Goal: Task Accomplishment & Management: Complete application form

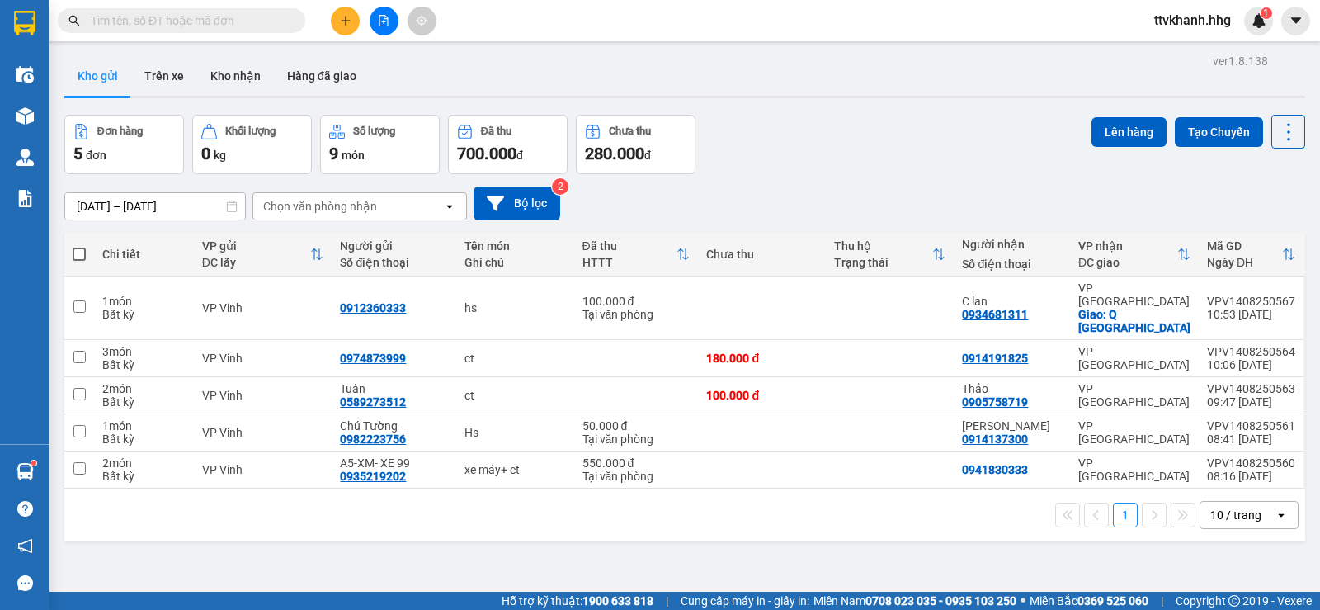
click at [930, 167] on div "Đơn hàng 5 đơn Khối lượng 0 kg Số lượng 9 món Đã thu 700.000 đ Chưa thu 280.000…" at bounding box center [684, 144] width 1240 height 59
click at [1256, 29] on div "1" at bounding box center [1258, 21] width 29 height 29
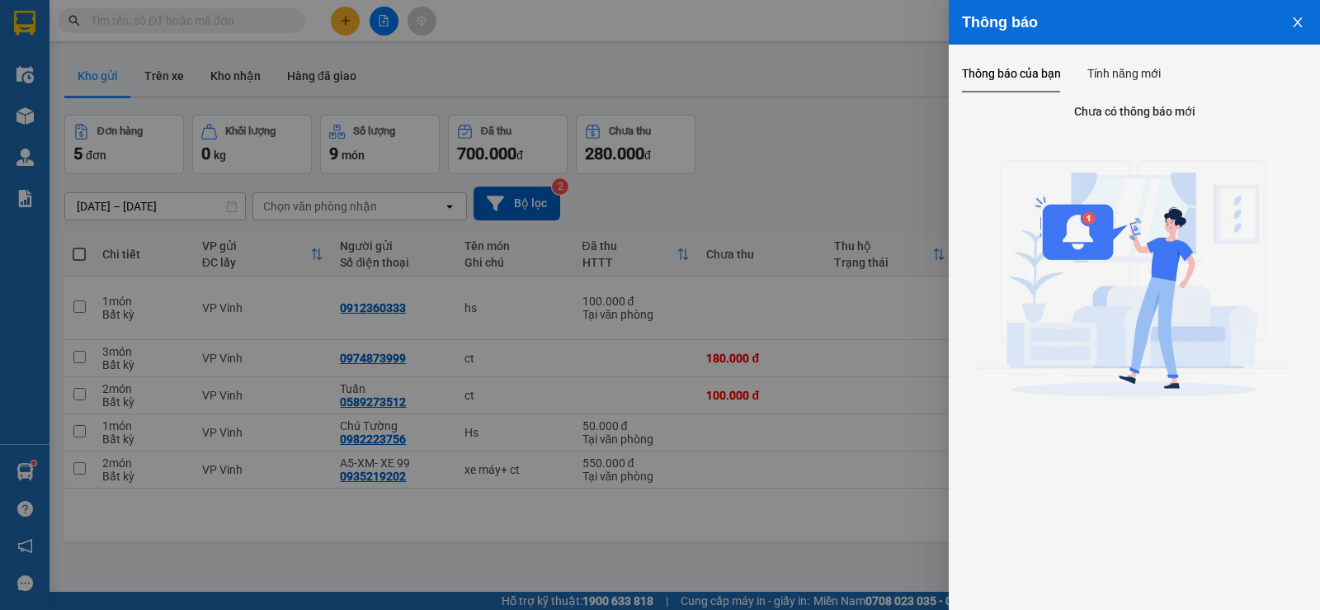
click at [1301, 25] on icon "close" at bounding box center [1297, 22] width 13 height 13
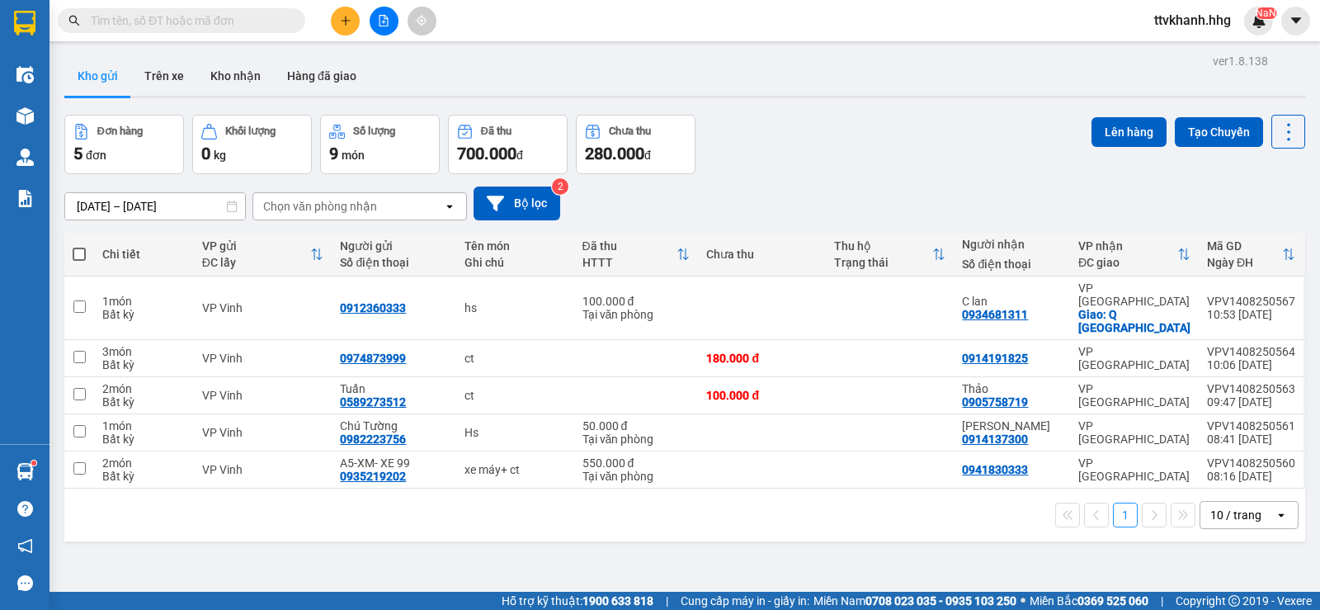
click at [1261, 501] on div "10 / trang" at bounding box center [1237, 514] width 74 height 26
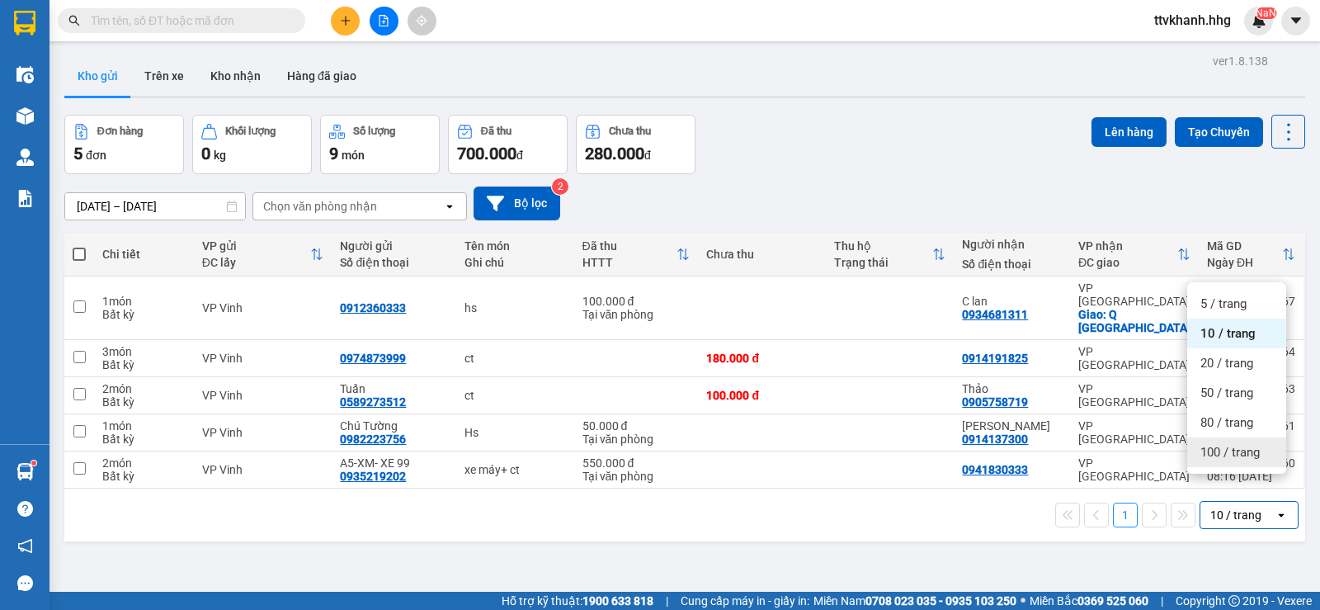
click at [1239, 455] on span "100 / trang" at bounding box center [1229, 452] width 59 height 16
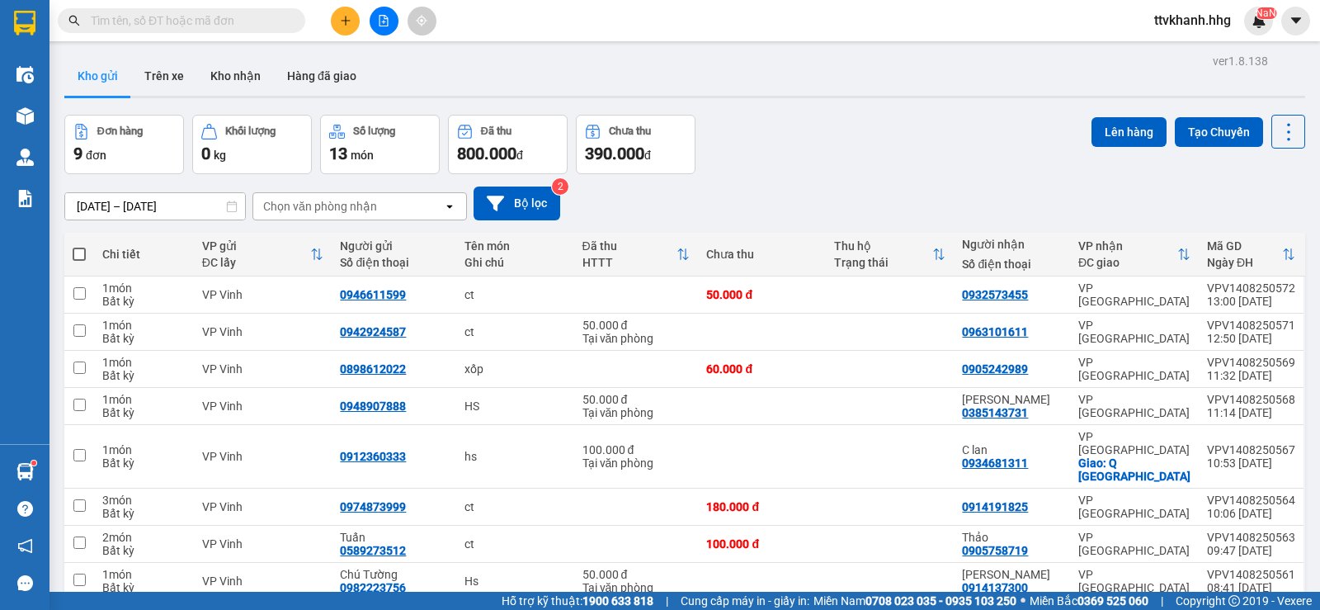
click at [88, 74] on button "Kho gửi" at bounding box center [97, 76] width 67 height 40
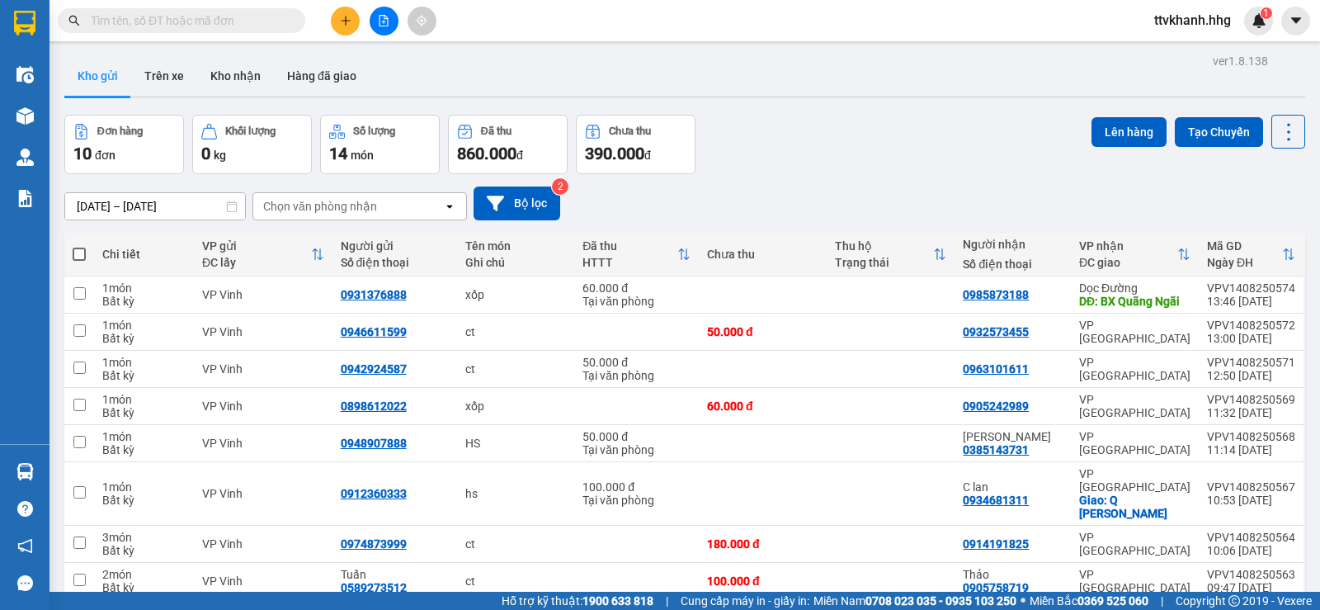
click at [261, 18] on input "text" at bounding box center [188, 21] width 195 height 18
click at [1189, 21] on span "ttvkhanh.hhg" at bounding box center [1192, 20] width 103 height 21
click at [1189, 49] on span "Đăng xuất" at bounding box center [1199, 51] width 70 height 18
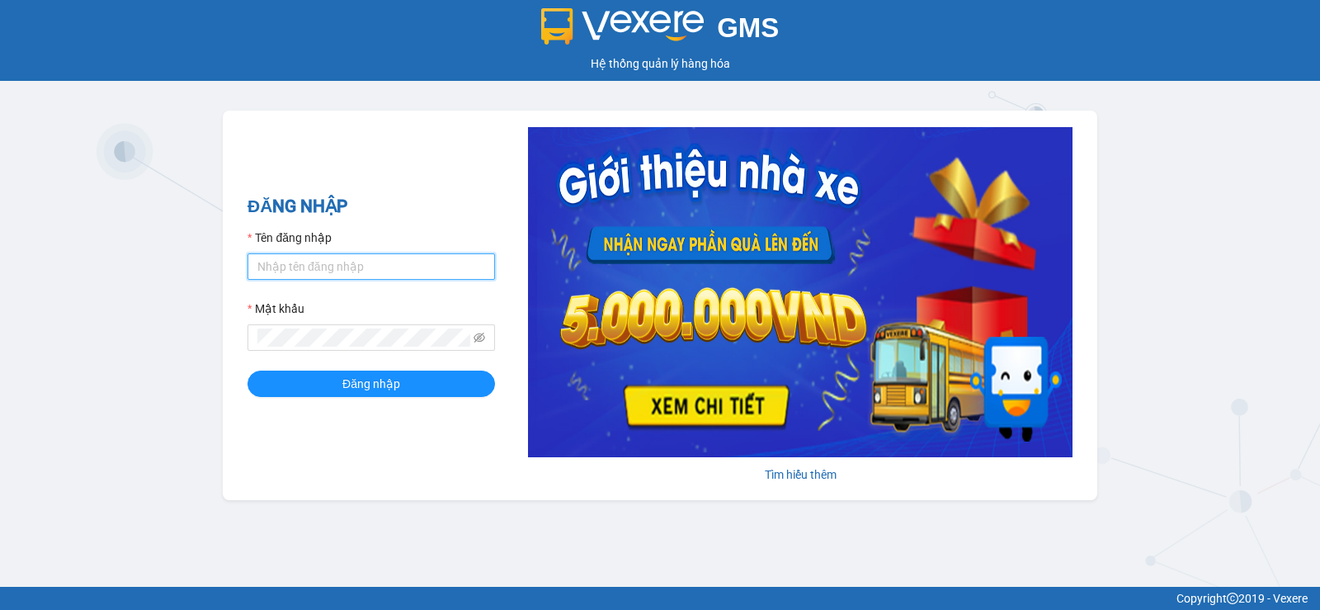
click at [399, 265] on input "Tên đăng nhập" at bounding box center [370, 266] width 247 height 26
click at [327, 266] on input "Tên đăng nhập" at bounding box center [370, 266] width 247 height 26
type input "nttnga.hhg"
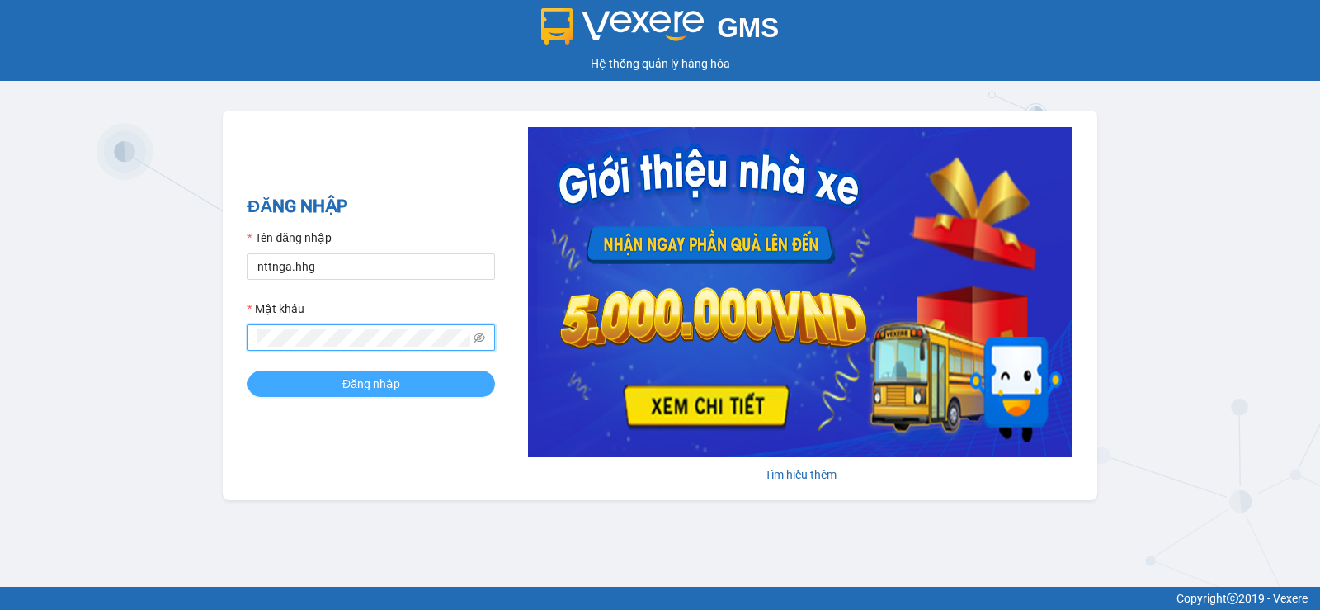
click at [356, 393] on span "Đăng nhập" at bounding box center [371, 383] width 58 height 18
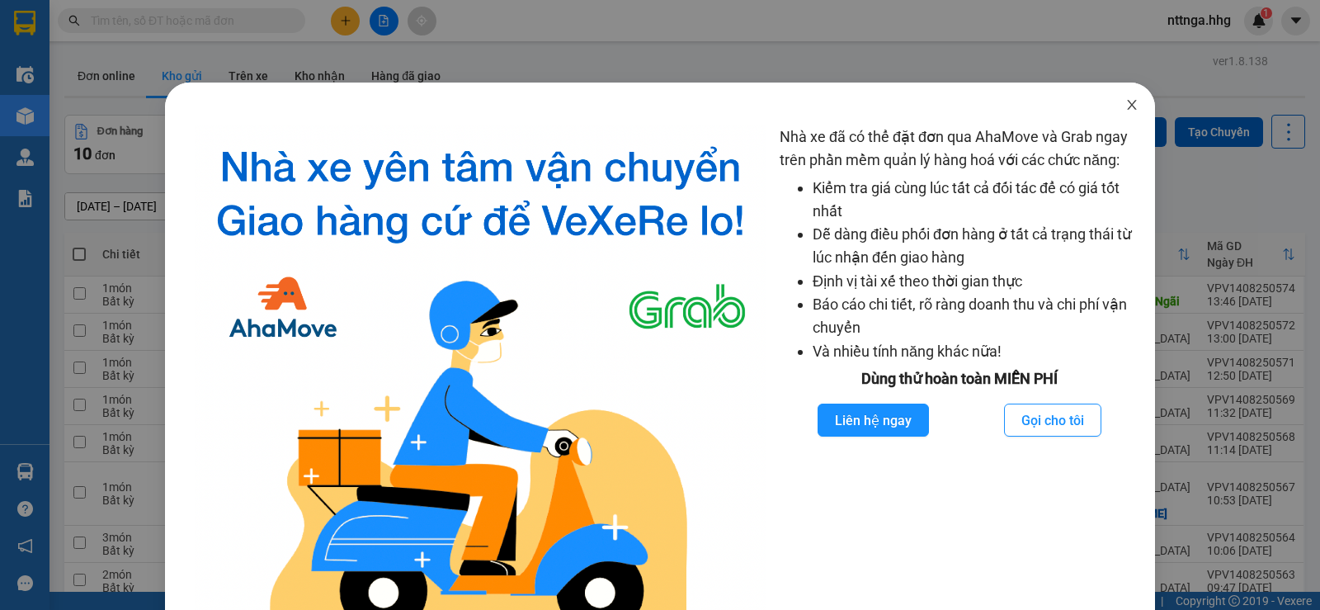
click at [1127, 102] on icon "close" at bounding box center [1131, 105] width 9 height 10
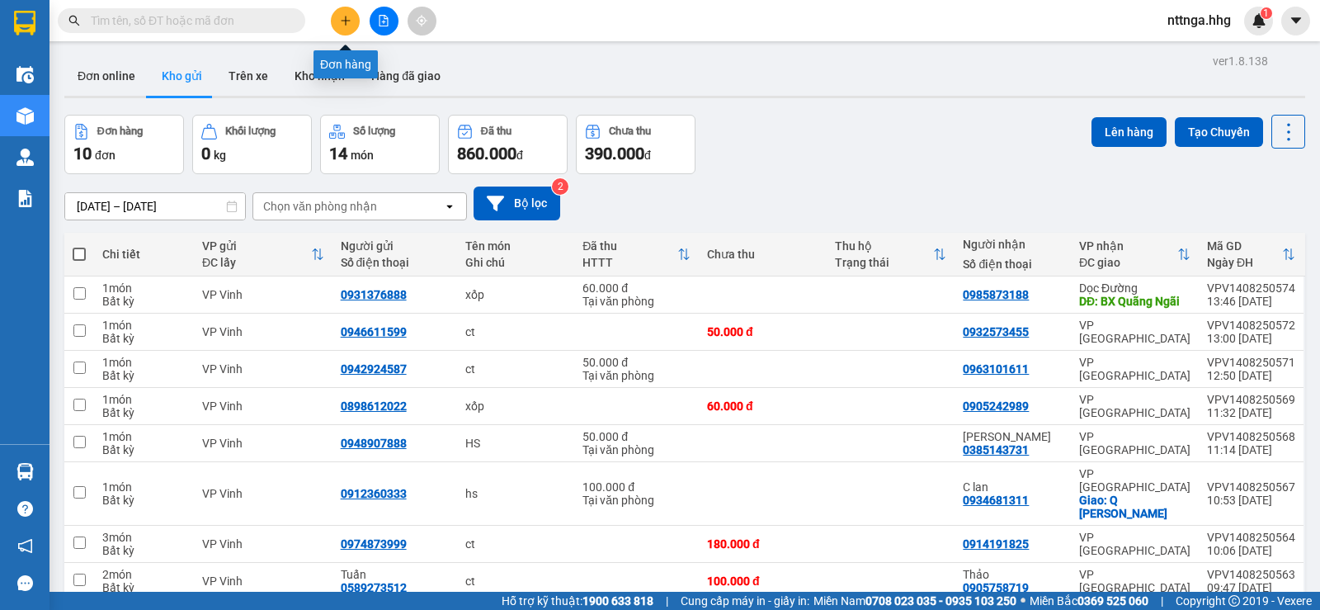
click at [350, 25] on icon "plus" at bounding box center [346, 21] width 12 height 12
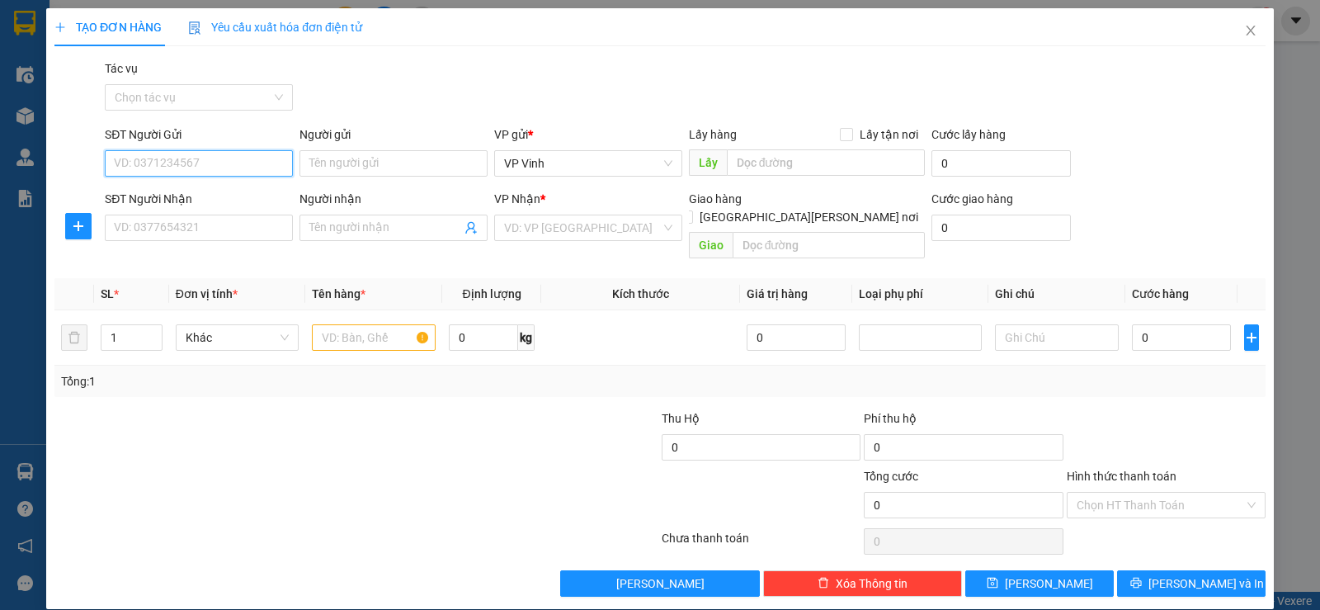
click at [206, 169] on input "SĐT Người Gửi" at bounding box center [199, 163] width 188 height 26
type input "0973301621"
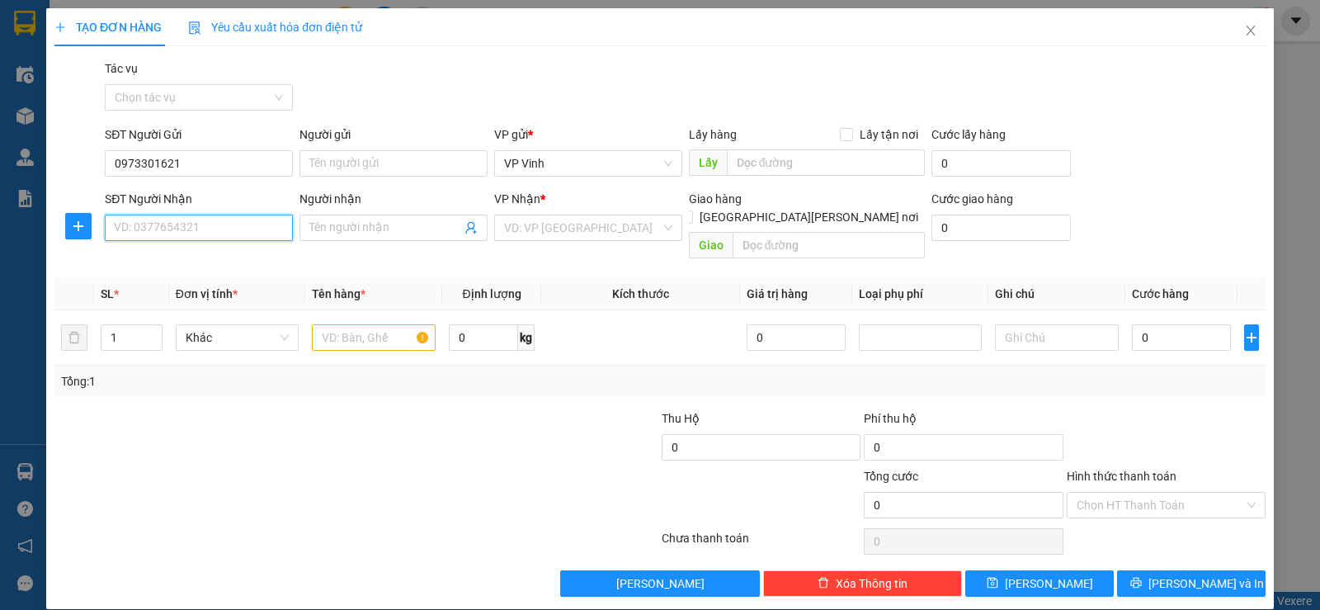
click at [191, 237] on input "SĐT Người Nhận" at bounding box center [199, 227] width 188 height 26
click at [208, 252] on div "0931972231 - Nhung" at bounding box center [197, 261] width 167 height 18
type input "0931972231"
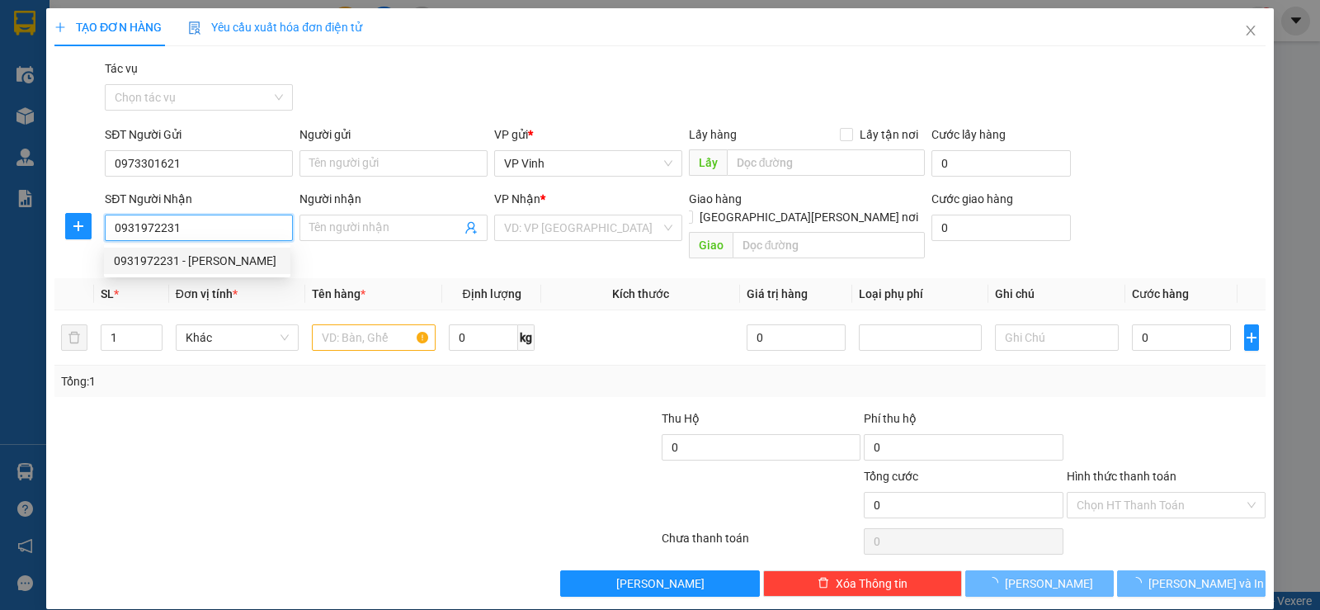
type input "Nhung"
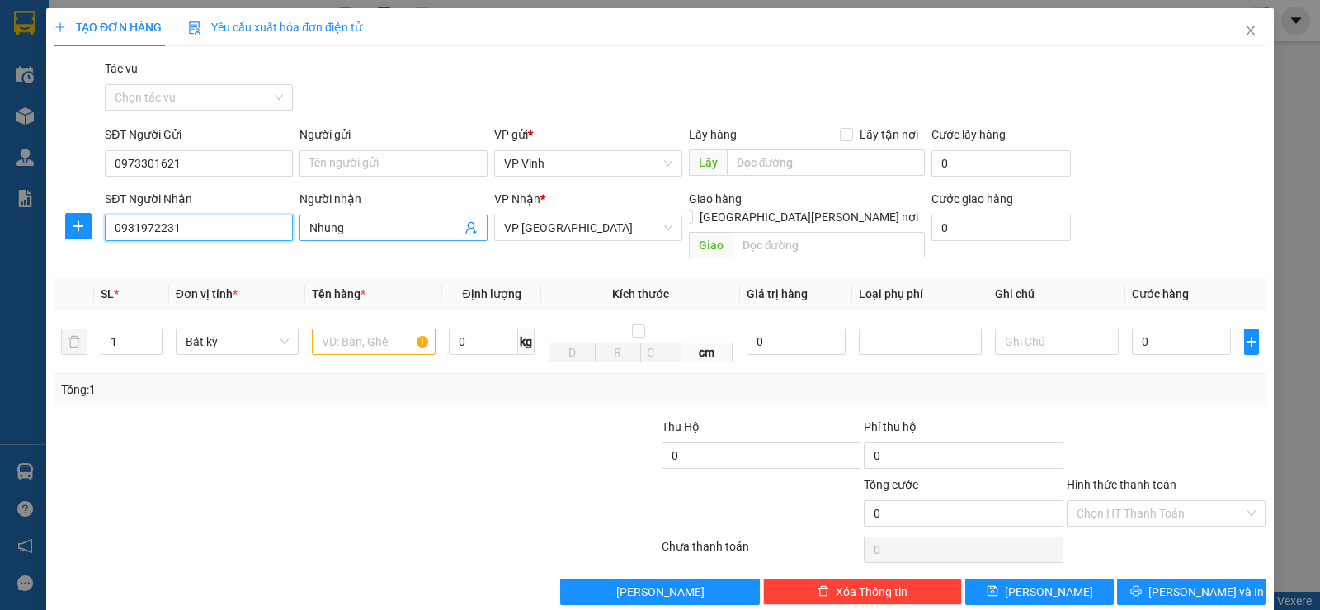
type input "0931972231"
drag, startPoint x: 344, startPoint y: 228, endPoint x: 258, endPoint y: 216, distance: 86.7
click at [258, 216] on div "SĐT Người Nhận 0931972231 Người nhận Nhung Nhung VP Nhận * VP Đà Nẵng Giao hàng…" at bounding box center [684, 228] width 1167 height 76
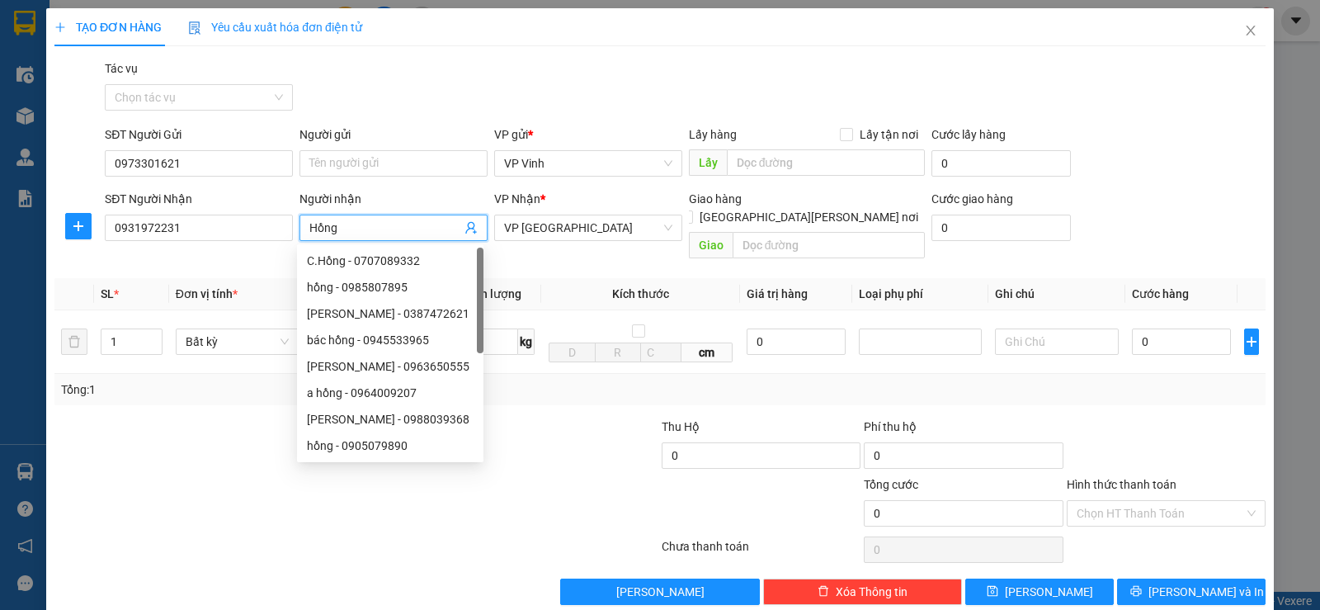
type input "Hồng"
click at [1200, 157] on div "SĐT Người Gửi 0973301621 Người gửi Tên người gửi VP gửi * VP Vinh Lấy hàng Lấy …" at bounding box center [684, 154] width 1167 height 58
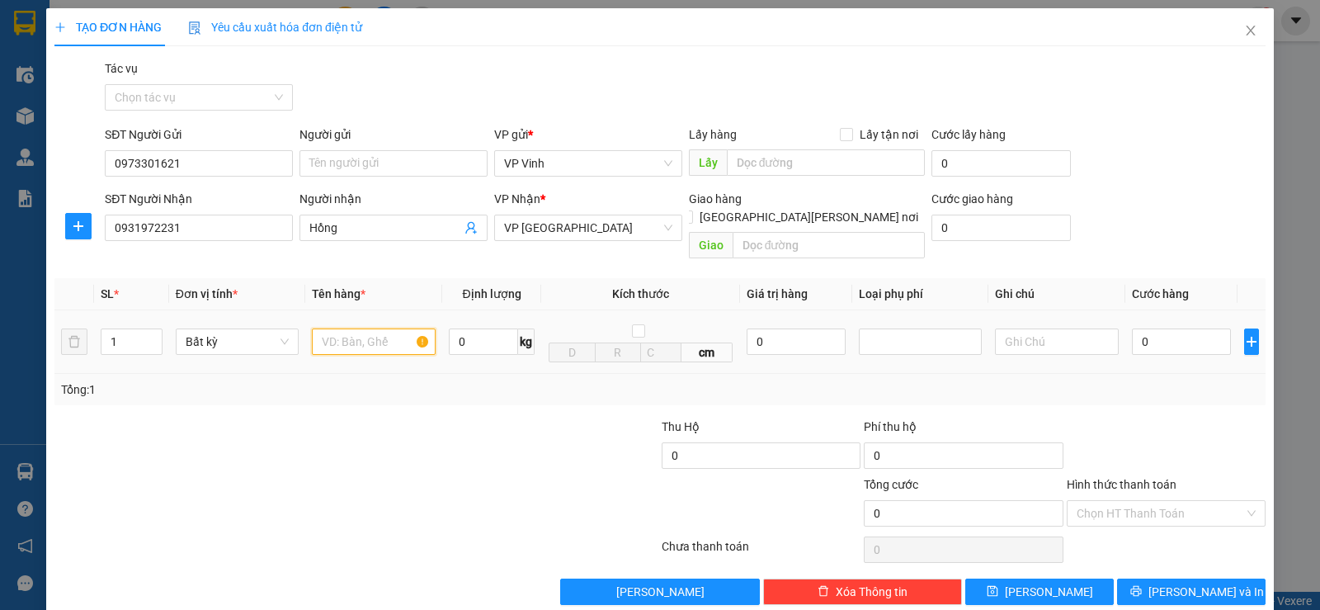
click at [361, 328] on input "text" at bounding box center [374, 341] width 124 height 26
type input "xốp"
click at [912, 442] on input "0" at bounding box center [963, 455] width 199 height 26
click at [741, 442] on input "0" at bounding box center [760, 455] width 199 height 26
type input "1.600.000"
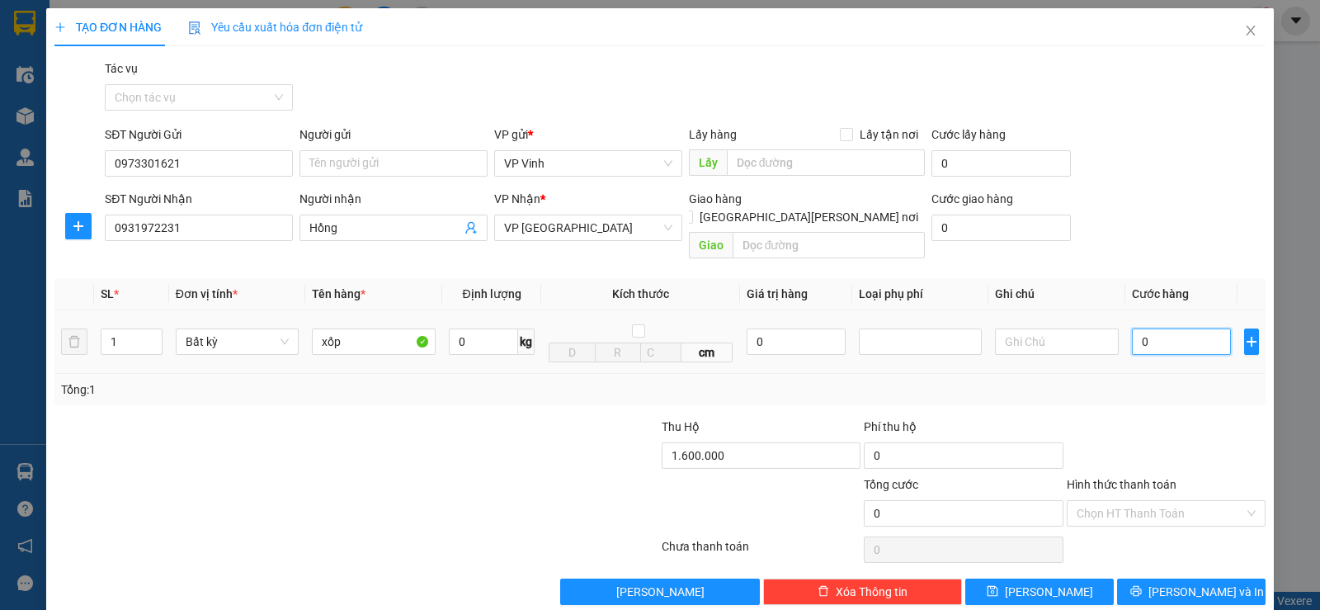
type input "20.000"
click at [1132, 328] on input "0" at bounding box center [1181, 341] width 99 height 26
type input "1"
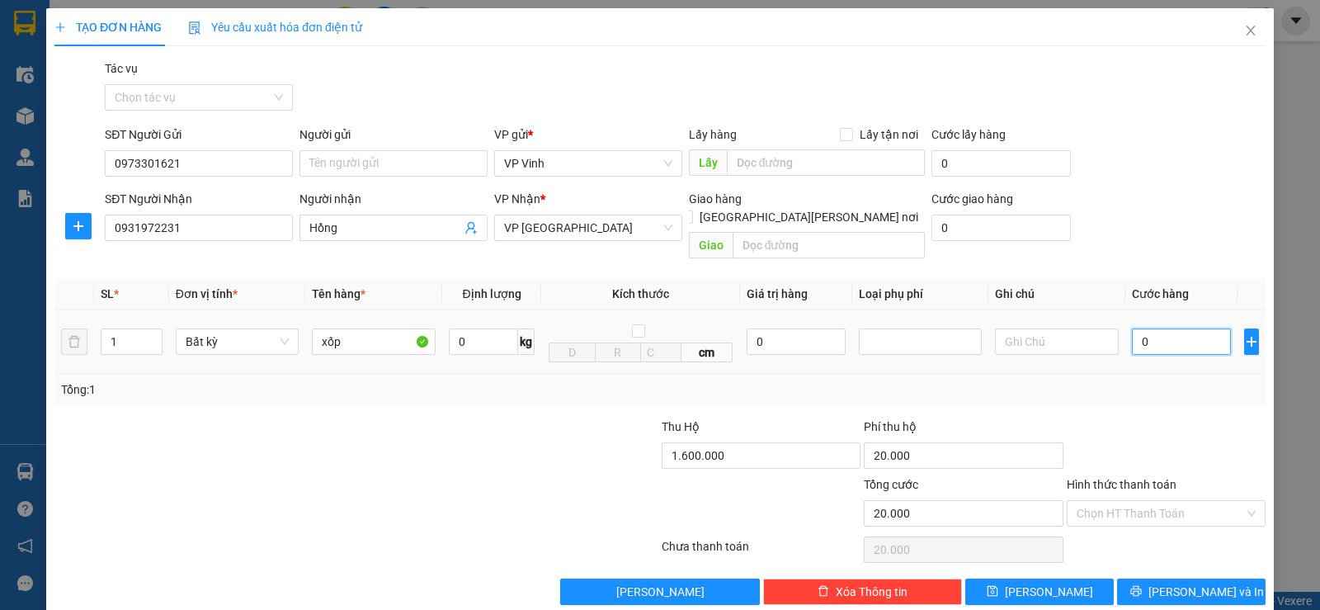
type input "20.001"
type input "10"
type input "20.010"
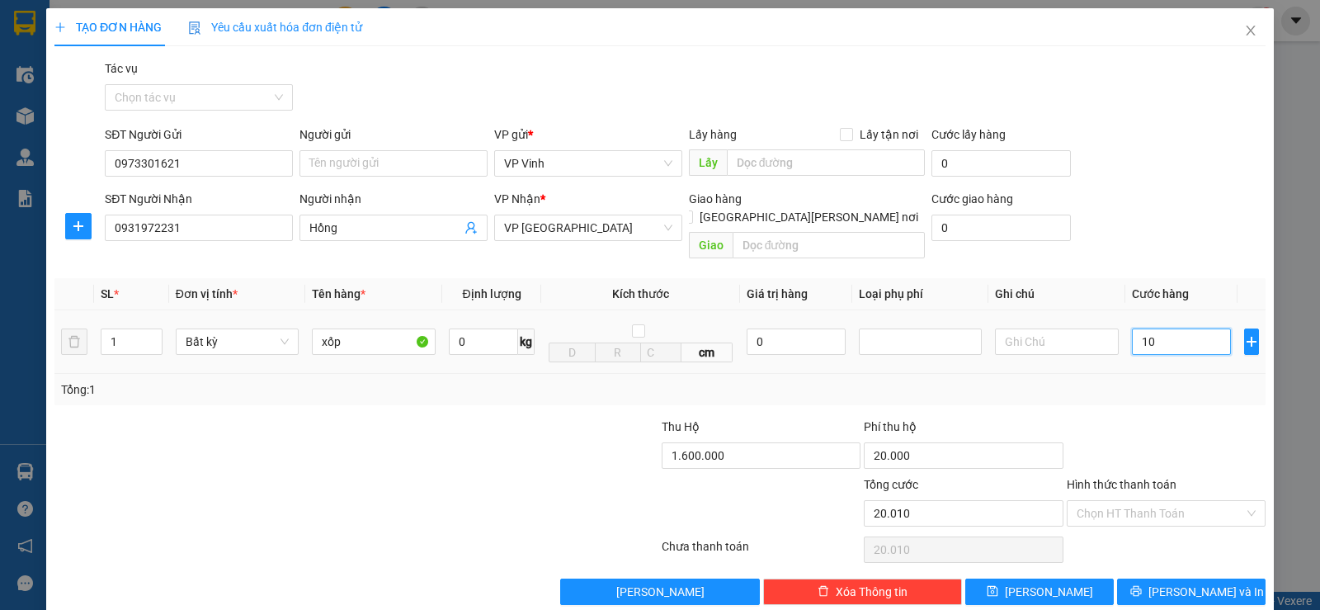
type input "100"
type input "20.100"
type input "1.000"
type input "21.000"
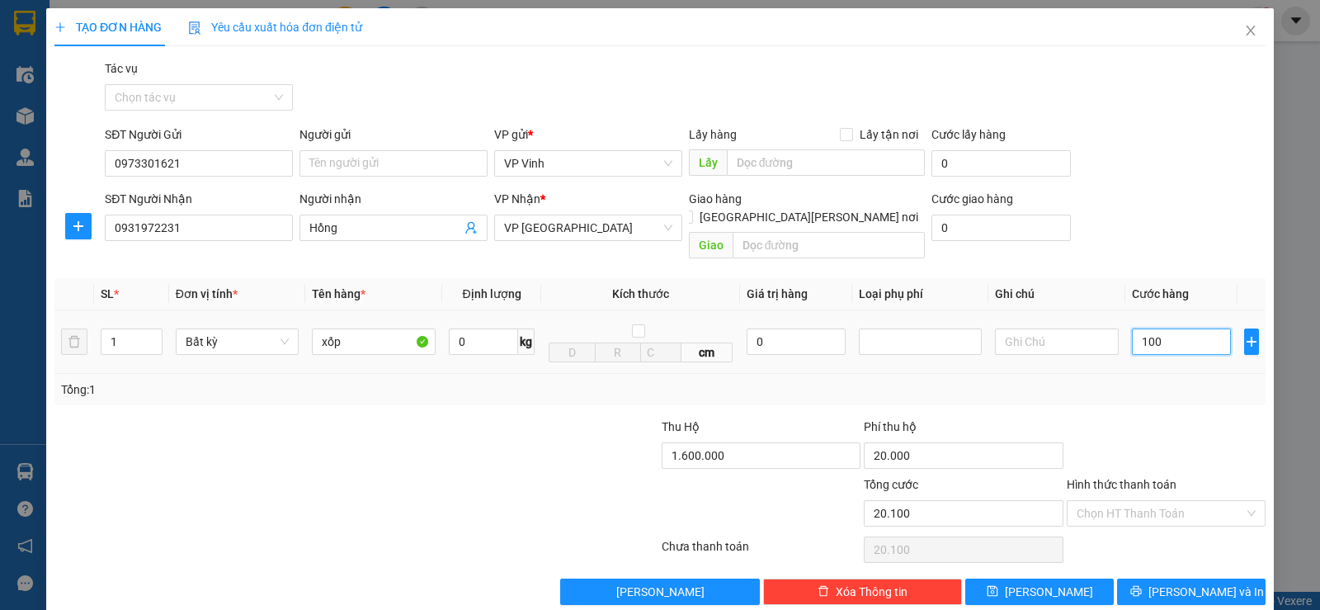
type input "21.000"
type input "10.000"
type input "30.000"
type input "100.000"
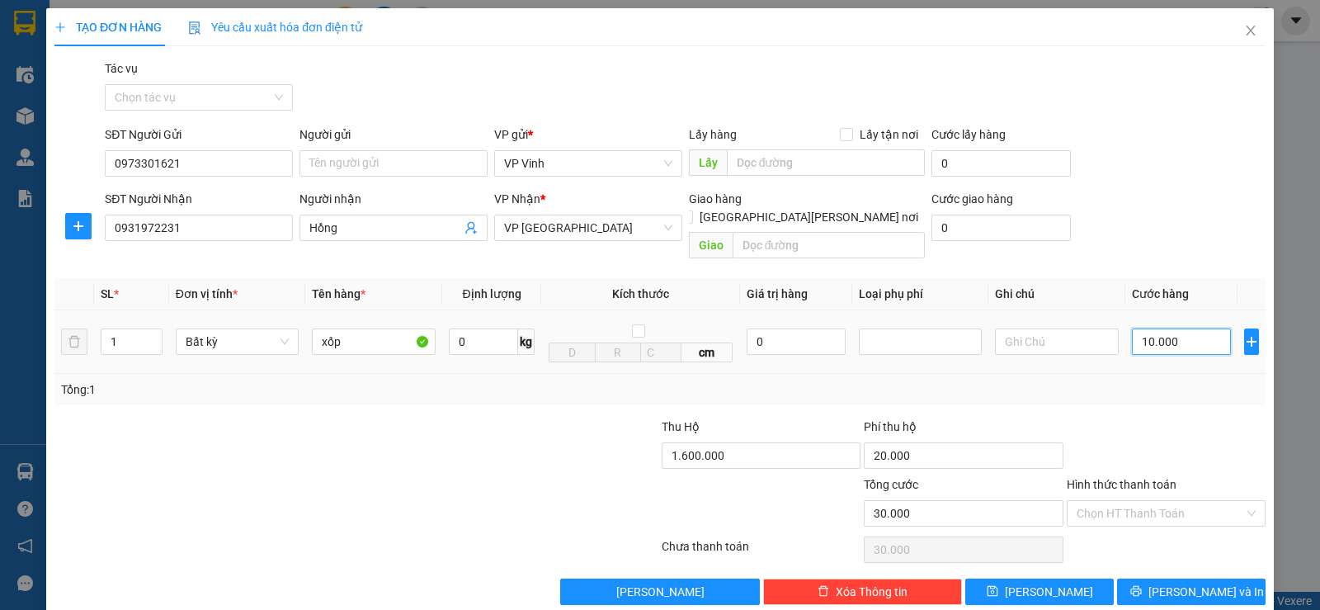
type input "120.000"
type input "100.000"
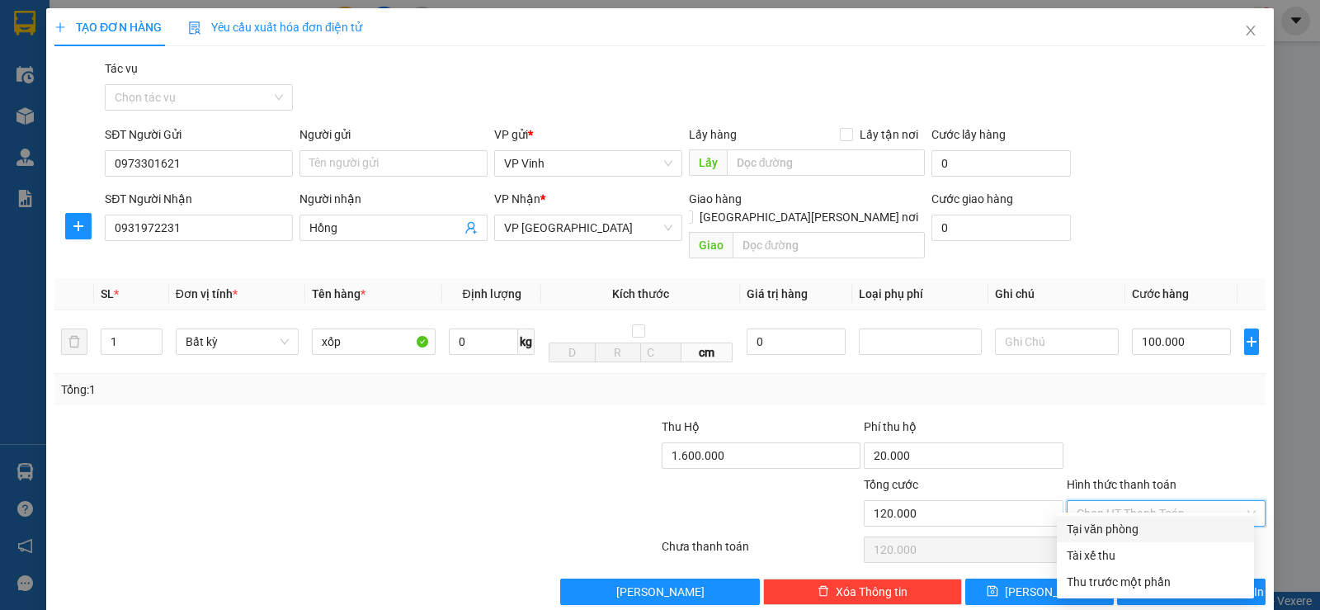
click at [1179, 501] on input "Hình thức thanh toán" at bounding box center [1159, 513] width 167 height 25
click at [1147, 528] on div "Tại văn phòng" at bounding box center [1154, 529] width 177 height 18
type input "0"
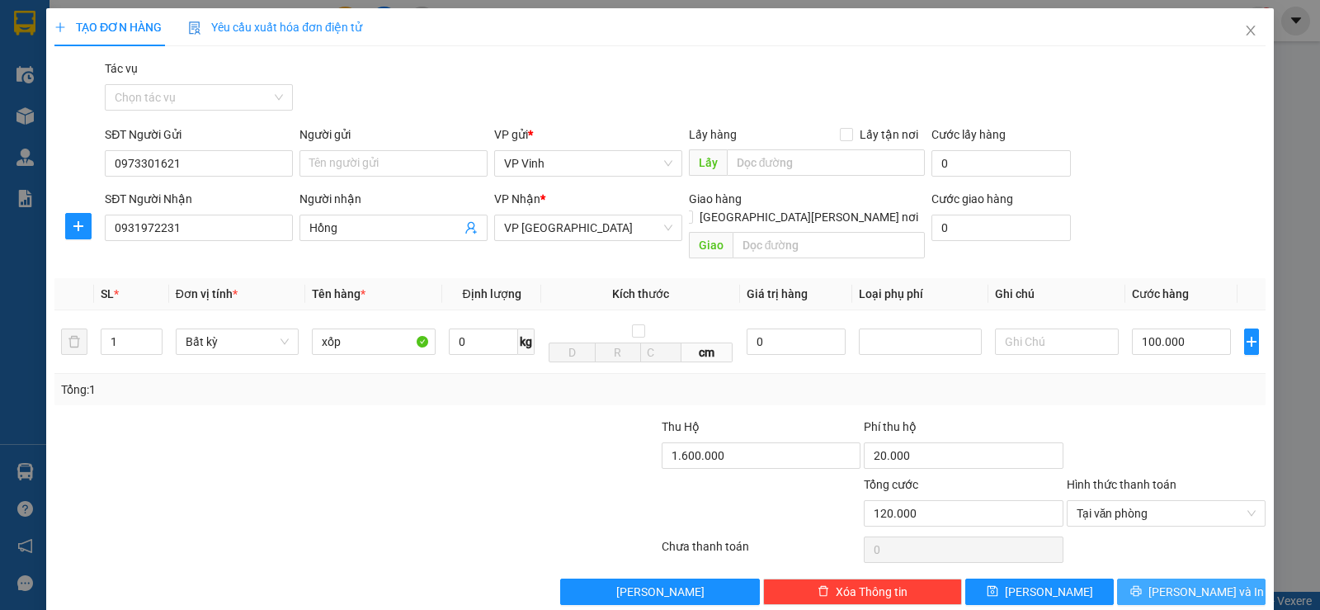
click at [1161, 578] on button "Lưu và In" at bounding box center [1191, 591] width 148 height 26
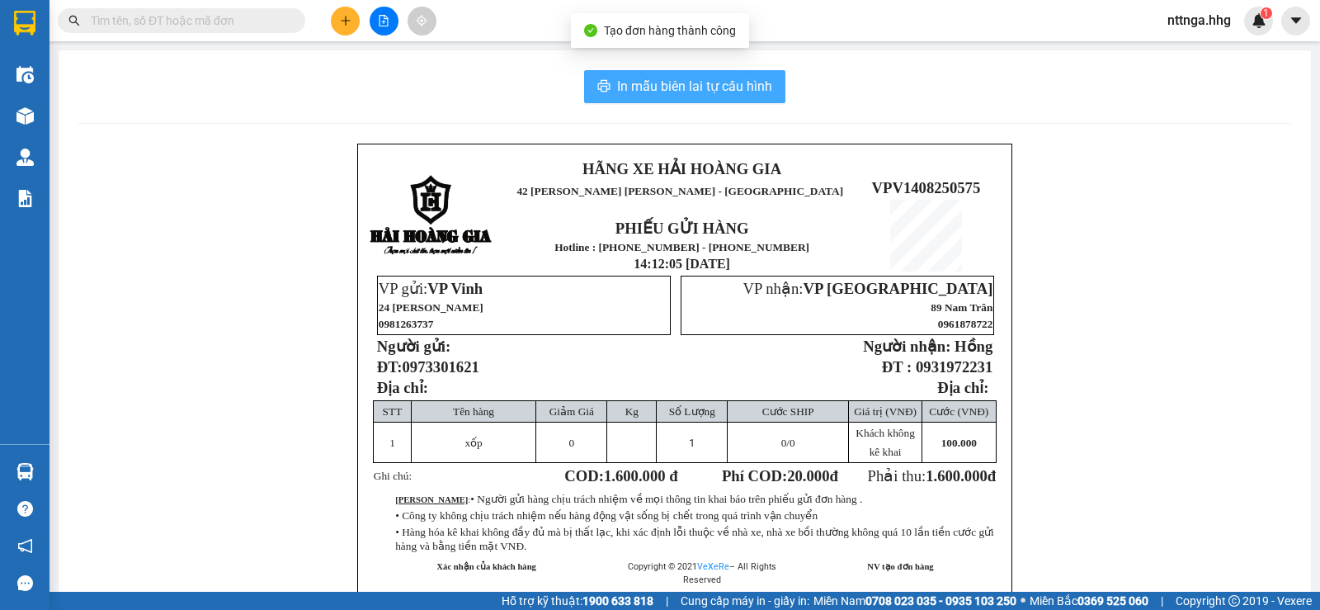
click at [740, 92] on span "In mẫu biên lai tự cấu hình" at bounding box center [694, 86] width 155 height 21
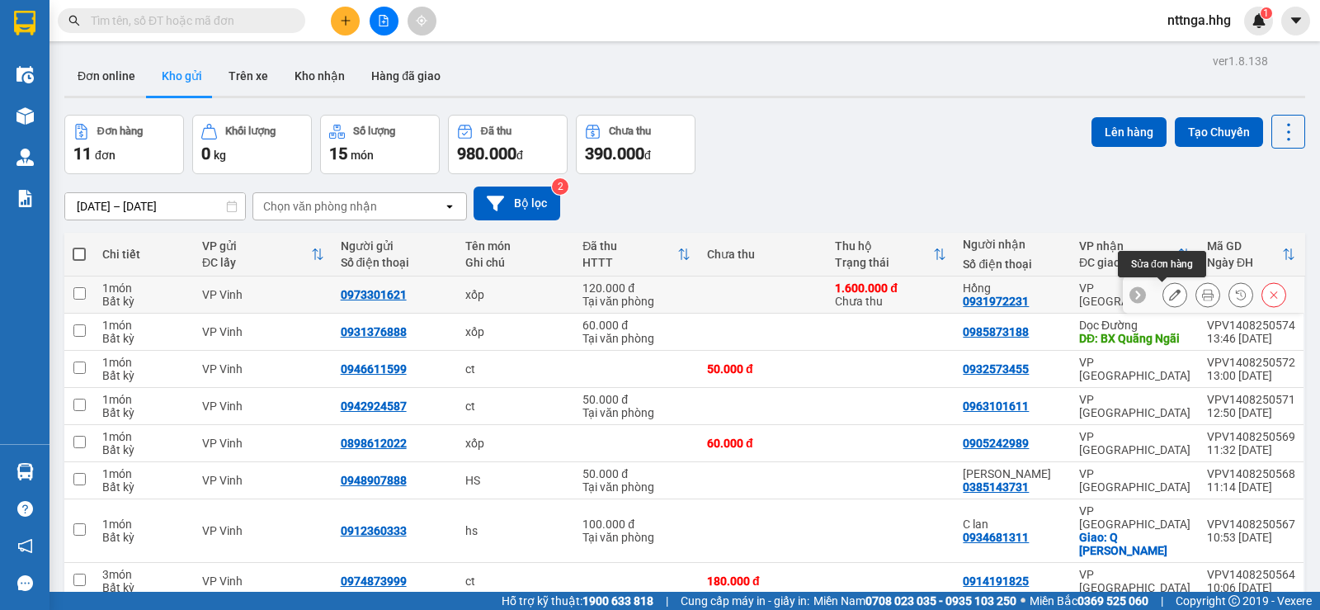
click at [1169, 296] on icon at bounding box center [1175, 295] width 12 height 12
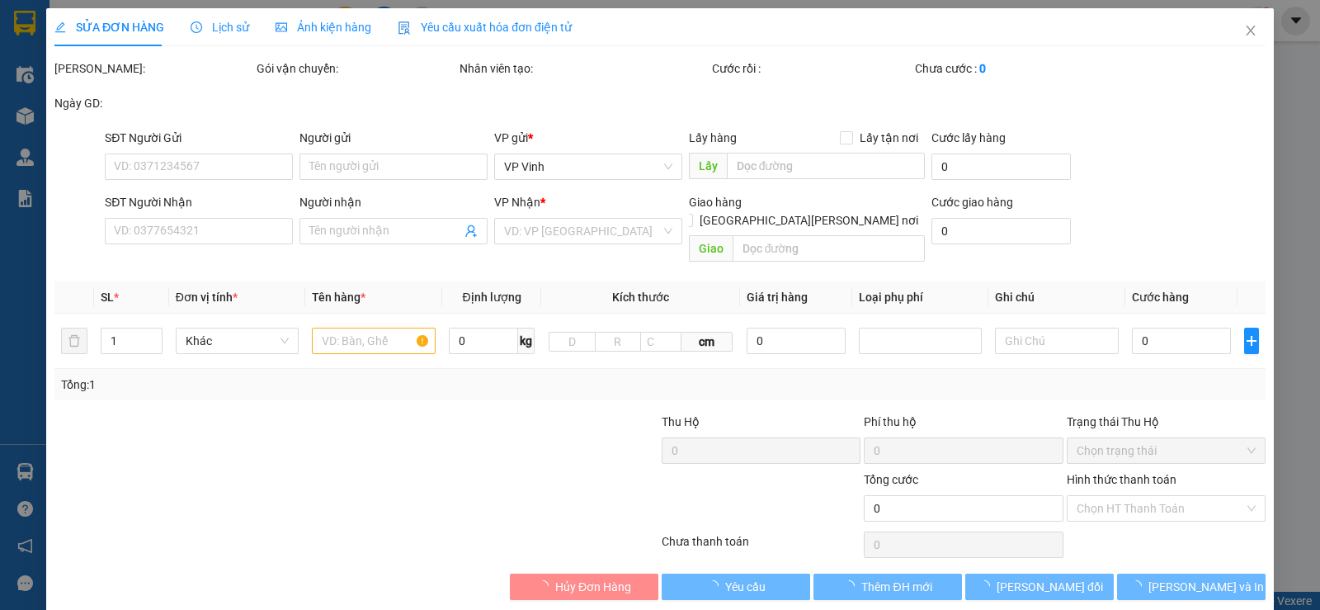
type input "0973301621"
type input "0931972231"
type input "Hồng"
type input "120.000"
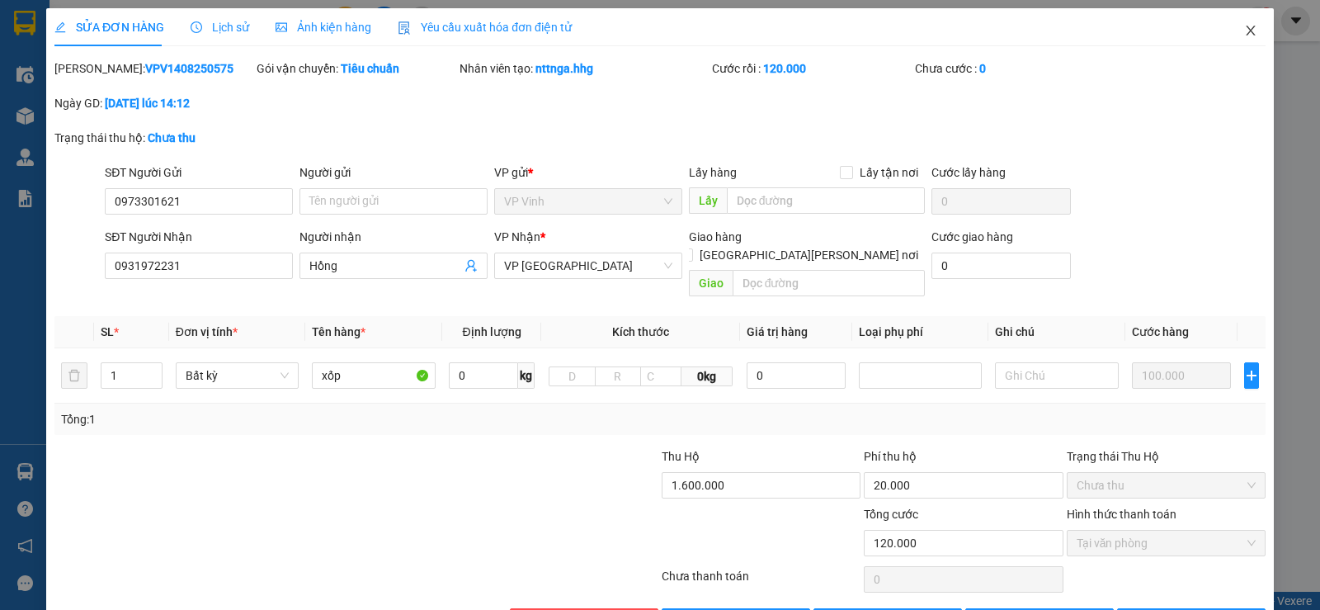
click at [1231, 30] on span "Close" at bounding box center [1250, 31] width 46 height 46
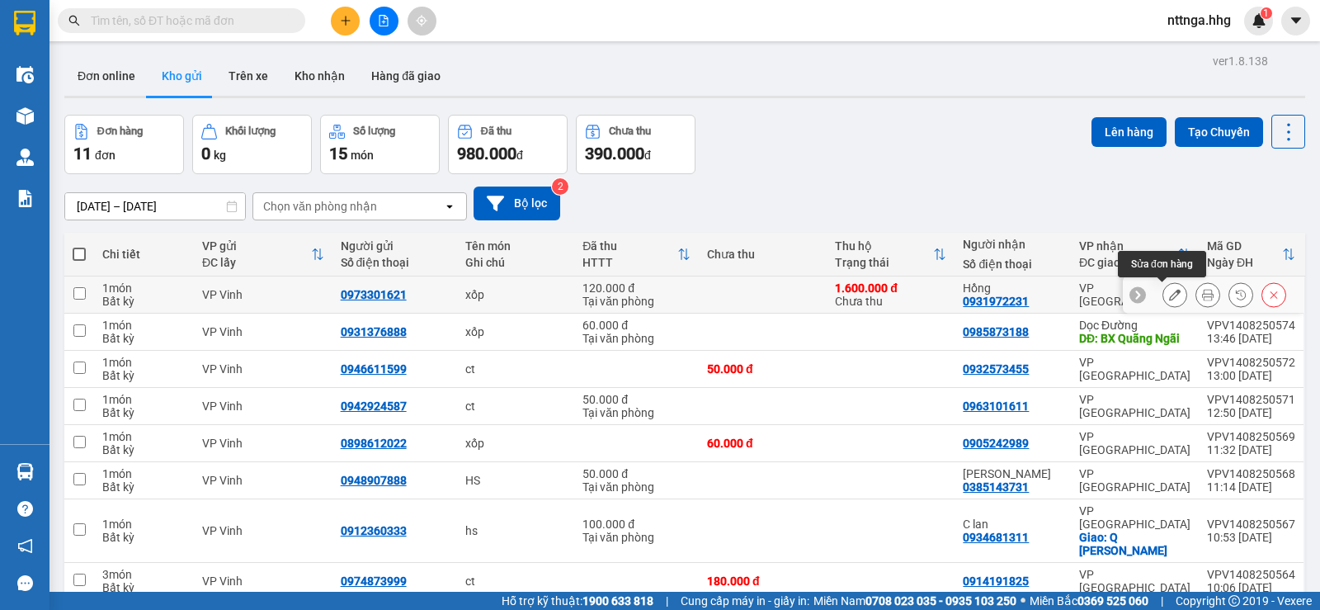
click at [1169, 298] on icon at bounding box center [1175, 295] width 12 height 12
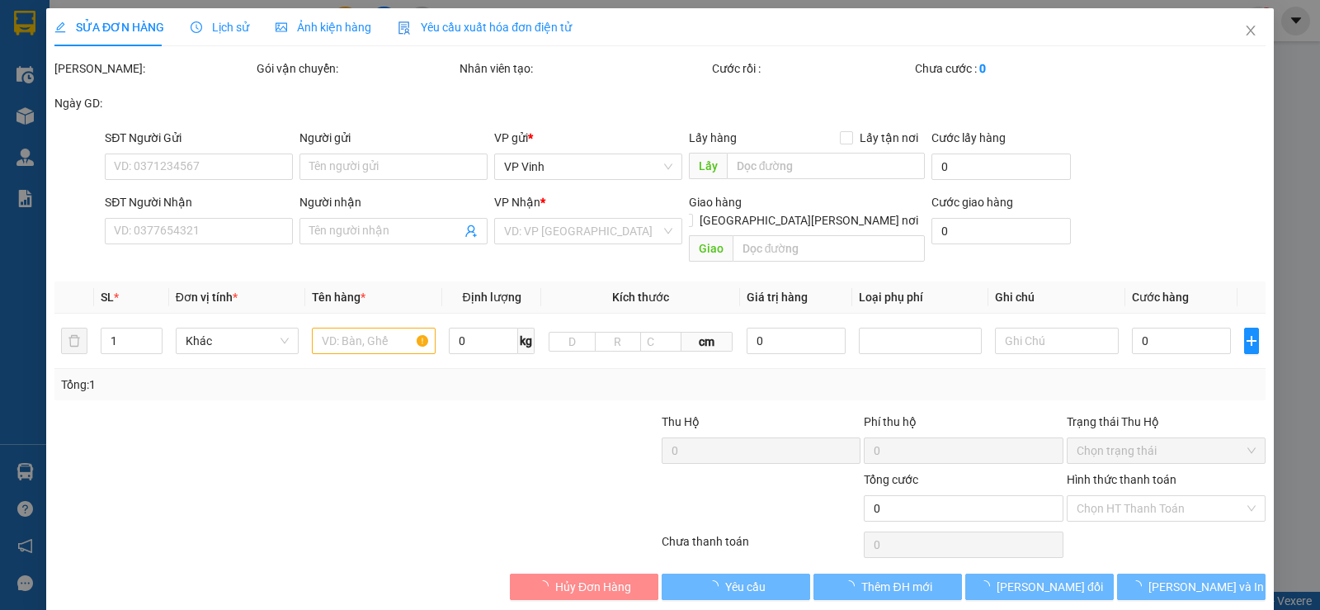
type input "0973301621"
type input "0931972231"
type input "Hồng"
type input "120.000"
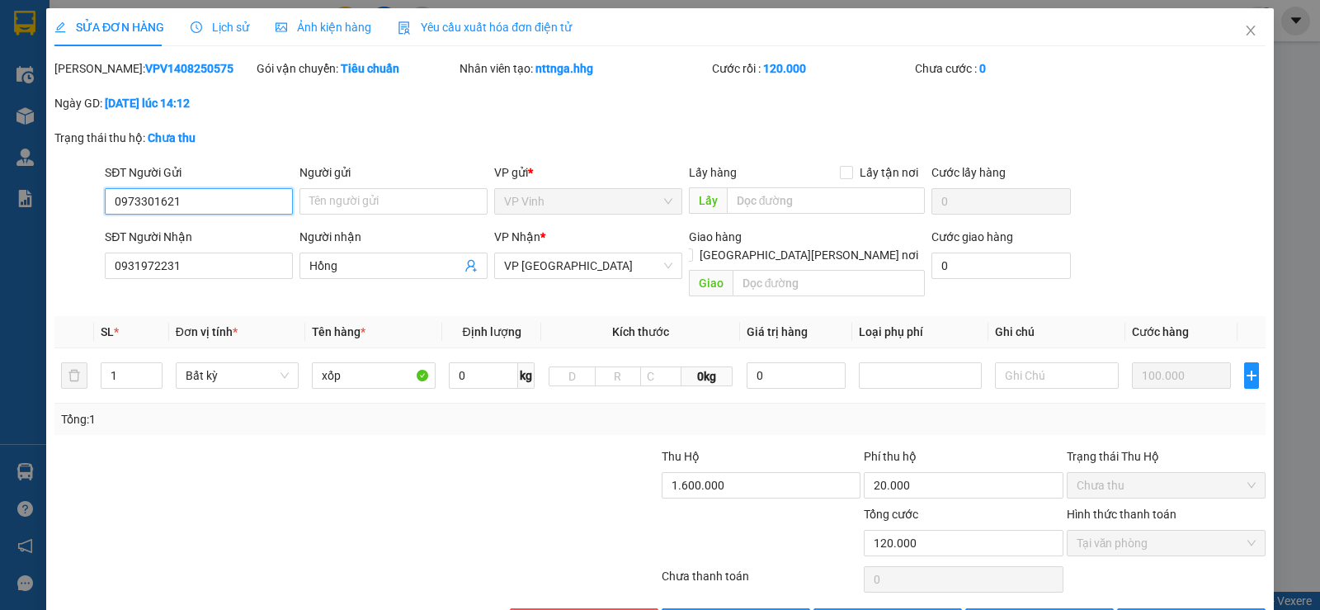
drag, startPoint x: 192, startPoint y: 200, endPoint x: 104, endPoint y: 195, distance: 88.3
click at [105, 195] on input "0973301621" at bounding box center [199, 201] width 188 height 26
click at [1234, 40] on span "Close" at bounding box center [1250, 31] width 46 height 46
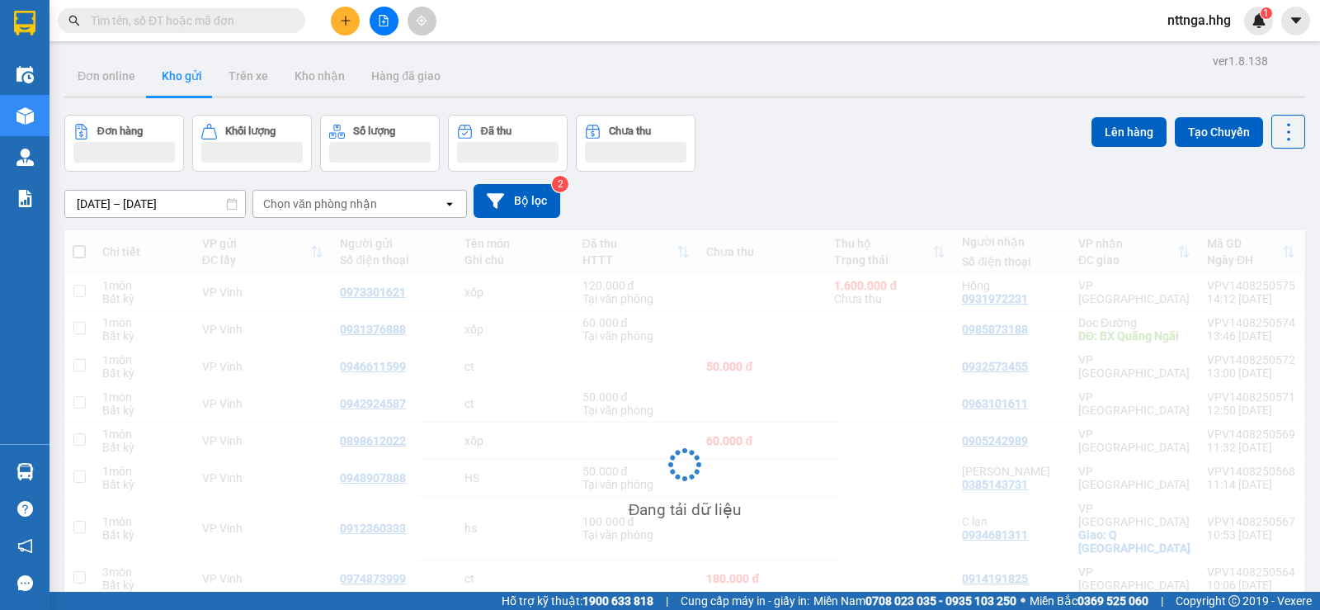
click at [174, 28] on input "text" at bounding box center [188, 21] width 195 height 18
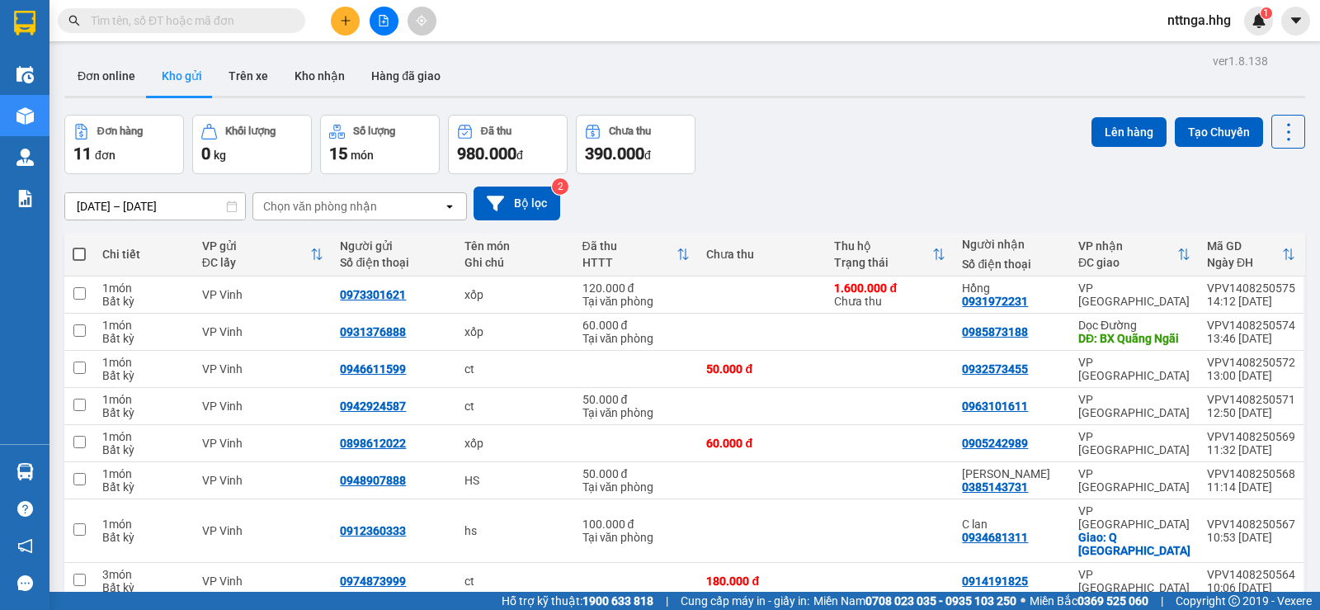
paste input "0973301621"
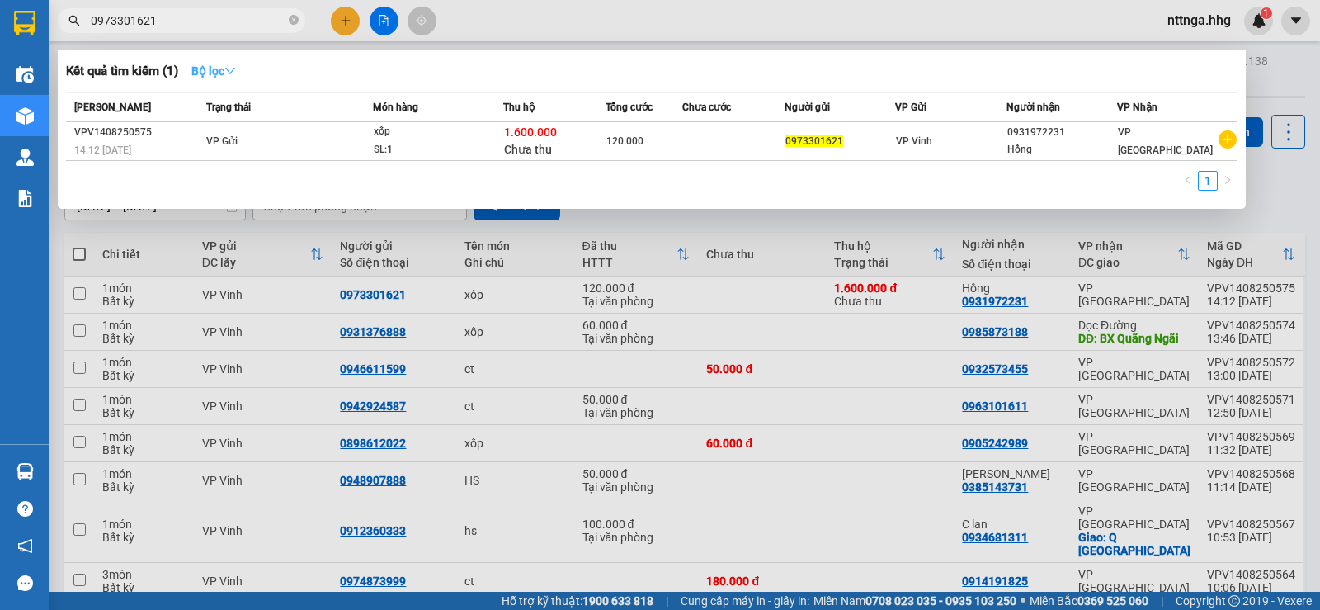
type input "0973301621"
click at [226, 72] on strong "Bộ lọc" at bounding box center [213, 70] width 45 height 13
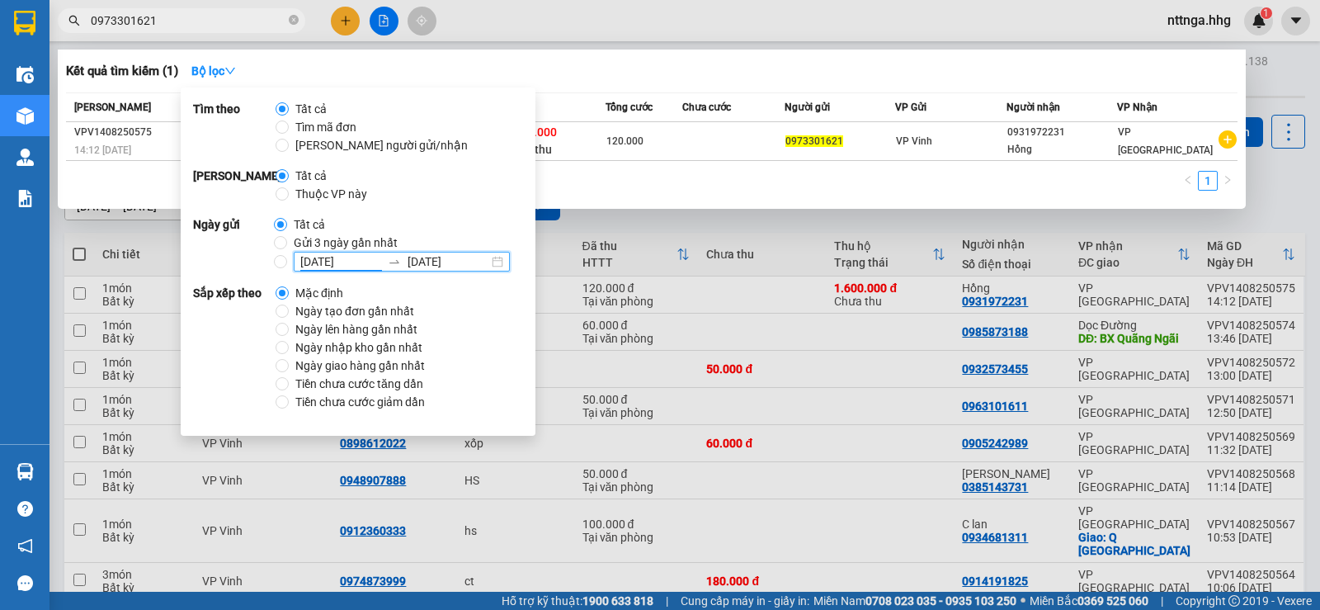
click at [318, 261] on input "[DATE]" at bounding box center [340, 261] width 81 height 18
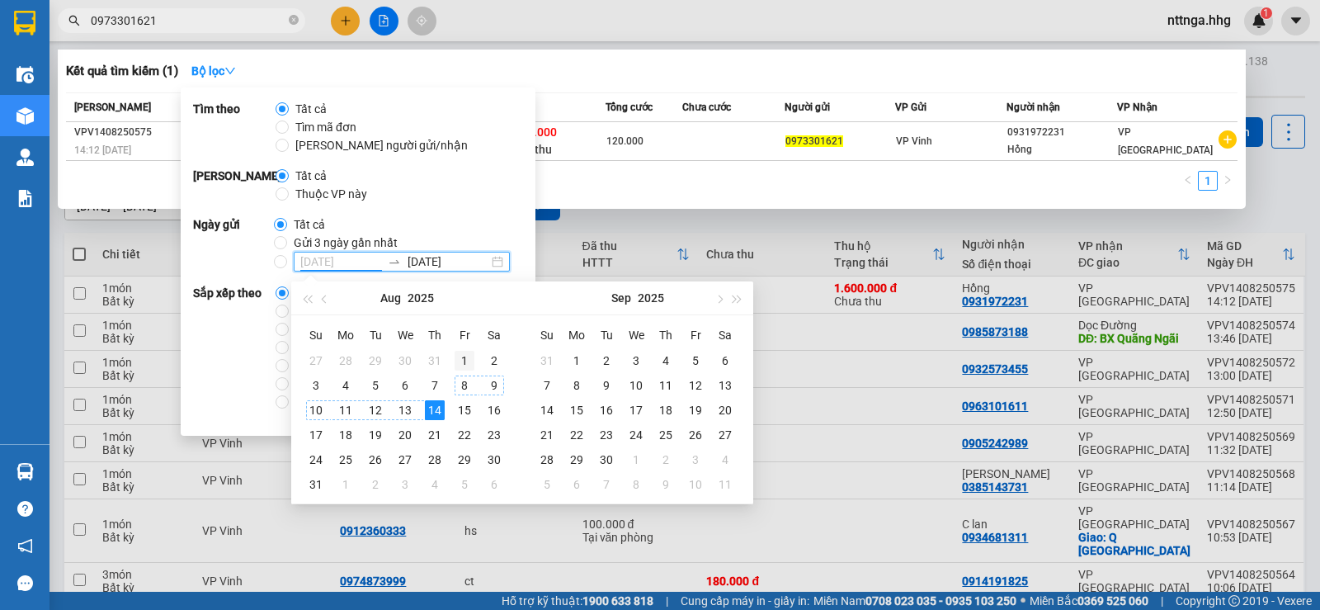
type input "[DATE]"
click at [461, 360] on div "1" at bounding box center [464, 361] width 20 height 20
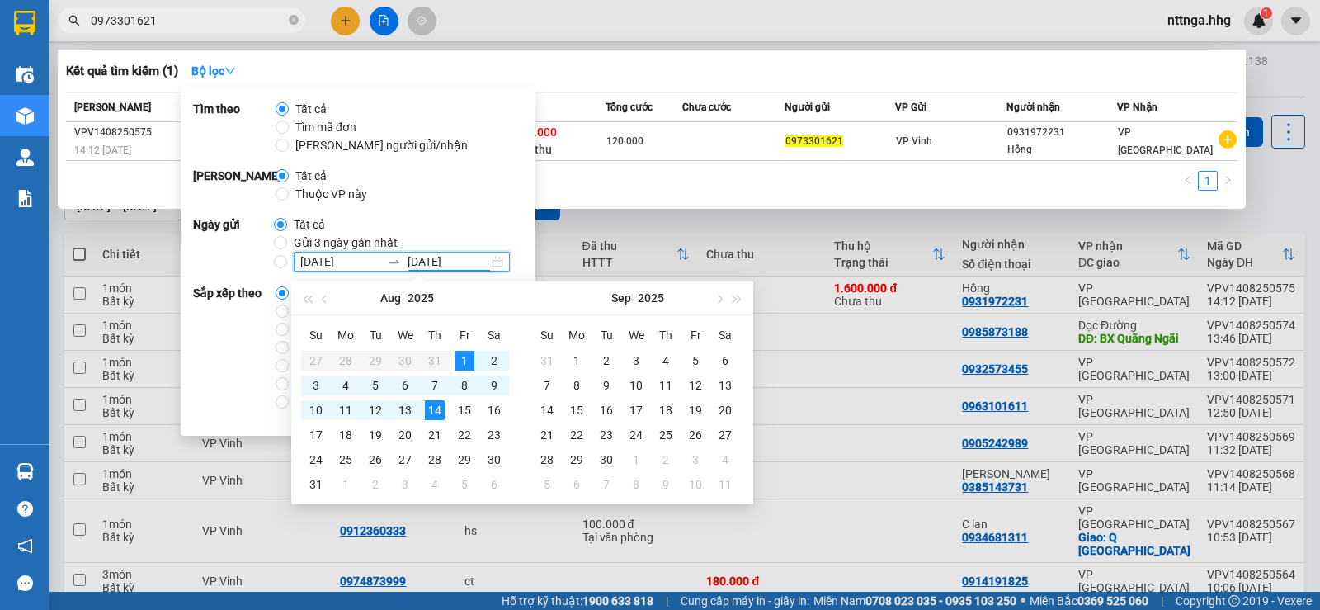
click at [441, 219] on div "Tất cả Gửi 3 ngày gần nhất 01/08/2025 14/08/2025" at bounding box center [398, 243] width 249 height 56
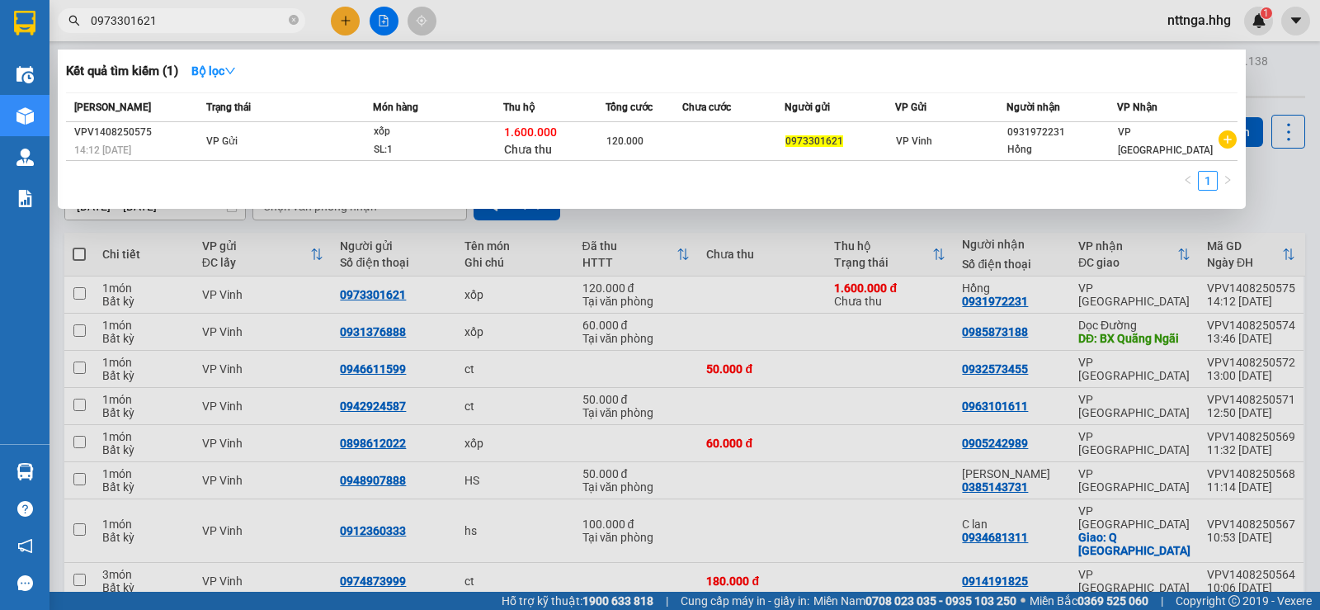
click at [186, 26] on input "0973301621" at bounding box center [188, 21] width 195 height 18
click at [826, 30] on div at bounding box center [660, 305] width 1320 height 610
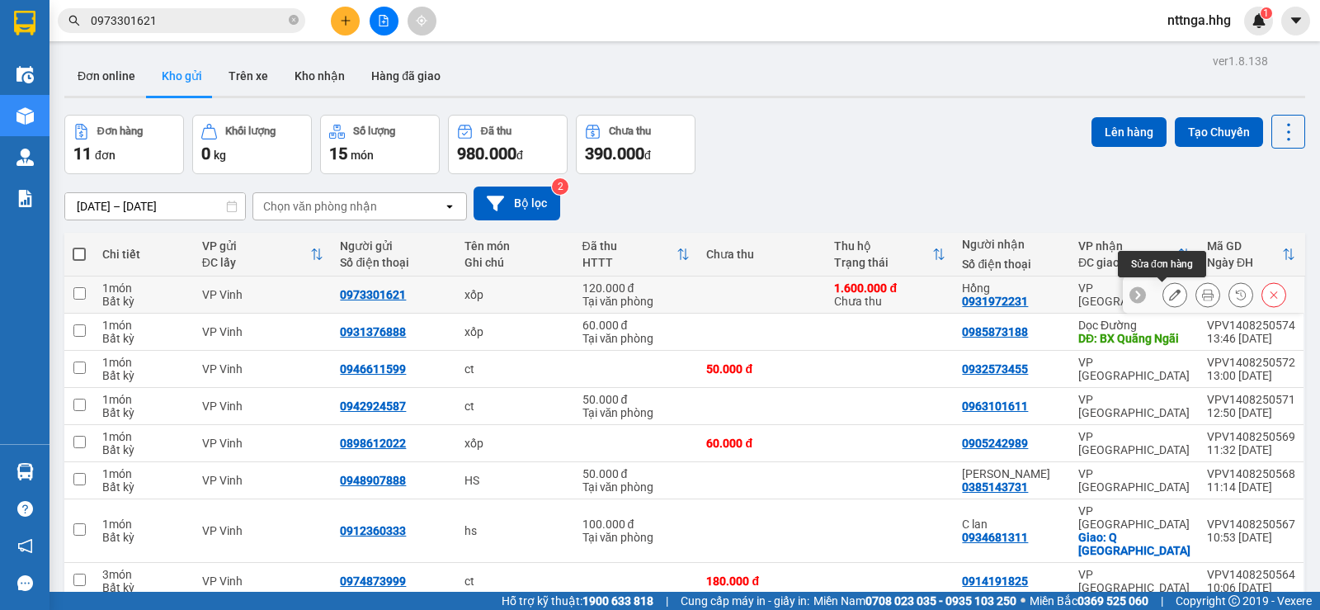
click at [1169, 290] on icon at bounding box center [1175, 295] width 12 height 12
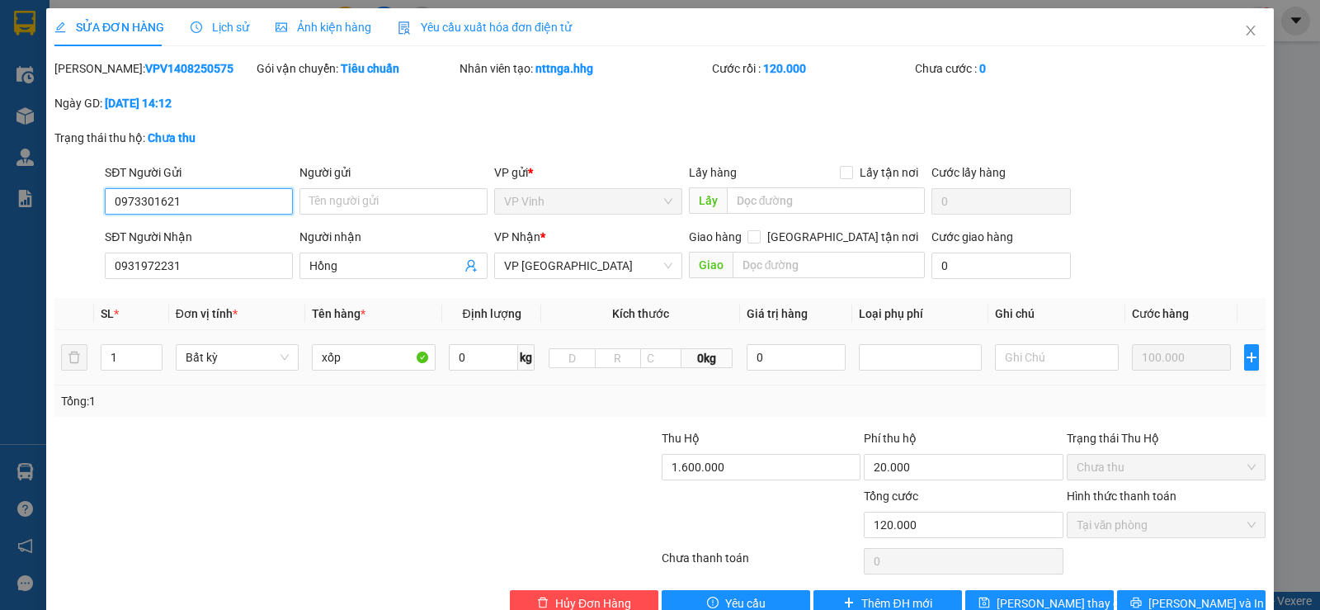
type input "0973301621"
type input "0931972231"
type input "Hồng"
type input "120.000"
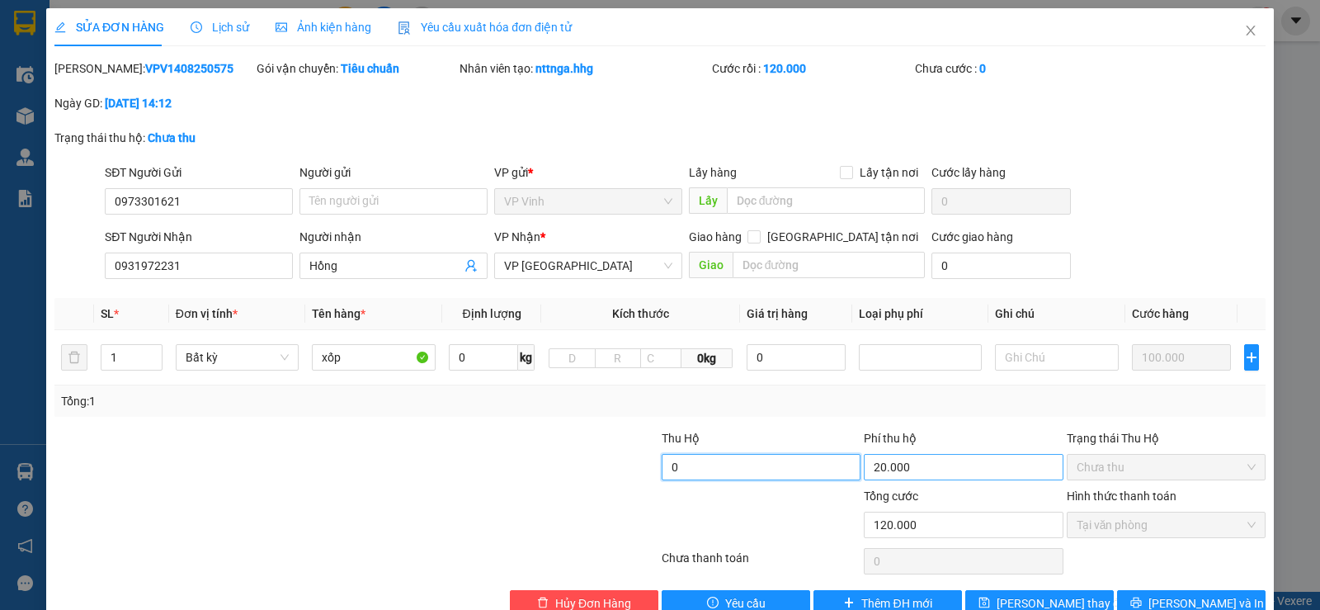
type input "0"
click at [924, 469] on input "20.000" at bounding box center [963, 467] width 199 height 26
type input "100.000"
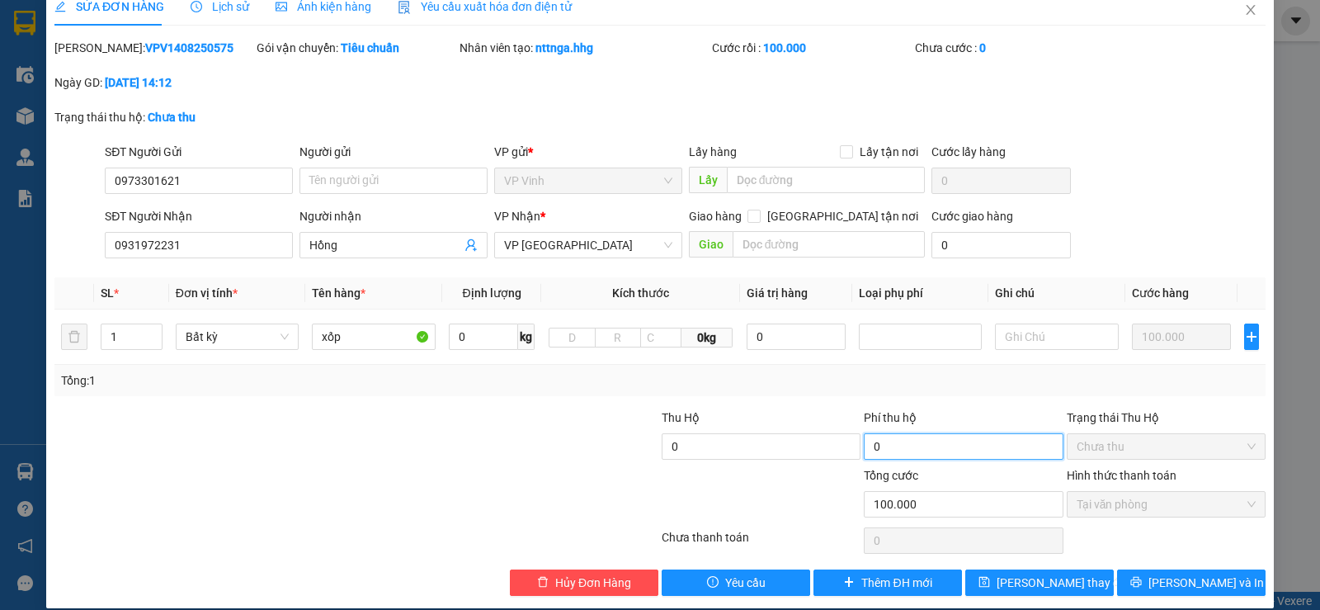
scroll to position [39, 0]
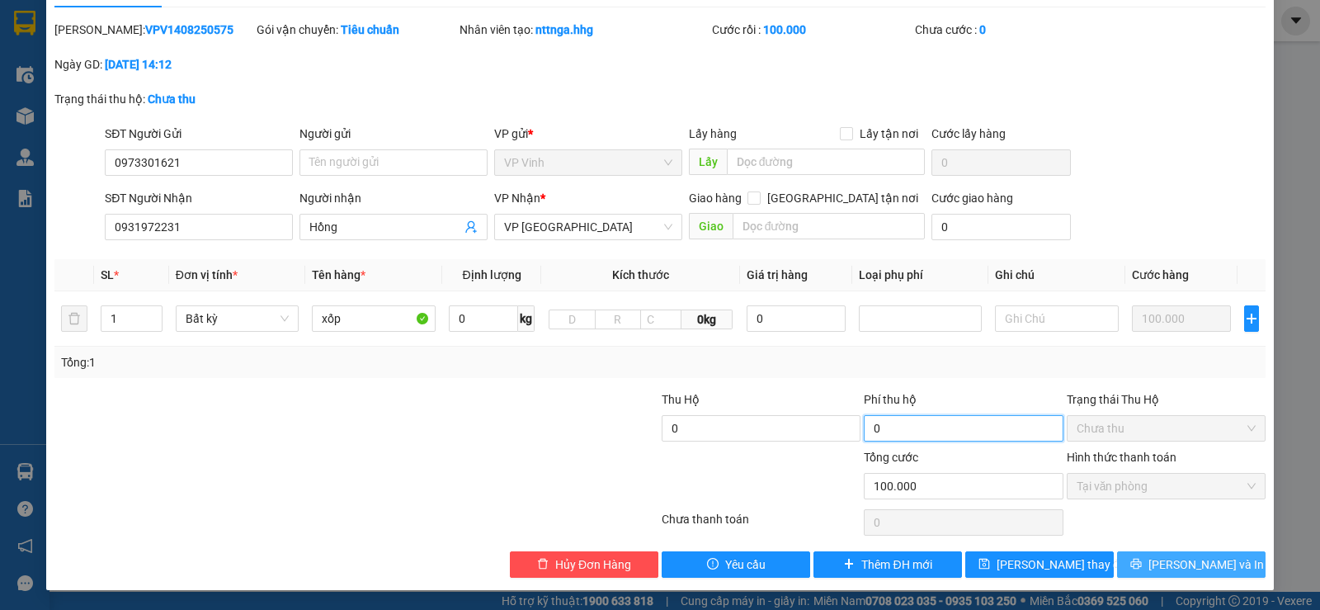
type input "0"
click at [1142, 560] on icon "printer" at bounding box center [1136, 564] width 12 height 12
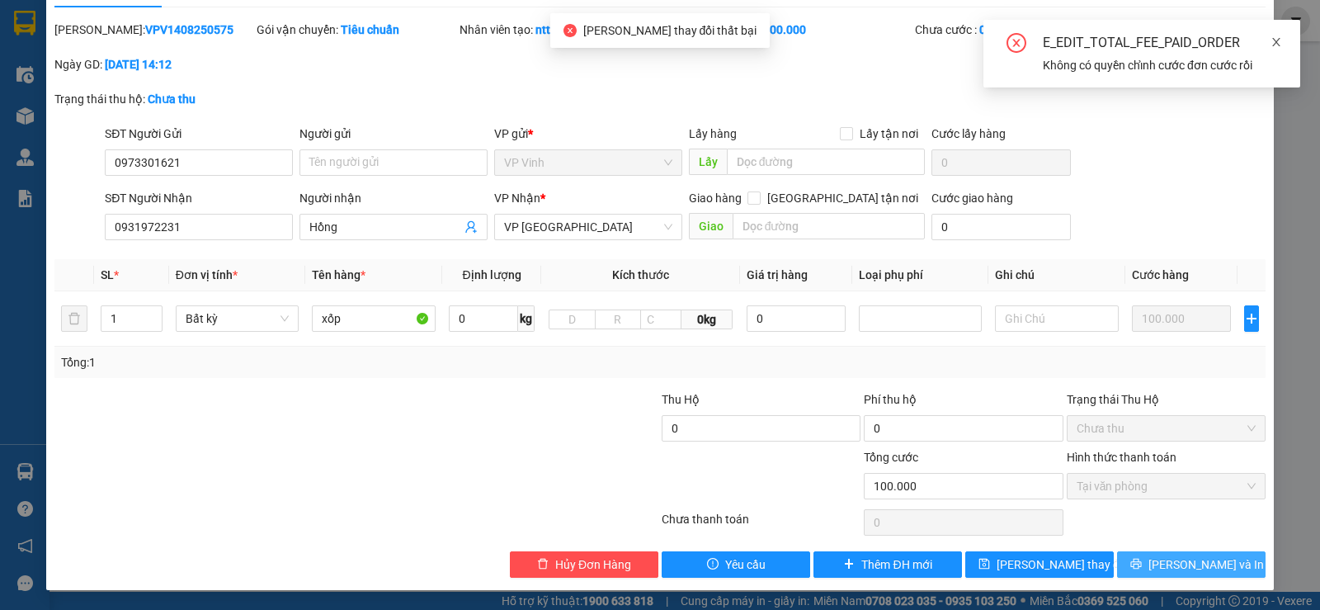
click at [1275, 49] on link at bounding box center [1276, 42] width 12 height 18
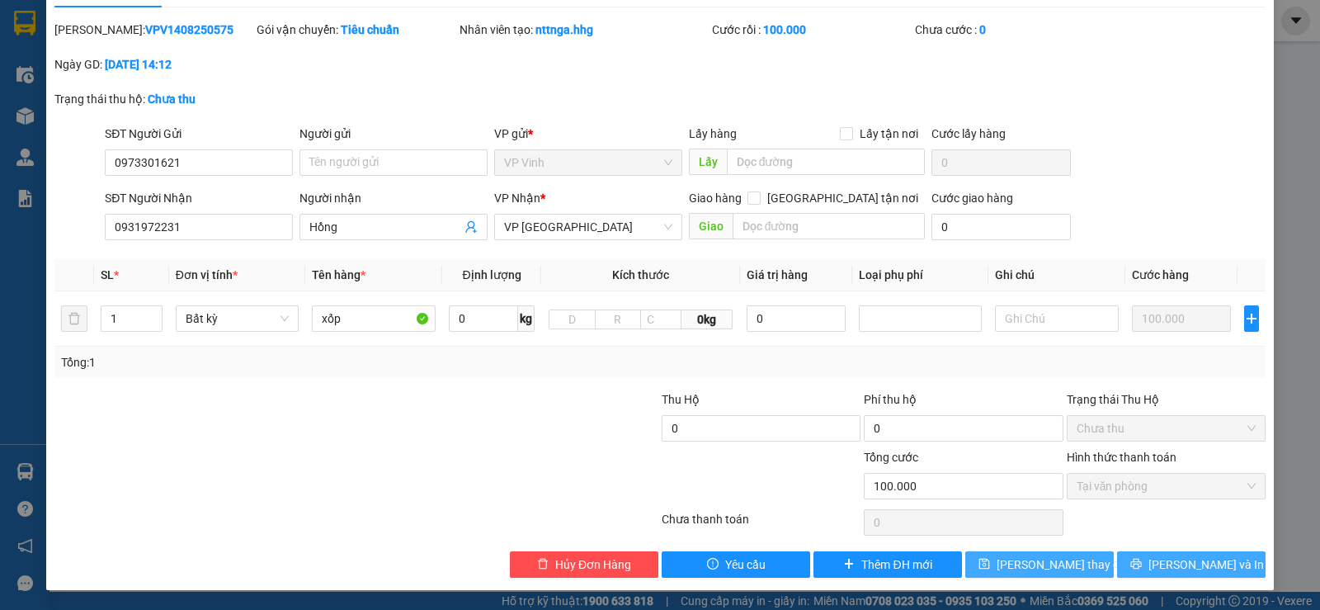
click at [1026, 564] on span "Lưu thay đổi" at bounding box center [1062, 564] width 132 height 18
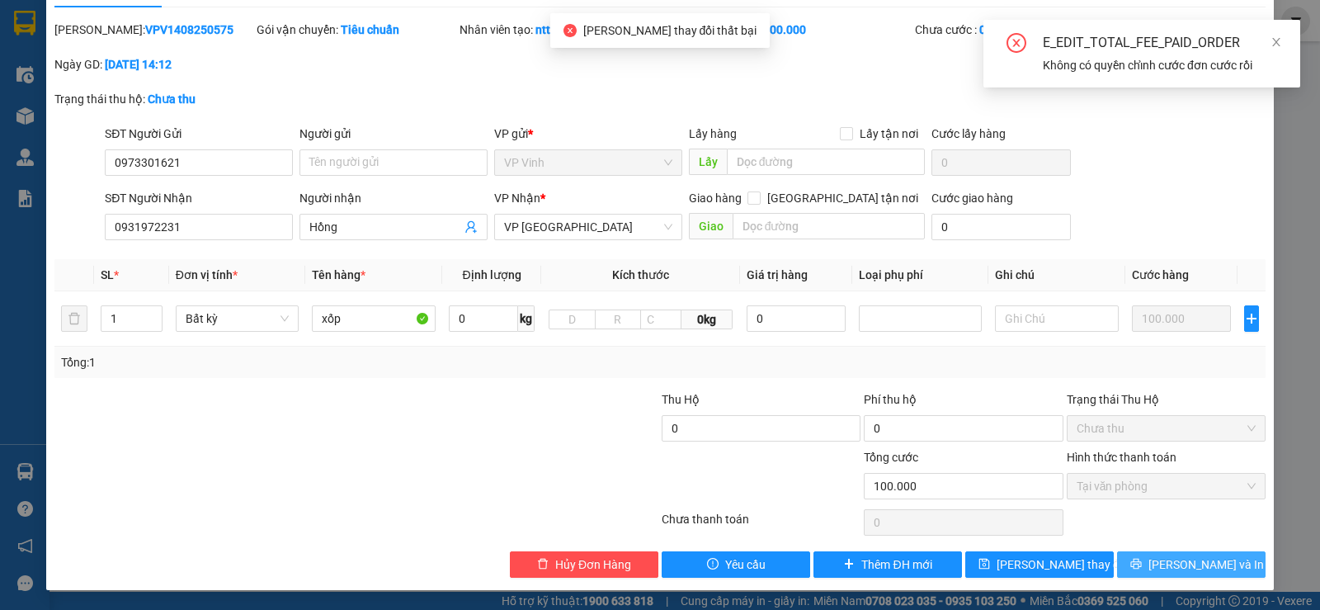
click at [905, 353] on div "Tổng: 1" at bounding box center [660, 362] width 1198 height 18
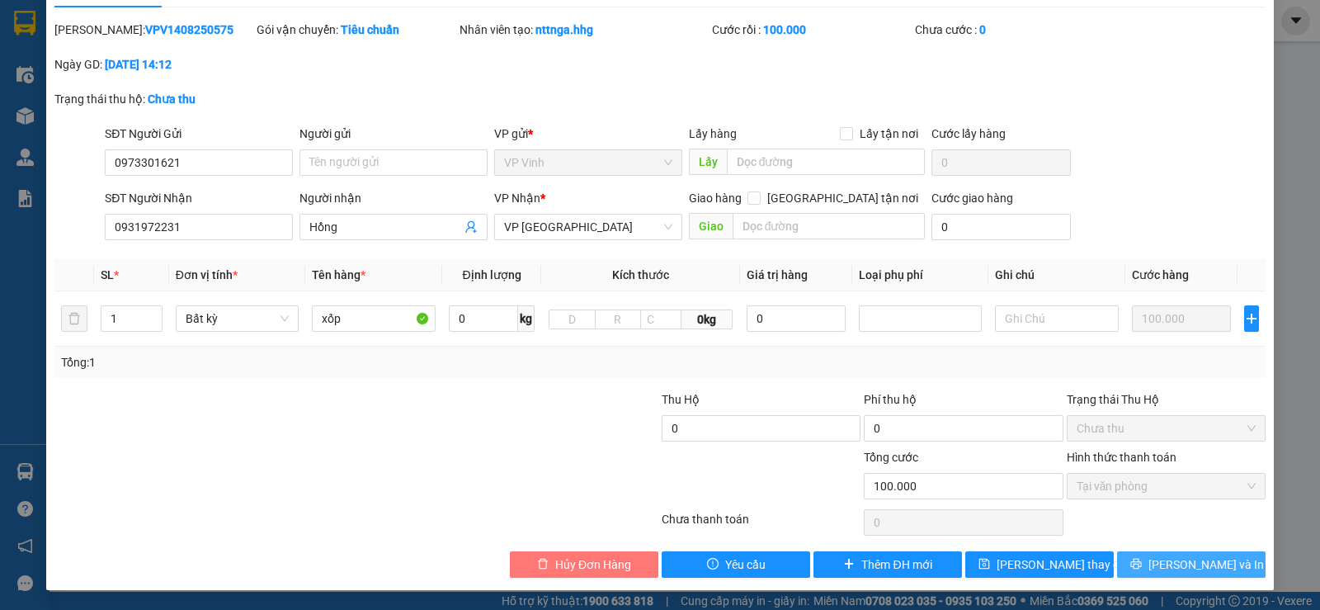
click at [591, 566] on span "Hủy Đơn Hàng" at bounding box center [593, 564] width 76 height 18
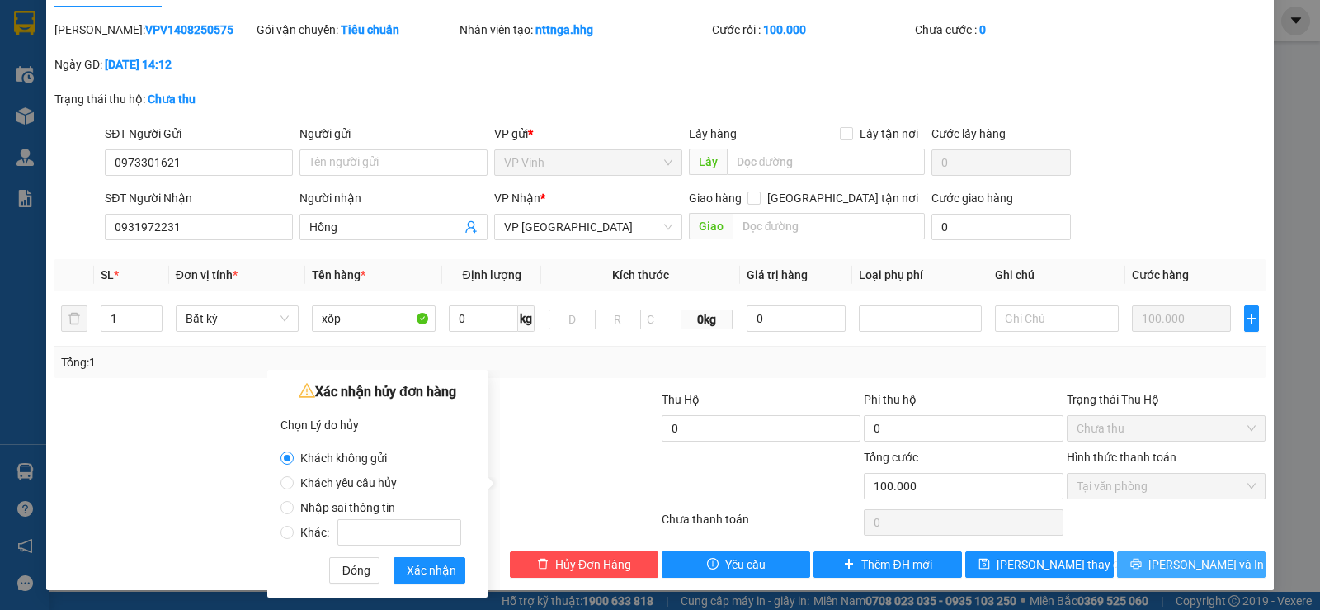
click at [304, 482] on span "Khách yêu cầu hủy" at bounding box center [349, 482] width 110 height 13
click at [294, 482] on input "Khách yêu cầu hủy" at bounding box center [286, 482] width 13 height 13
radio input "true"
radio input "false"
click at [341, 511] on label "Khác:" at bounding box center [373, 523] width 187 height 25
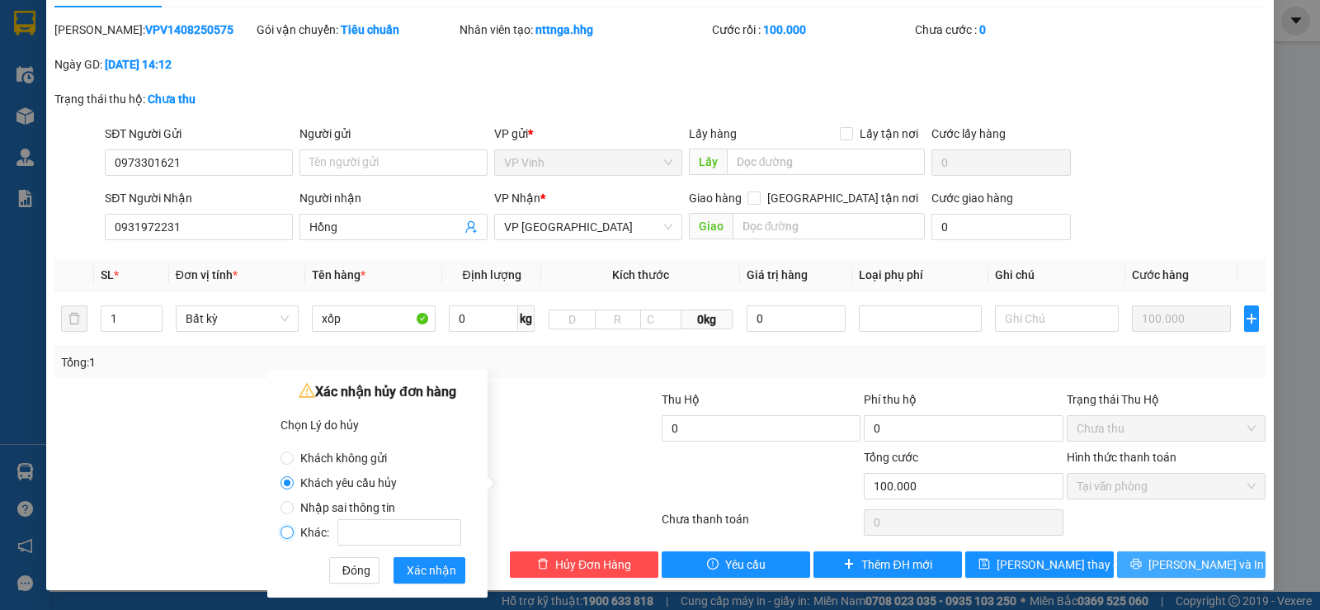
click at [294, 525] on input "Khác:" at bounding box center [286, 531] width 13 height 13
radio input "true"
click at [336, 483] on span "Khách yêu cầu hủy" at bounding box center [349, 482] width 110 height 13
click at [294, 483] on input "Khách yêu cầu hủy" at bounding box center [286, 482] width 13 height 13
radio input "true"
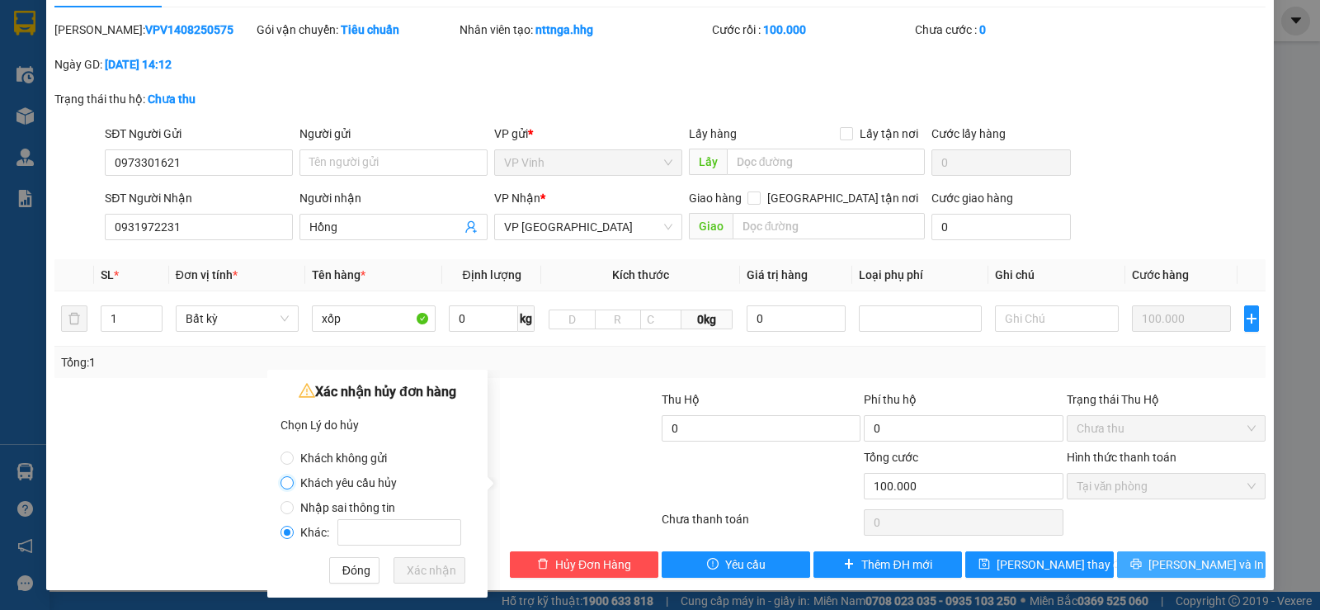
radio input "false"
click at [423, 569] on span "Xác nhận" at bounding box center [431, 570] width 49 height 18
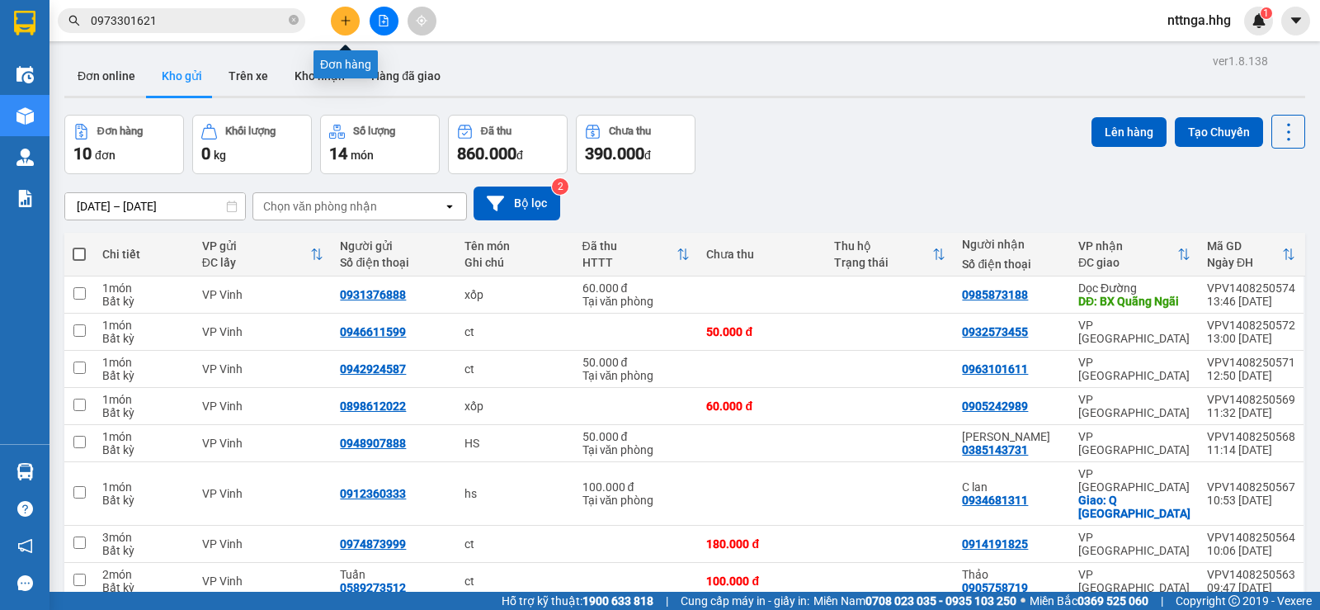
click at [346, 17] on icon "plus" at bounding box center [346, 21] width 12 height 12
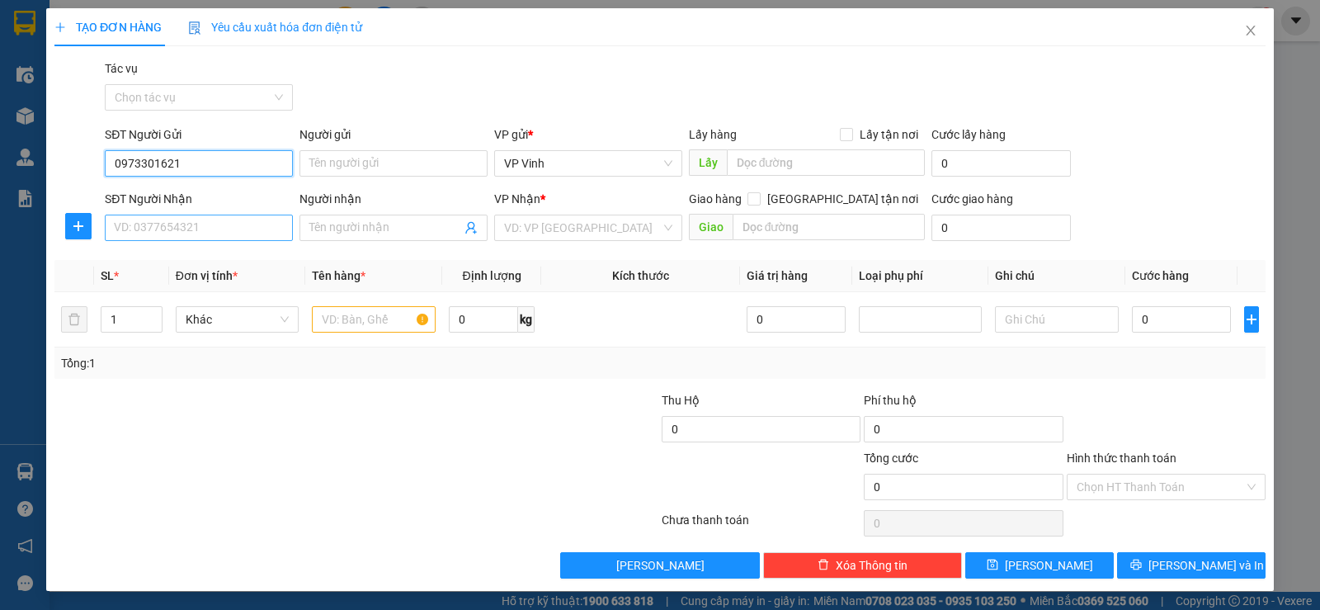
type input "0973301621"
click at [170, 225] on input "SĐT Người Nhận" at bounding box center [199, 227] width 188 height 26
type input "0931972231"
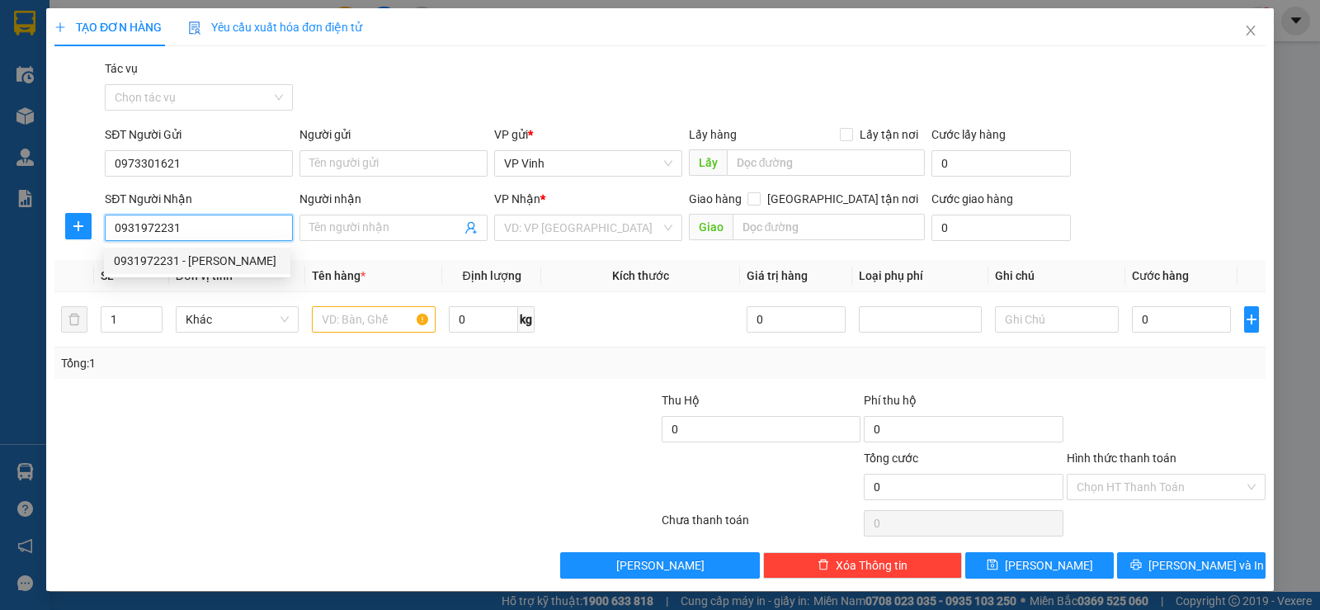
click at [167, 262] on div "0931972231 - Hồng" at bounding box center [197, 261] width 167 height 18
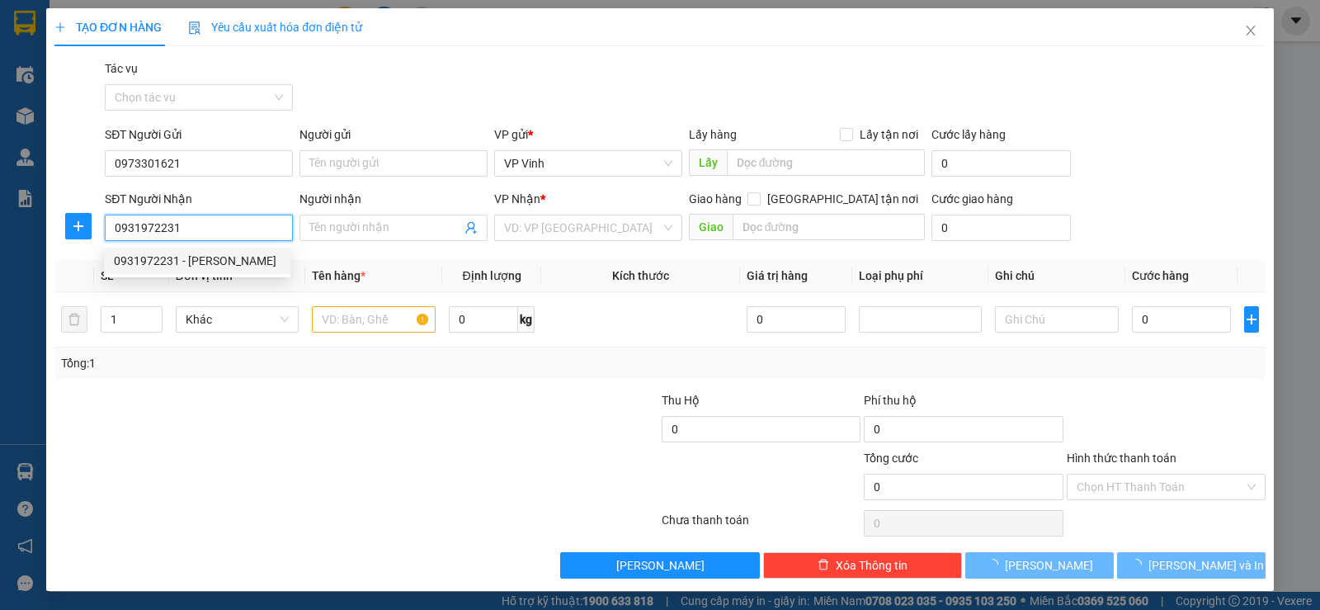
type input "Hồng"
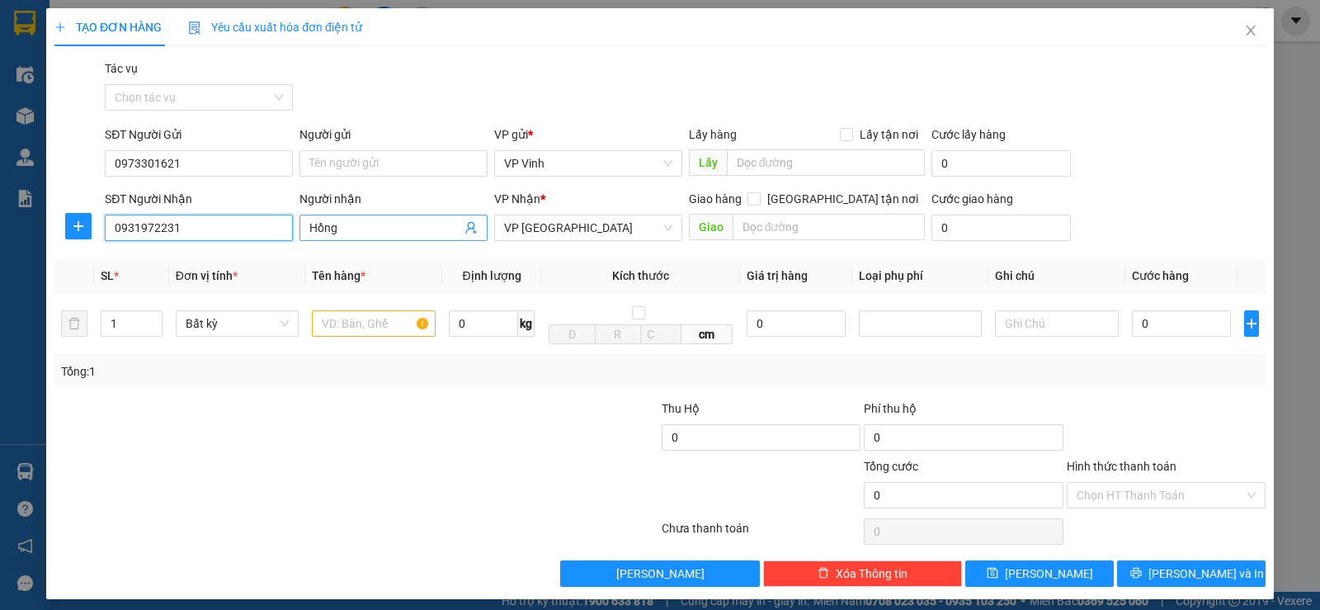
type input "0931972231"
drag, startPoint x: 370, startPoint y: 233, endPoint x: 297, endPoint y: 235, distance: 72.6
click at [299, 235] on span "Hồng" at bounding box center [393, 227] width 188 height 26
click at [340, 320] on input "text" at bounding box center [374, 323] width 124 height 26
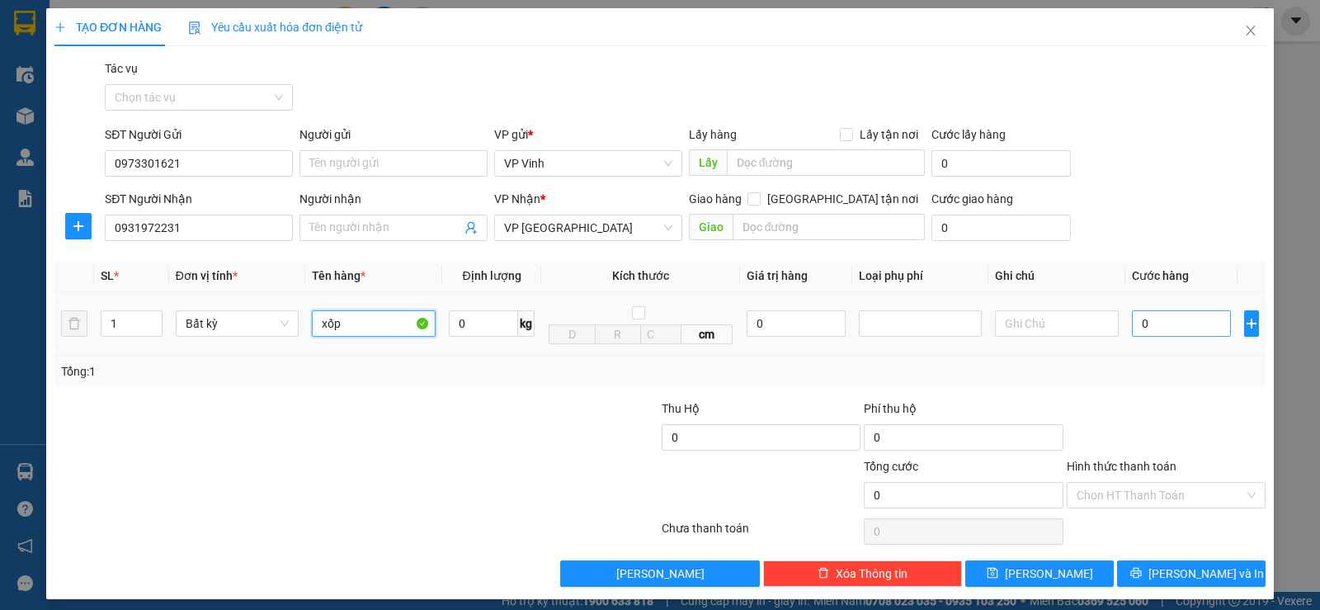
type input "xốp"
click at [1132, 322] on input "0" at bounding box center [1181, 323] width 99 height 26
type input "1"
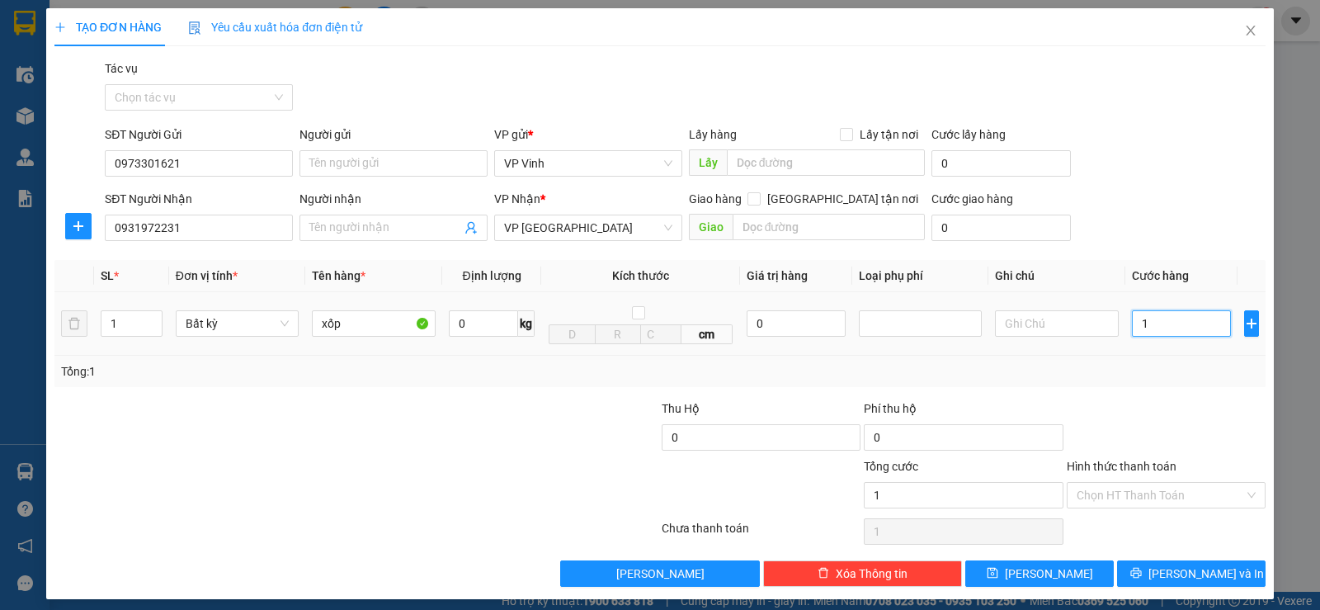
type input "10"
type input "100"
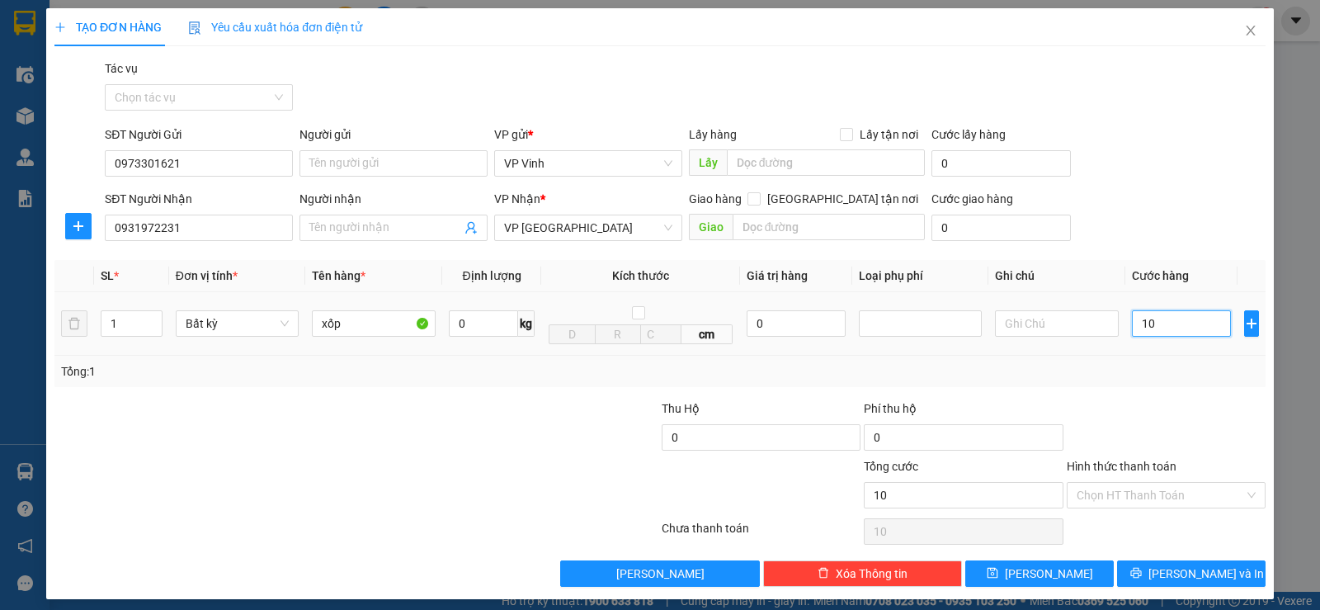
type input "100"
type input "1.000"
type input "10.000"
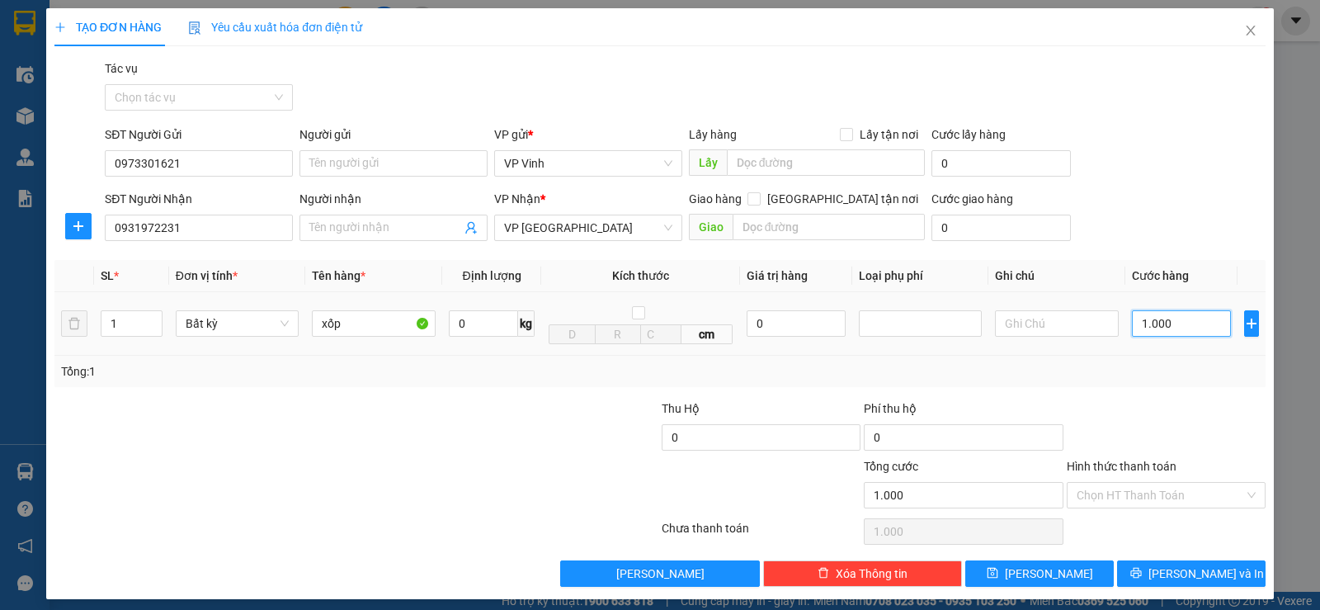
type input "10.000"
type input "100.000"
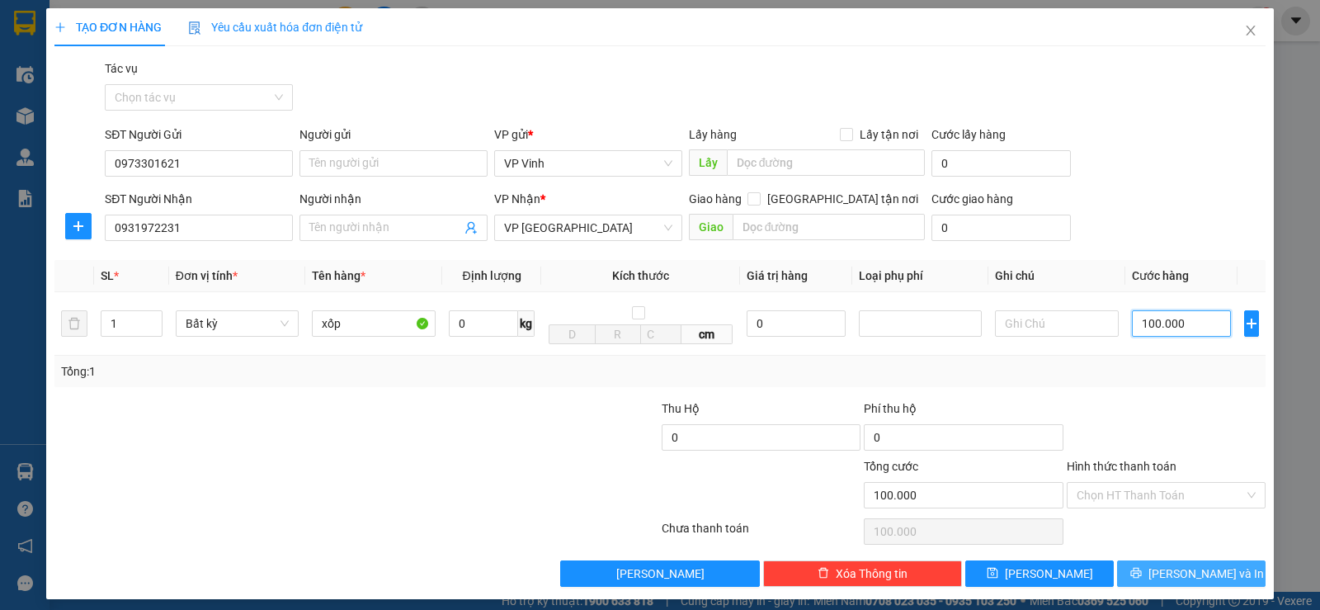
type input "100.000"
click at [1186, 576] on span "Lưu và In" at bounding box center [1205, 573] width 115 height 18
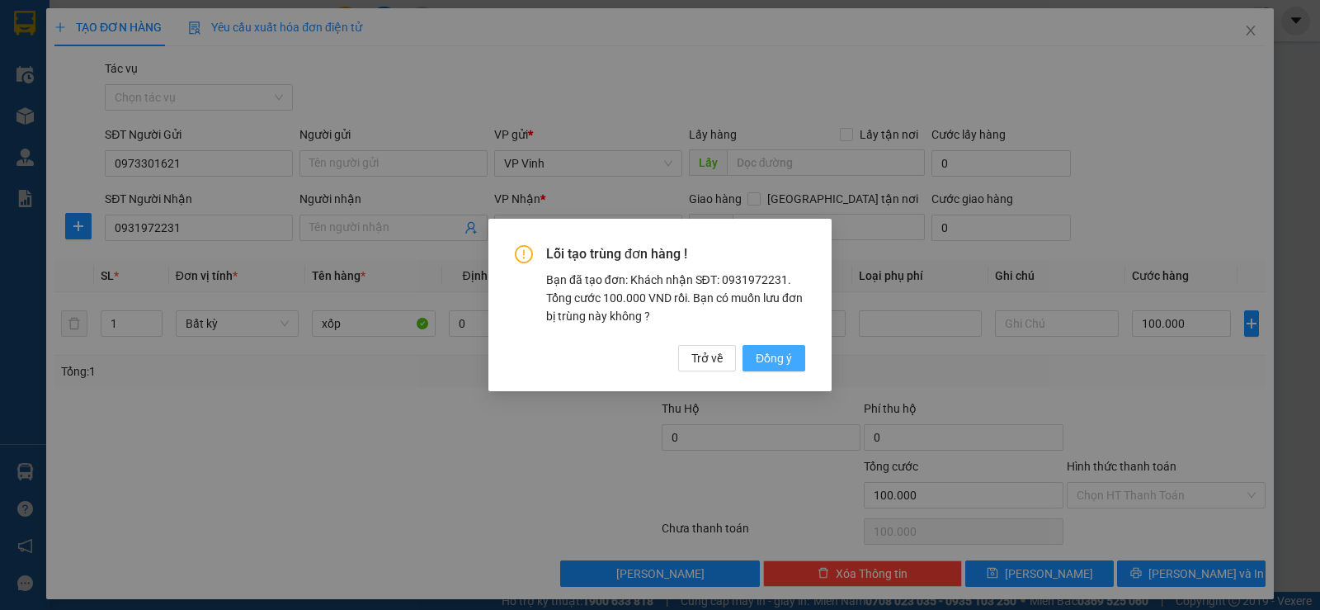
click at [770, 358] on span "Đồng ý" at bounding box center [774, 358] width 36 height 18
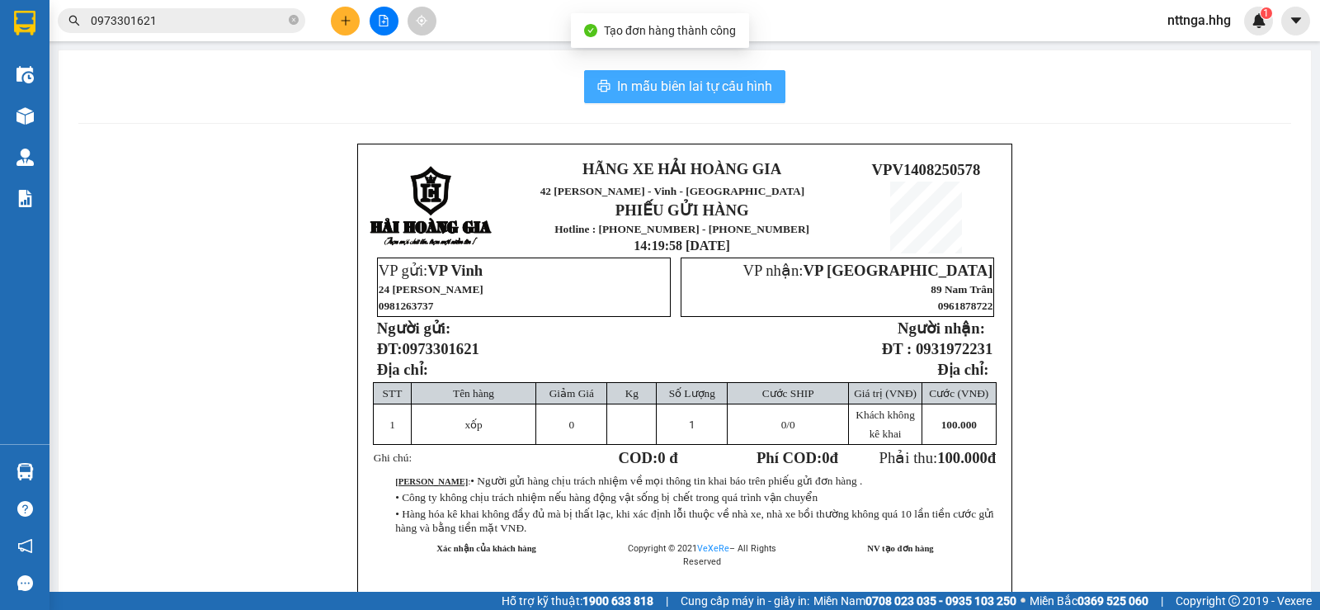
click at [763, 96] on span "In mẫu biên lai tự cấu hình" at bounding box center [694, 86] width 155 height 21
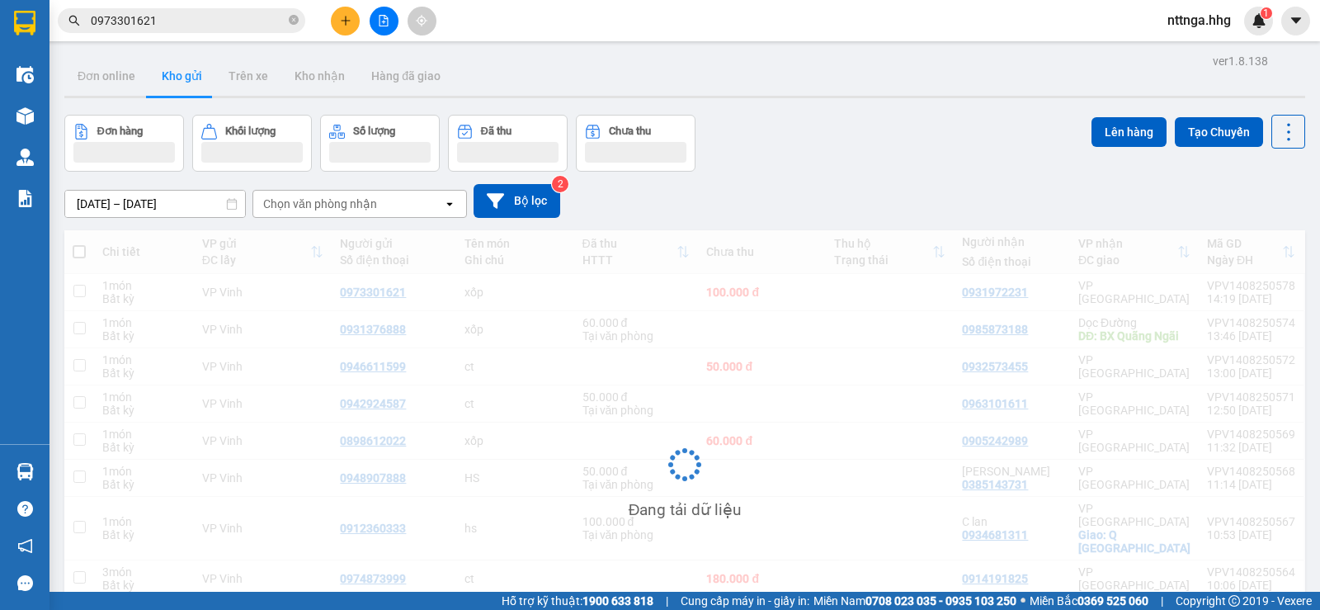
scroll to position [121, 0]
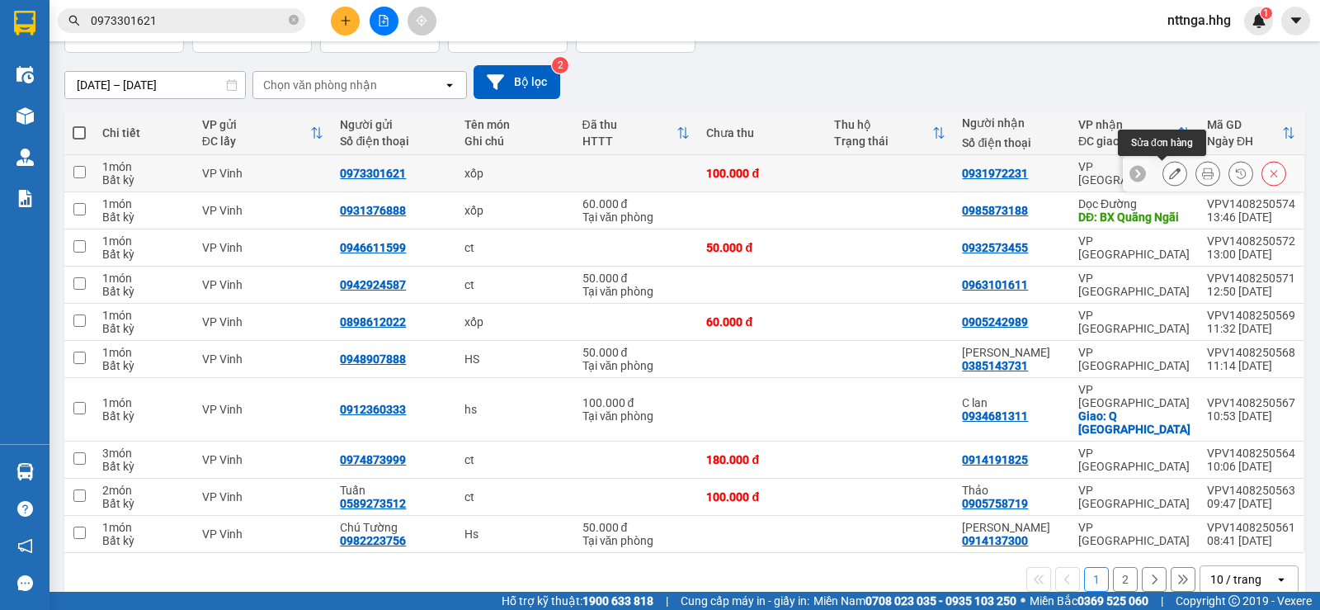
click at [1169, 176] on icon at bounding box center [1175, 173] width 12 height 12
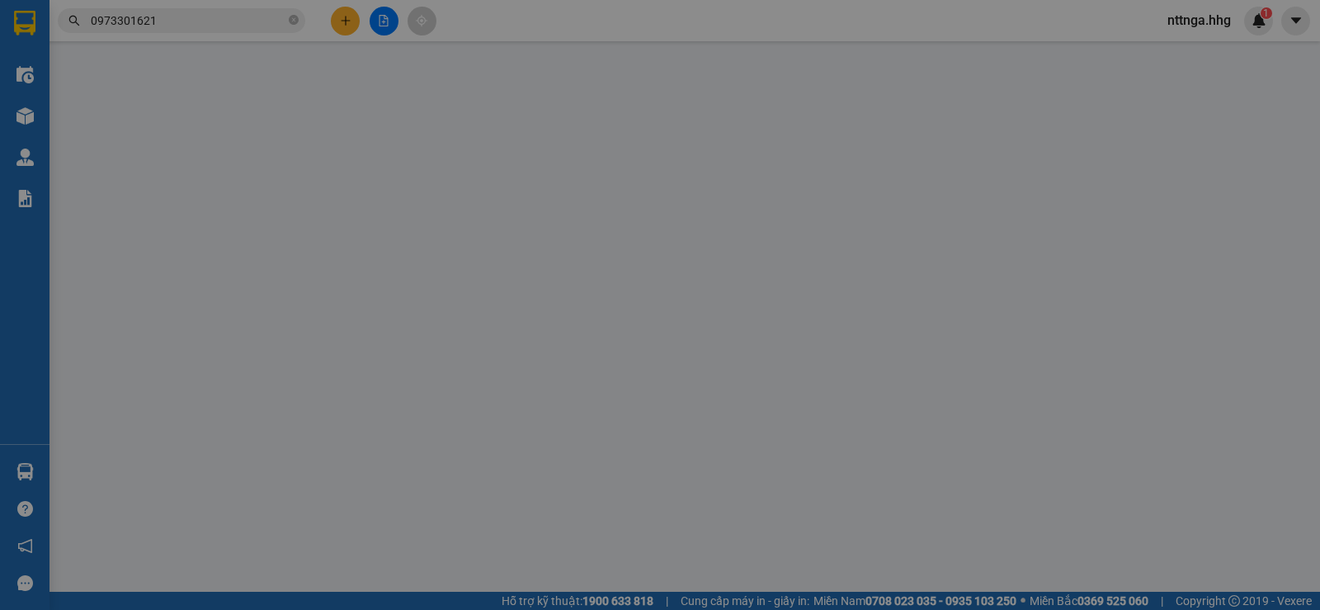
type input "0973301621"
type input "0931972231"
type input "100.000"
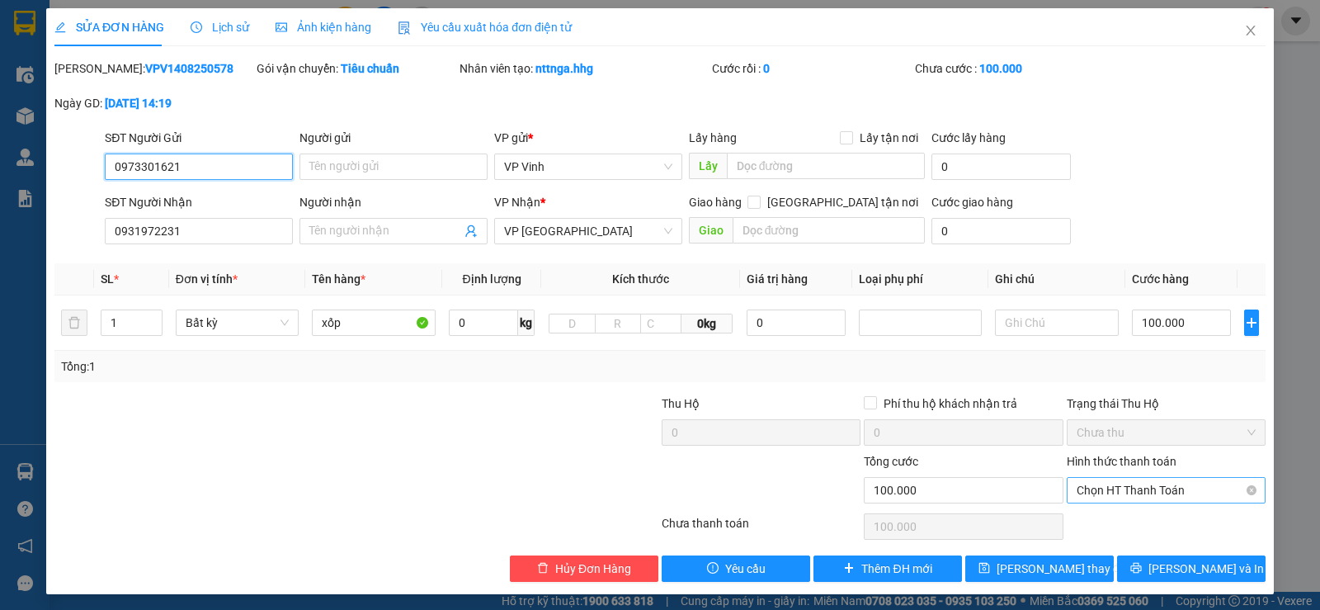
click at [1184, 492] on span "Chọn HT Thanh Toán" at bounding box center [1165, 490] width 179 height 25
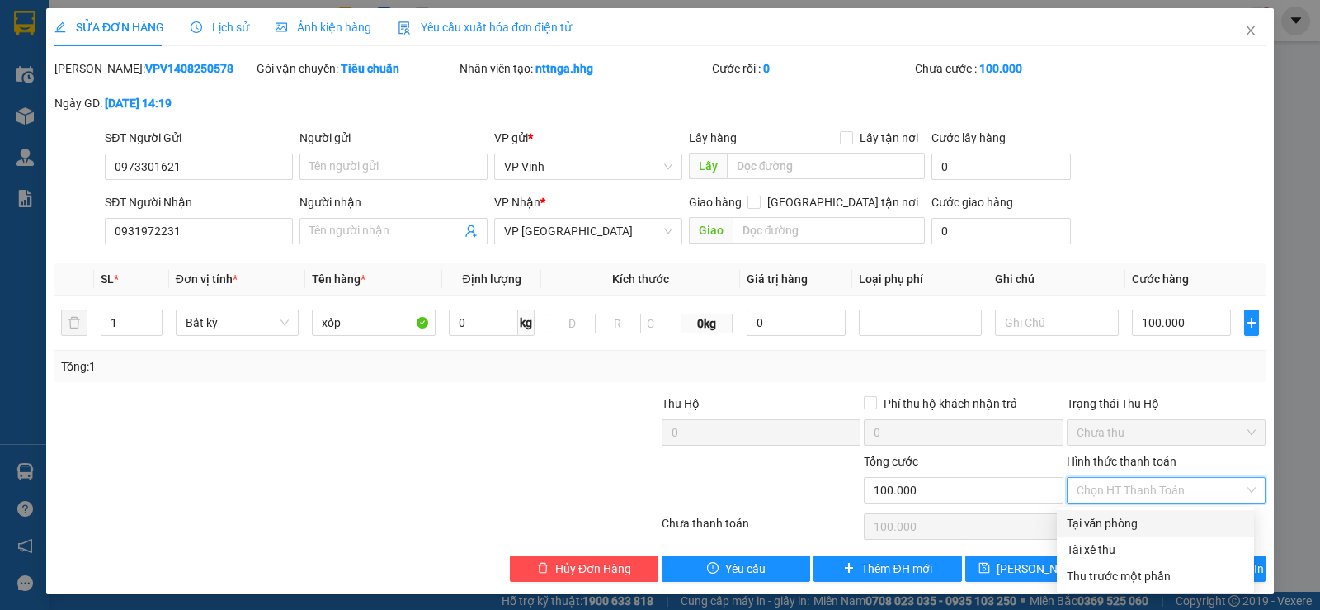
click at [1130, 520] on div "Tại văn phòng" at bounding box center [1154, 523] width 177 height 18
type input "0"
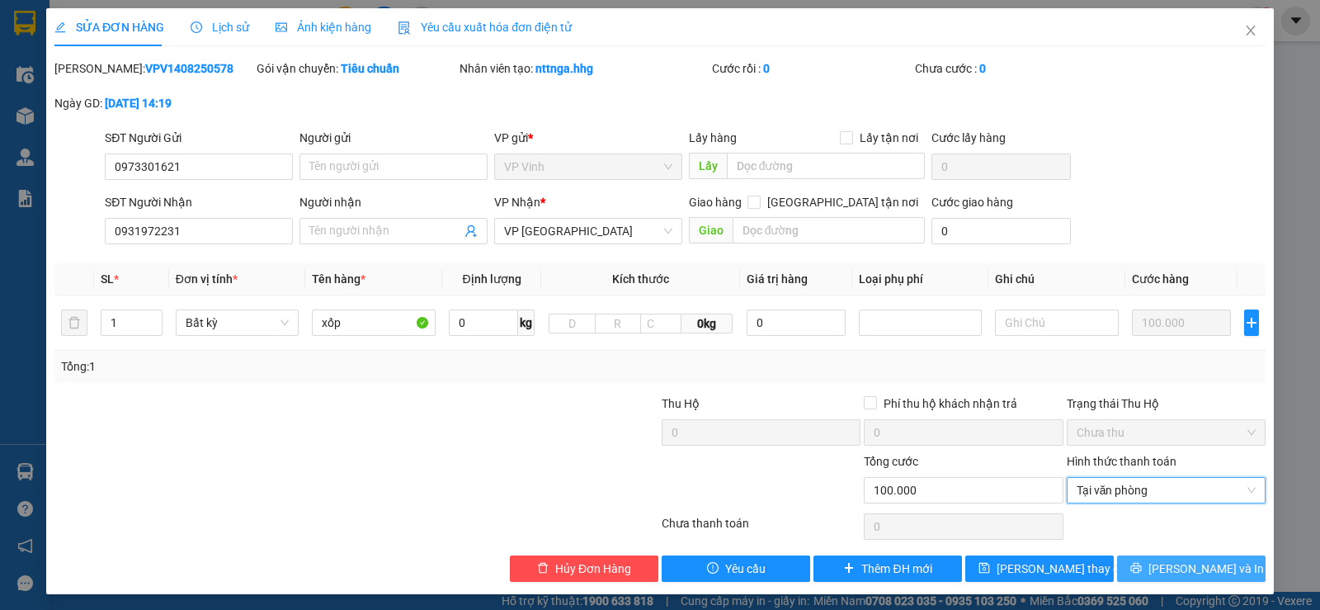
click at [1171, 570] on span "Lưu và In" at bounding box center [1205, 568] width 115 height 18
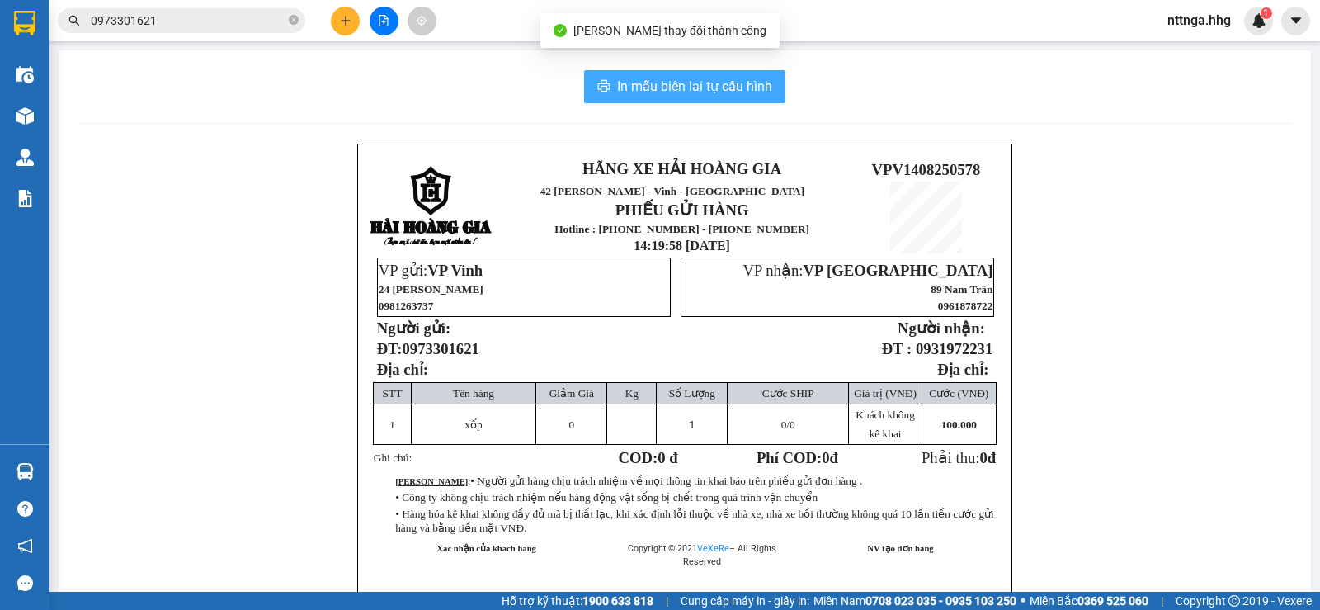
click at [720, 88] on span "In mẫu biên lai tự cấu hình" at bounding box center [694, 86] width 155 height 21
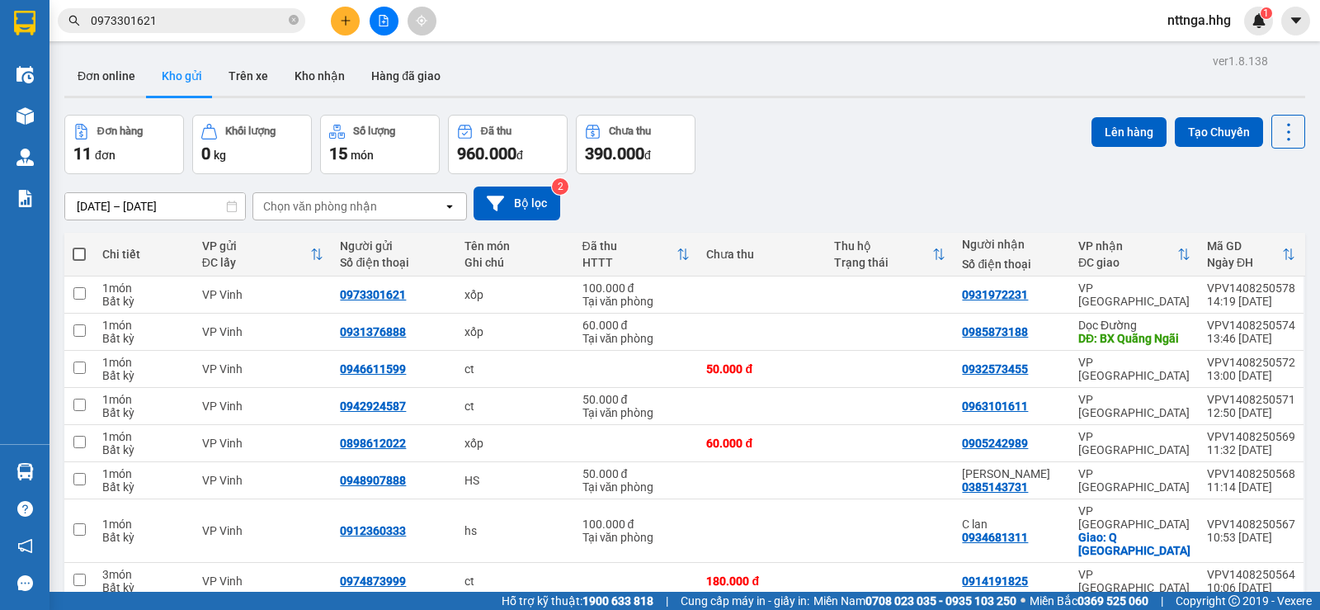
click at [341, 23] on icon "plus" at bounding box center [346, 21] width 12 height 12
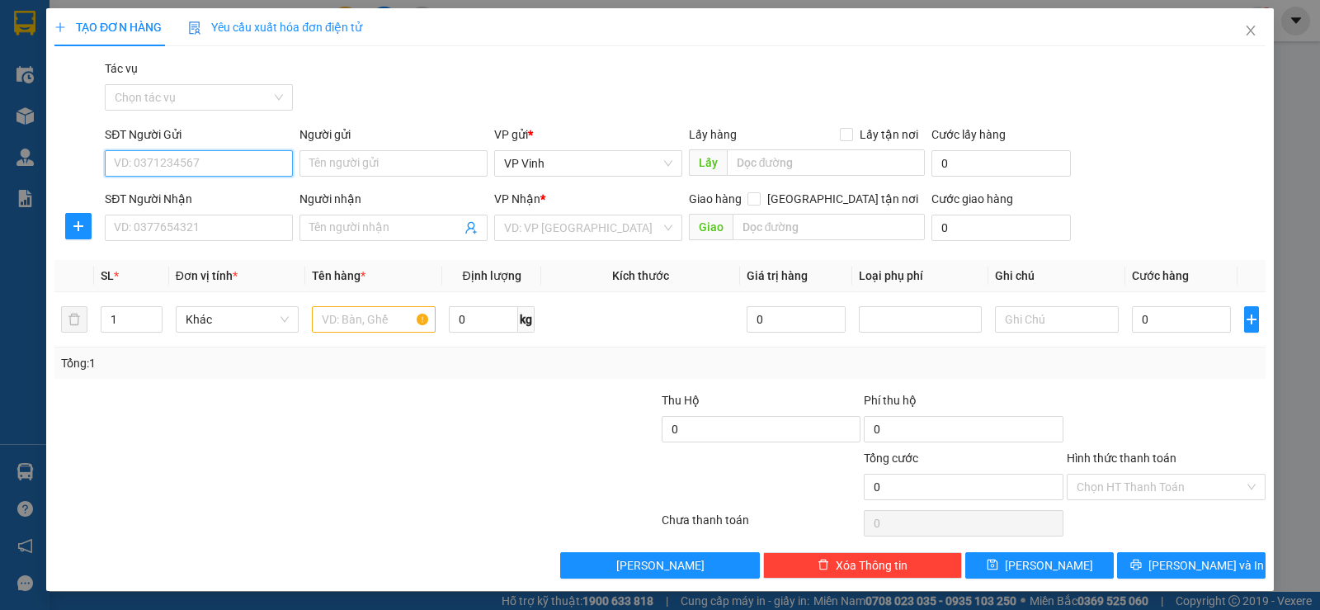
click at [254, 167] on input "SĐT Người Gửi" at bounding box center [199, 163] width 188 height 26
click at [214, 228] on input "SĐT Người Nhận" at bounding box center [199, 227] width 188 height 26
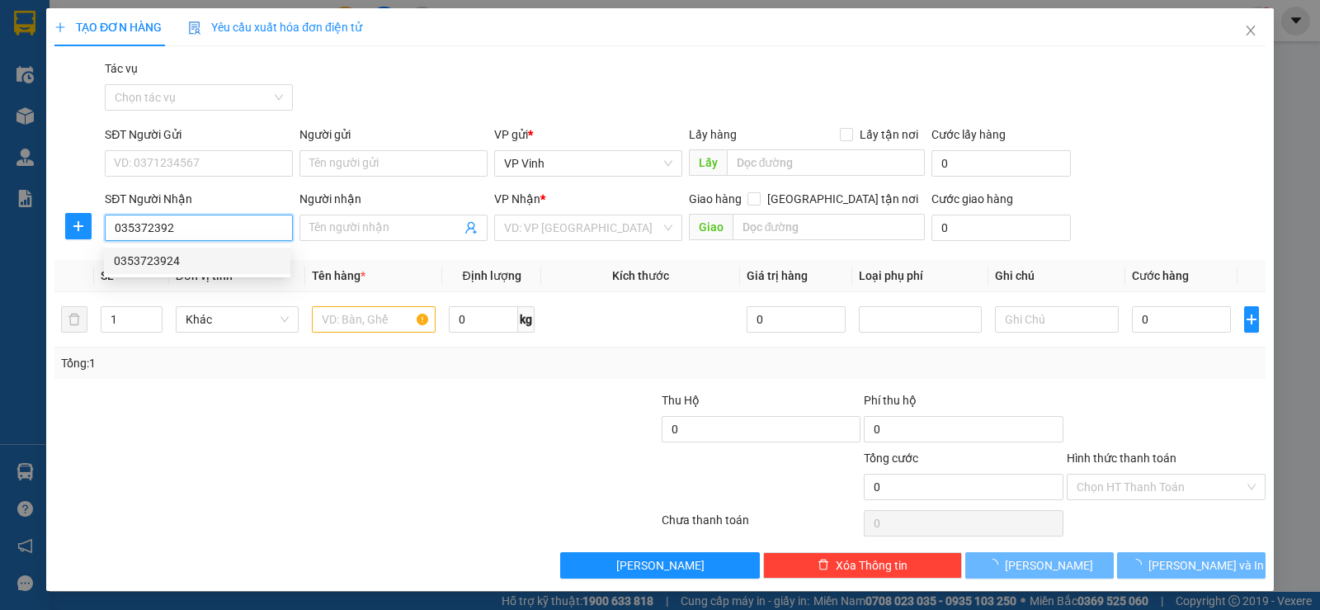
click at [212, 256] on div "0353723924" at bounding box center [197, 261] width 167 height 18
type input "0353723924"
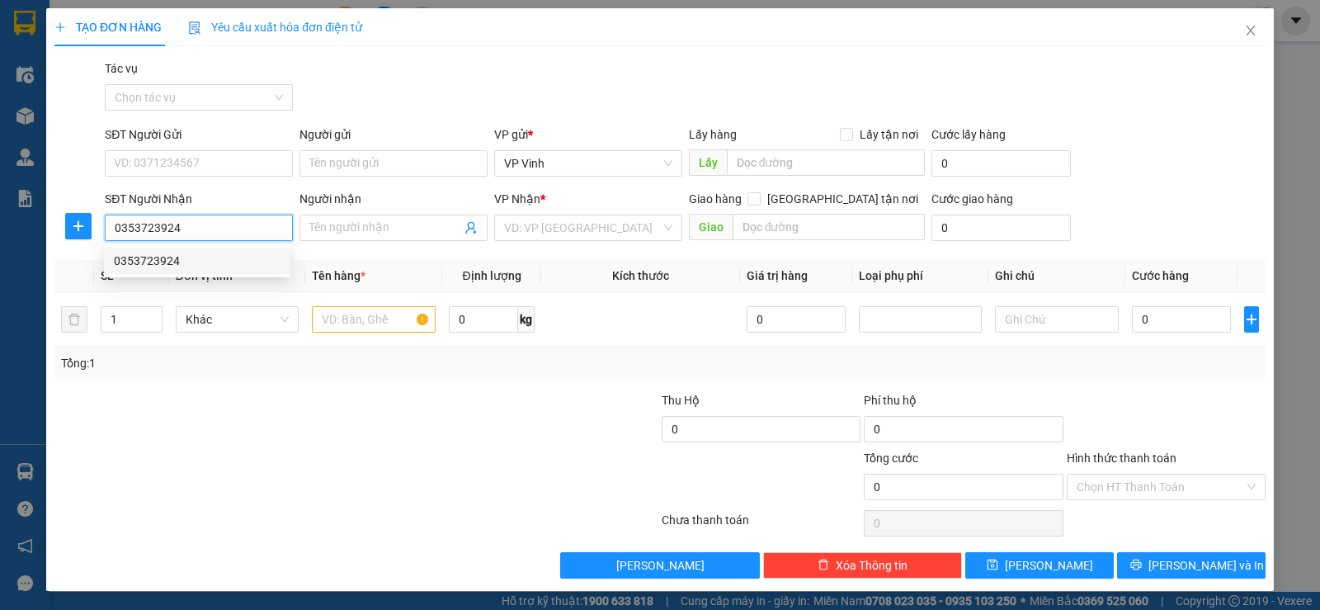
type input "núi thành q nam"
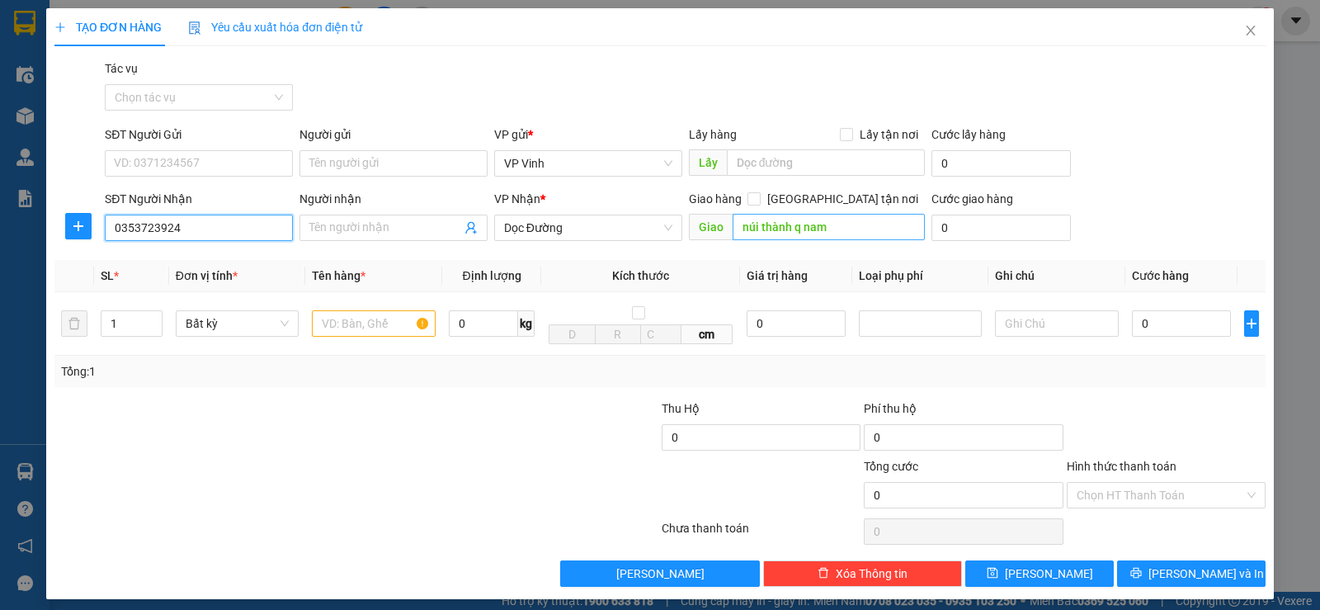
type input "0353723924"
type input "tam kỳ"
click at [390, 318] on input "text" at bounding box center [374, 323] width 124 height 26
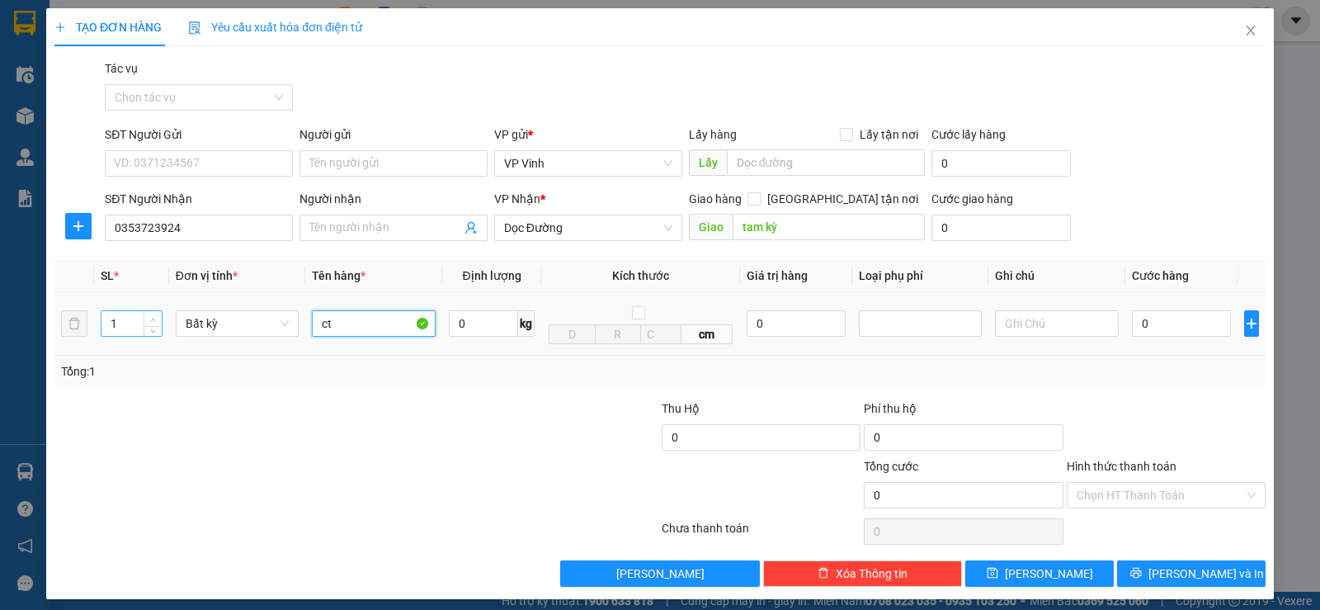
type input "ct"
click at [153, 324] on span "Increase Value" at bounding box center [153, 318] width 18 height 15
click at [153, 317] on icon "up" at bounding box center [153, 320] width 6 height 6
type input "4"
click at [153, 317] on icon "up" at bounding box center [153, 320] width 6 height 6
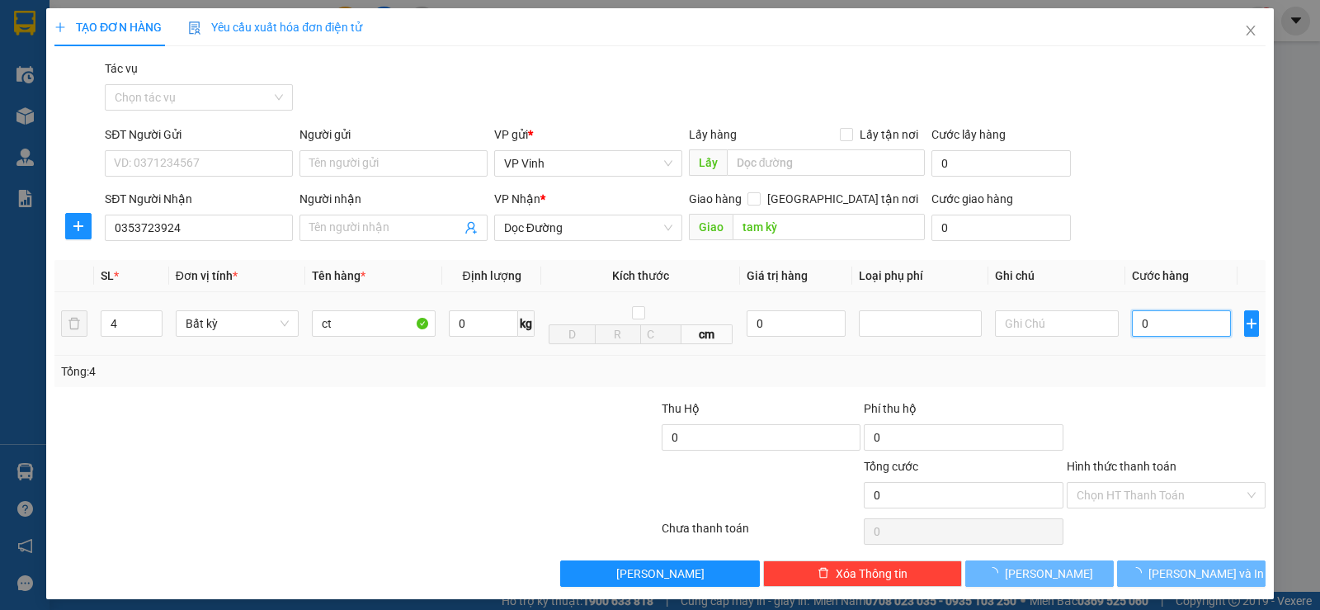
click at [1132, 321] on input "0" at bounding box center [1181, 323] width 99 height 26
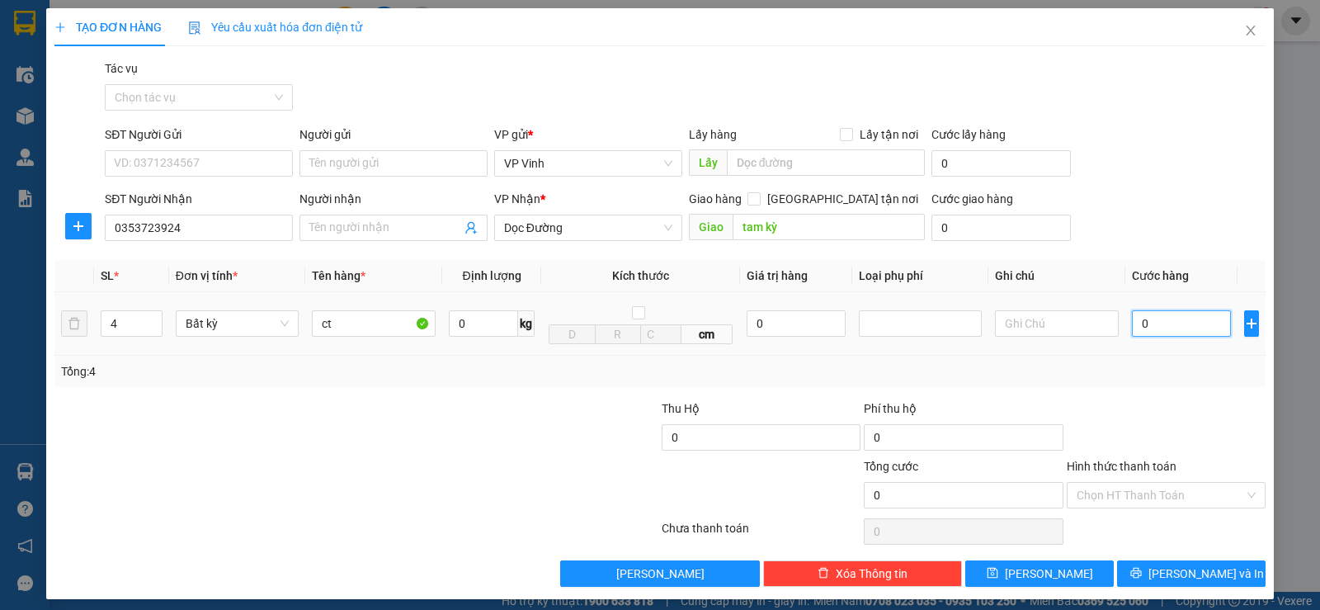
type input "2"
type input "28"
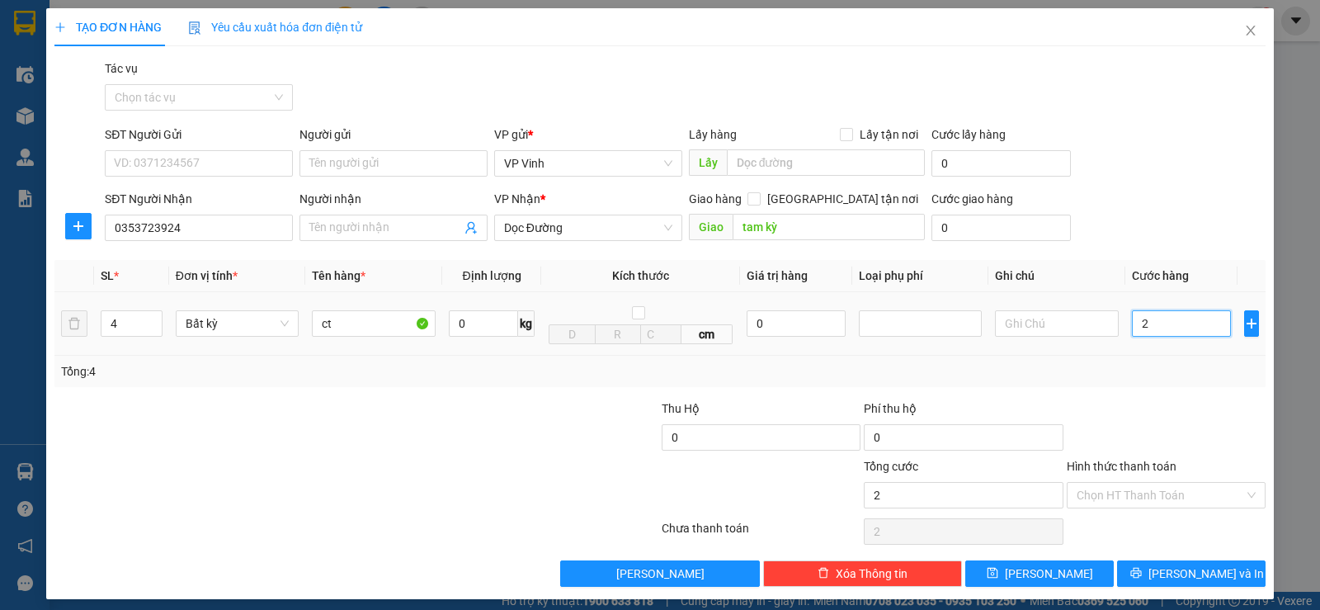
type input "28"
type input "280"
type input "2.800"
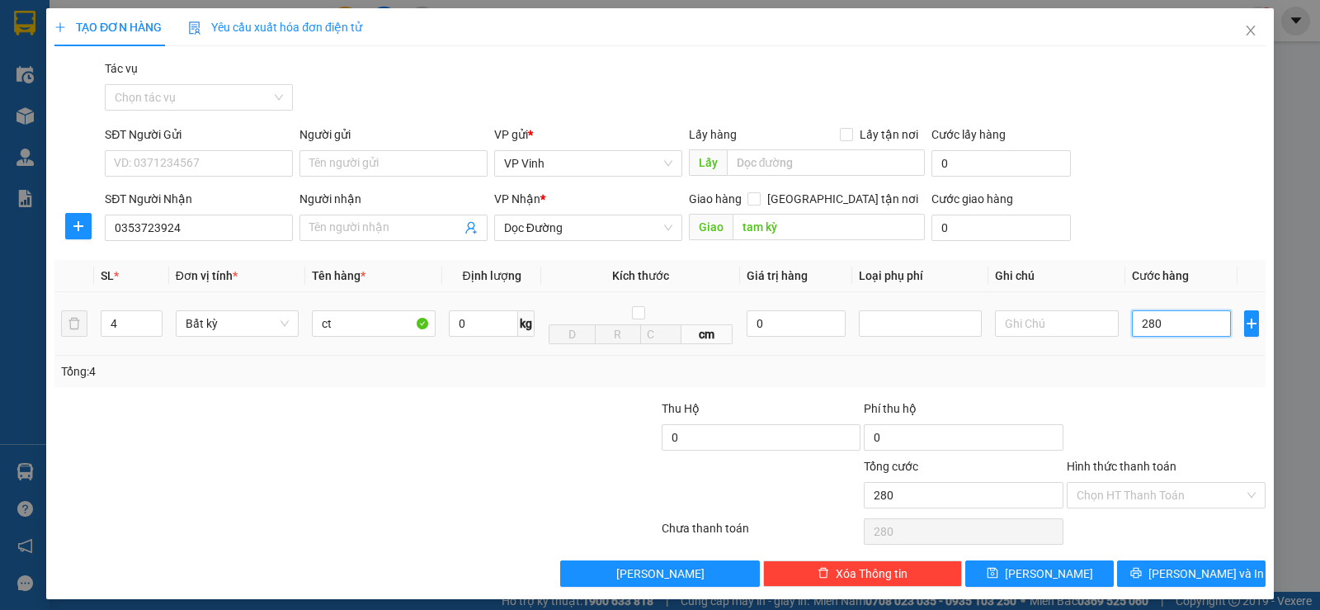
type input "2.800"
type input "28.000"
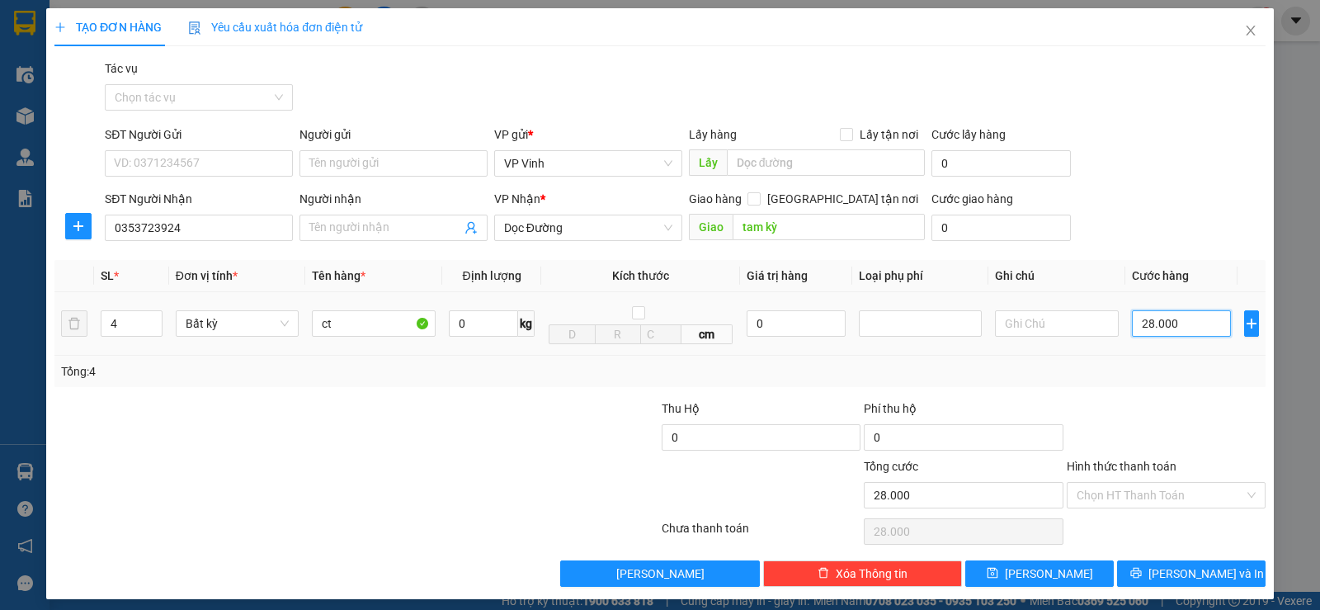
type input "280.000"
click at [1187, 570] on span "Lưu và In" at bounding box center [1205, 573] width 115 height 18
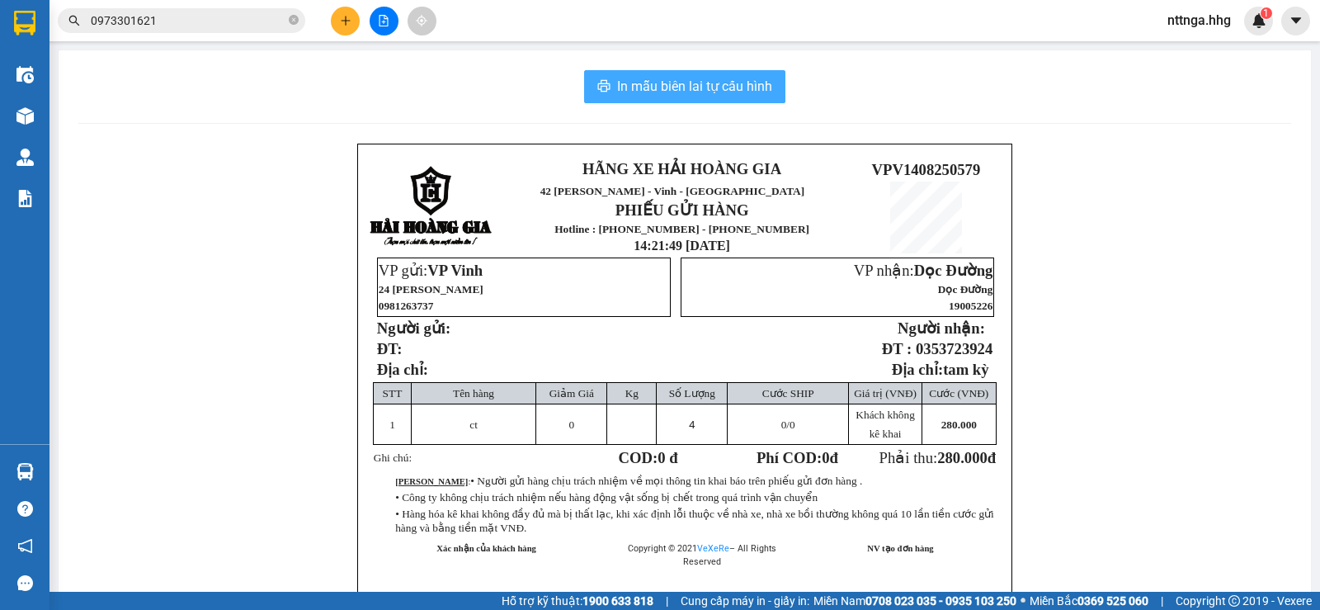
click at [745, 94] on span "In mẫu biên lai tự cấu hình" at bounding box center [694, 86] width 155 height 21
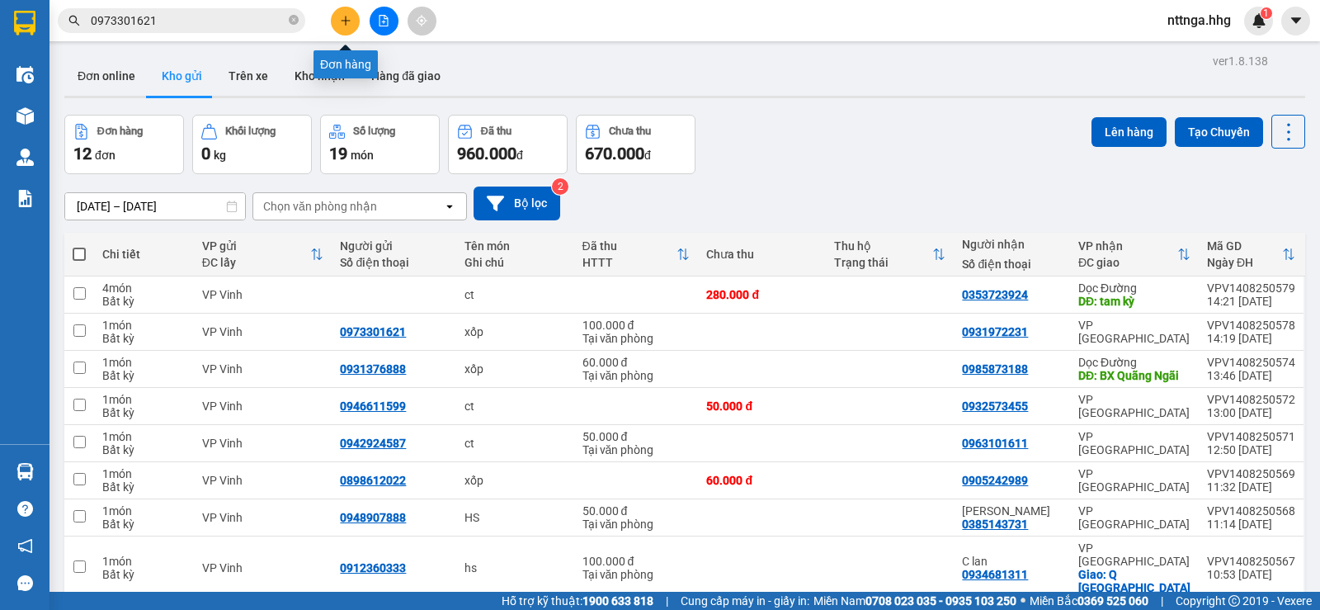
click at [337, 30] on button at bounding box center [345, 21] width 29 height 29
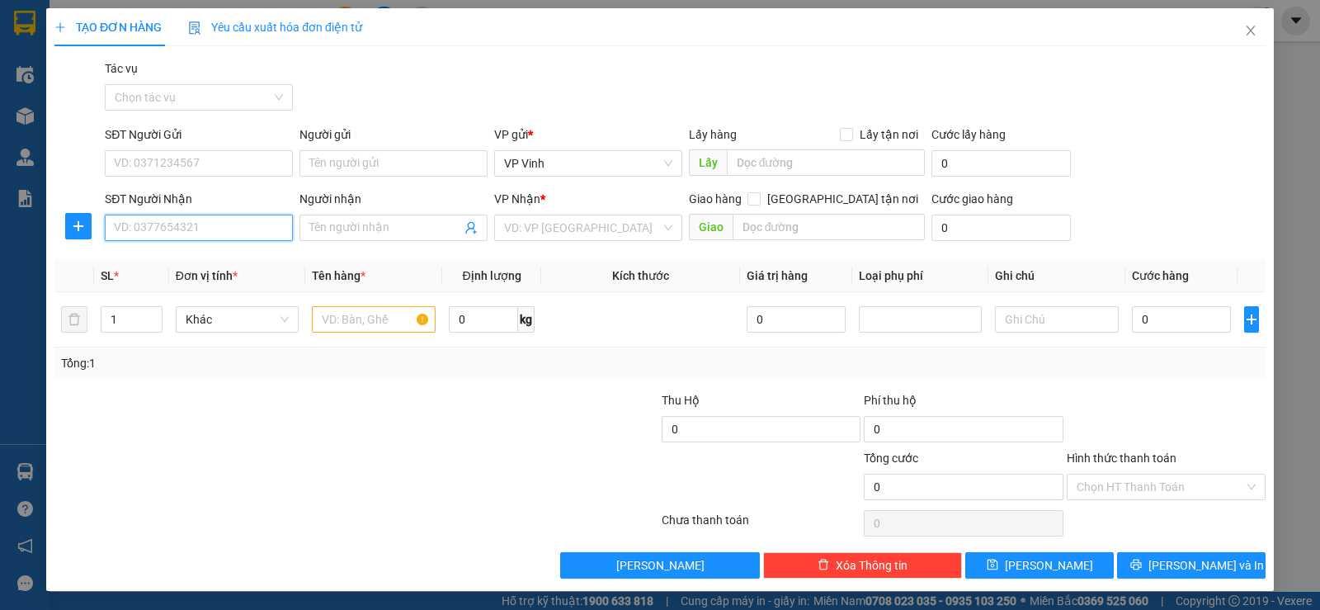
click at [189, 233] on input "SĐT Người Nhận" at bounding box center [199, 227] width 188 height 26
click at [193, 224] on input "SĐT Người Nhận" at bounding box center [199, 227] width 188 height 26
type input "0905214169"
click at [191, 254] on div "0905214169" at bounding box center [197, 261] width 167 height 18
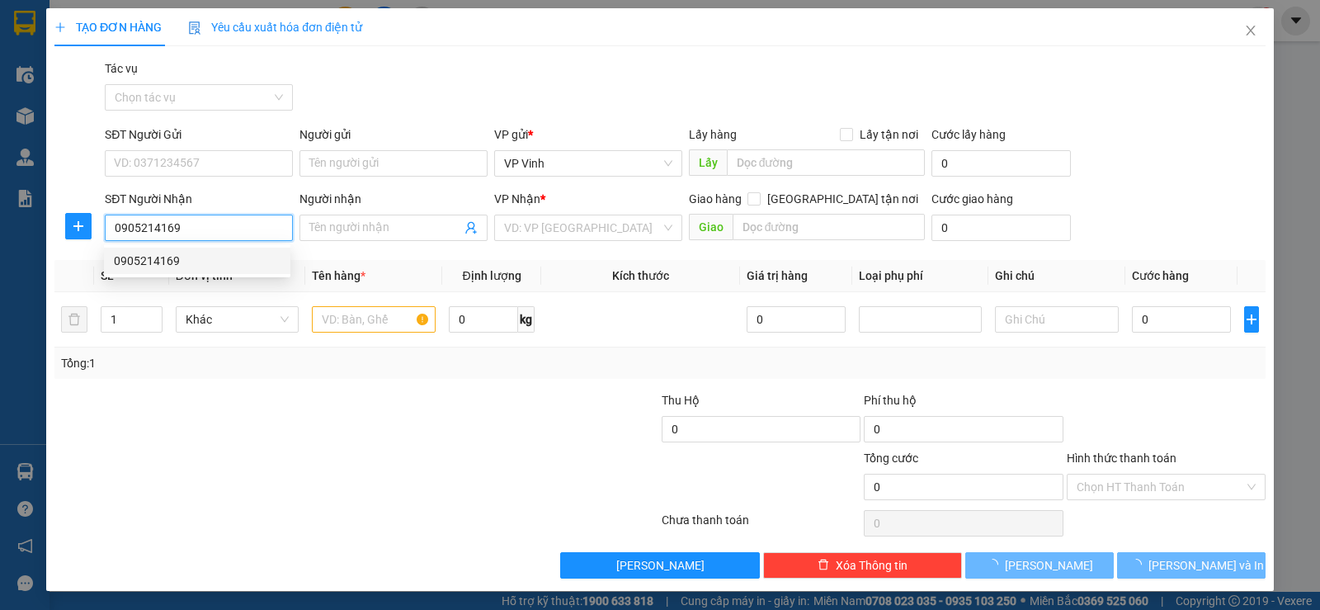
type input "q bình"
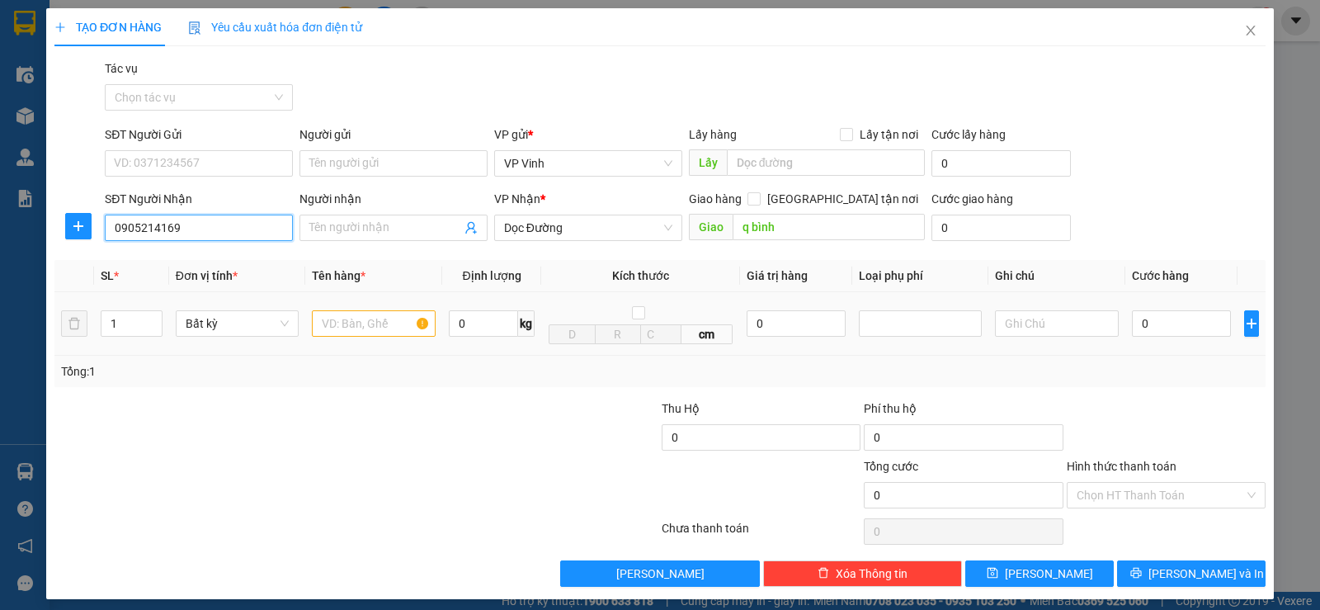
type input "0905214169"
click at [353, 316] on input "text" at bounding box center [374, 323] width 124 height 26
type input "ct"
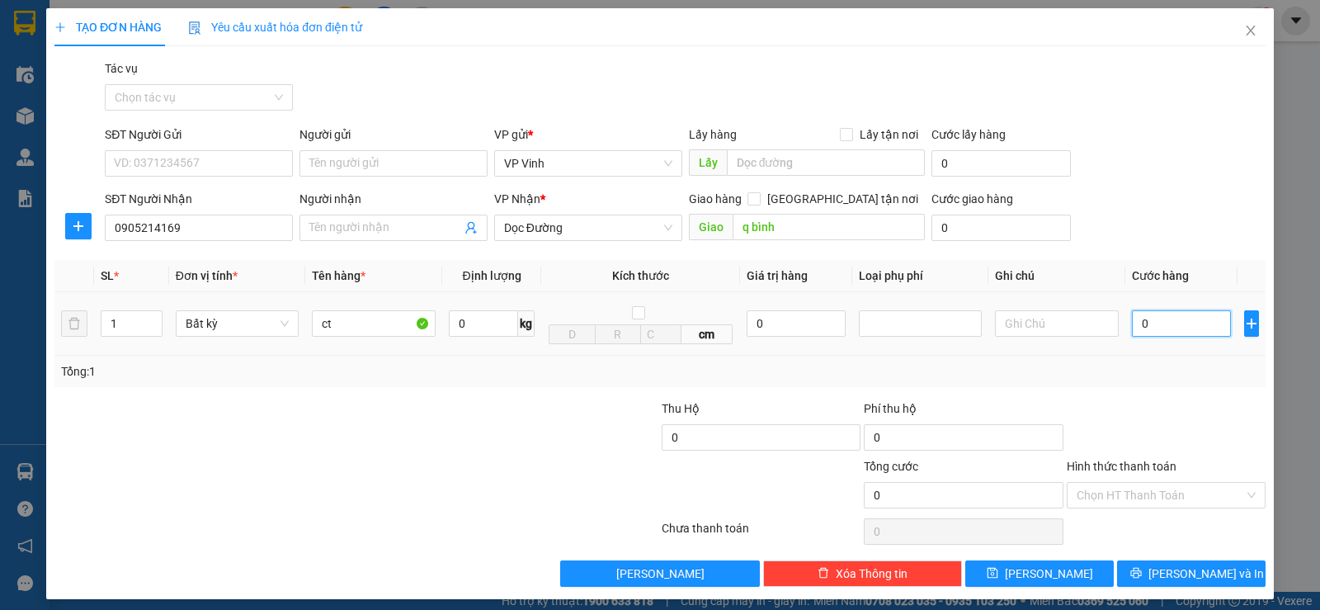
click at [1132, 323] on input "0" at bounding box center [1181, 323] width 99 height 26
type input "7"
type input "70"
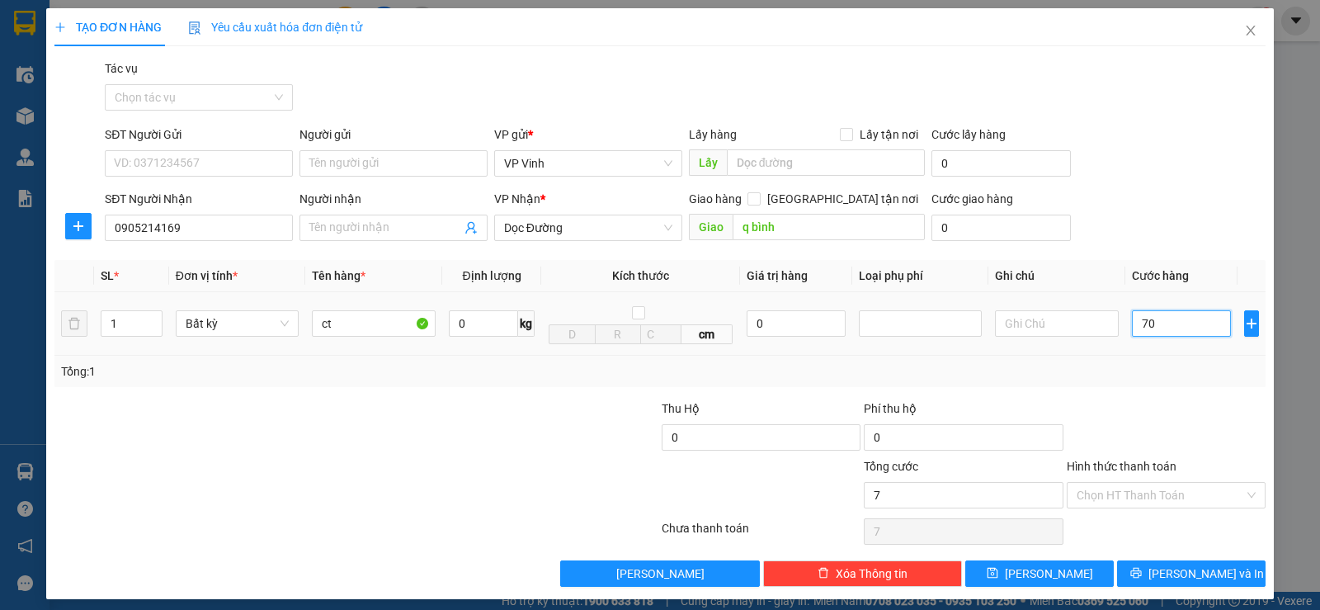
type input "70"
type input "700"
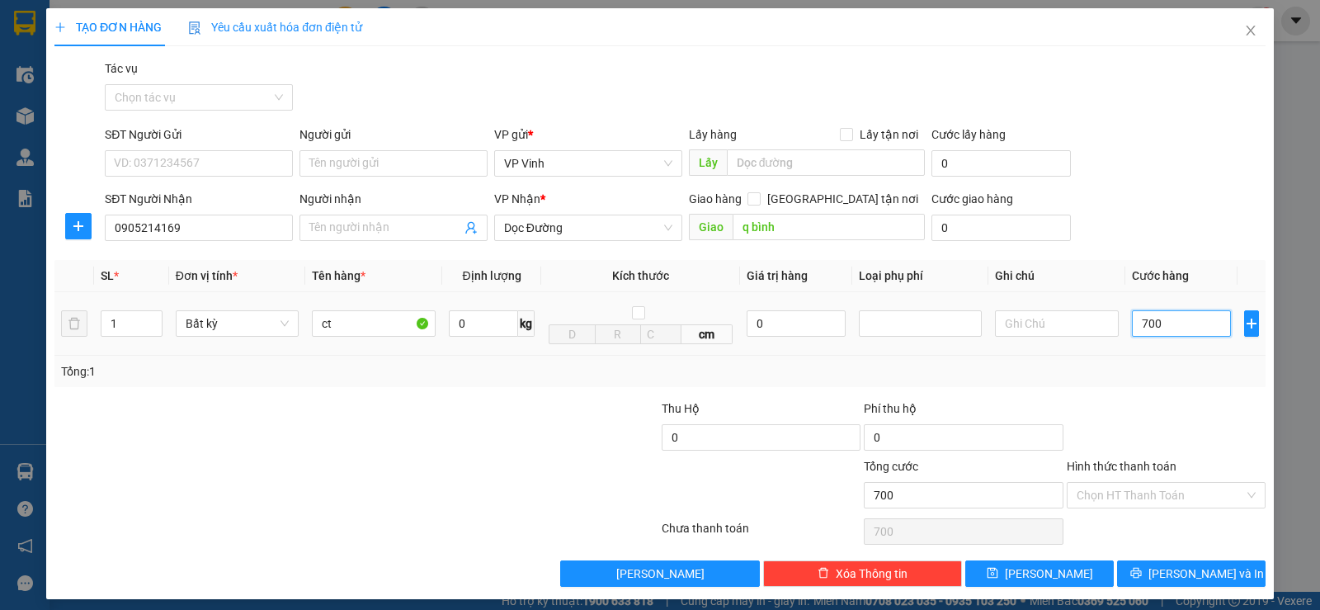
type input "7.000"
type input "70.000"
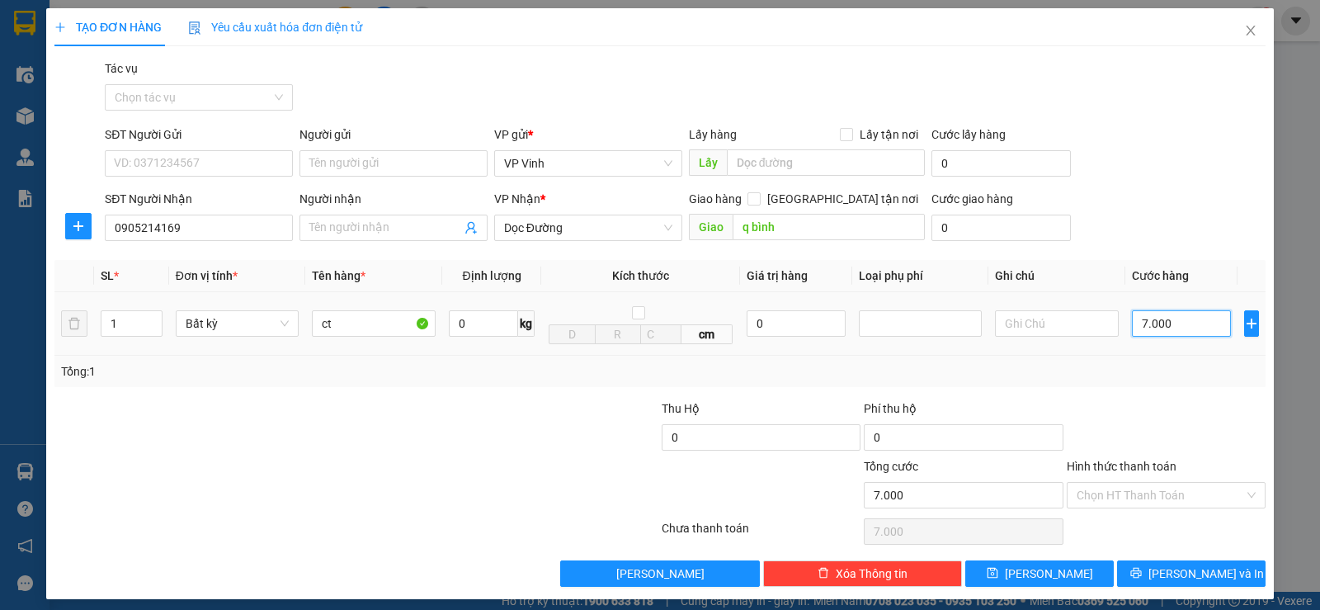
type input "70.000"
click at [1204, 570] on span "Lưu và In" at bounding box center [1205, 573] width 115 height 18
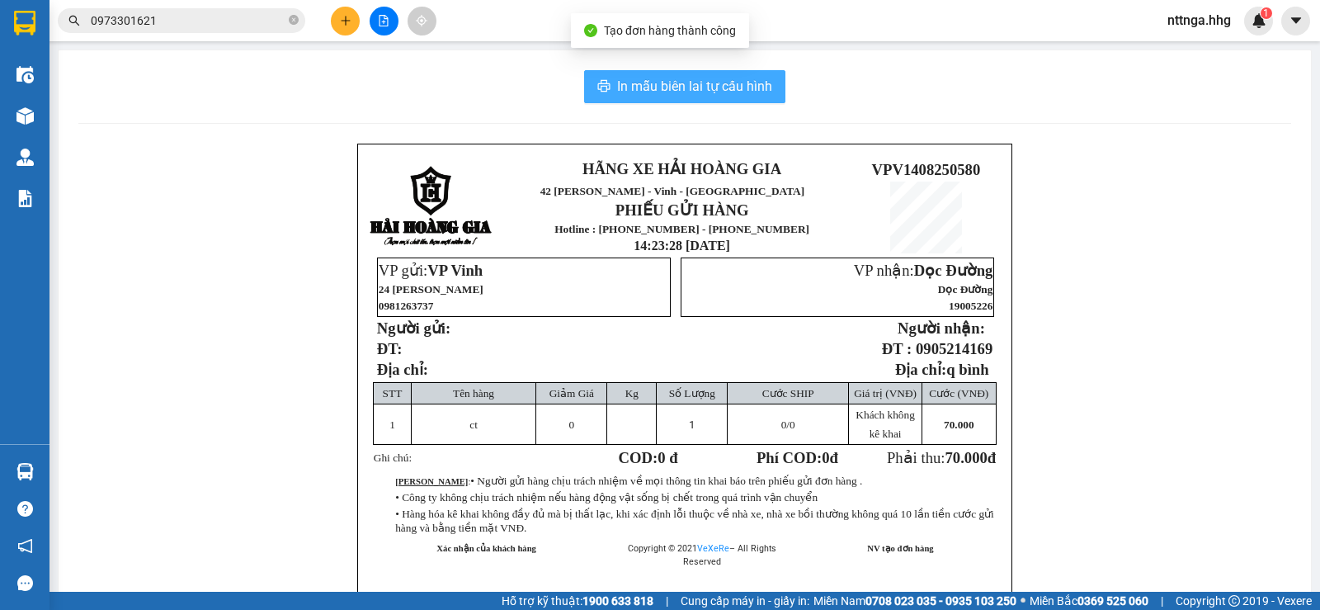
click at [735, 83] on span "In mẫu biên lai tự cấu hình" at bounding box center [694, 86] width 155 height 21
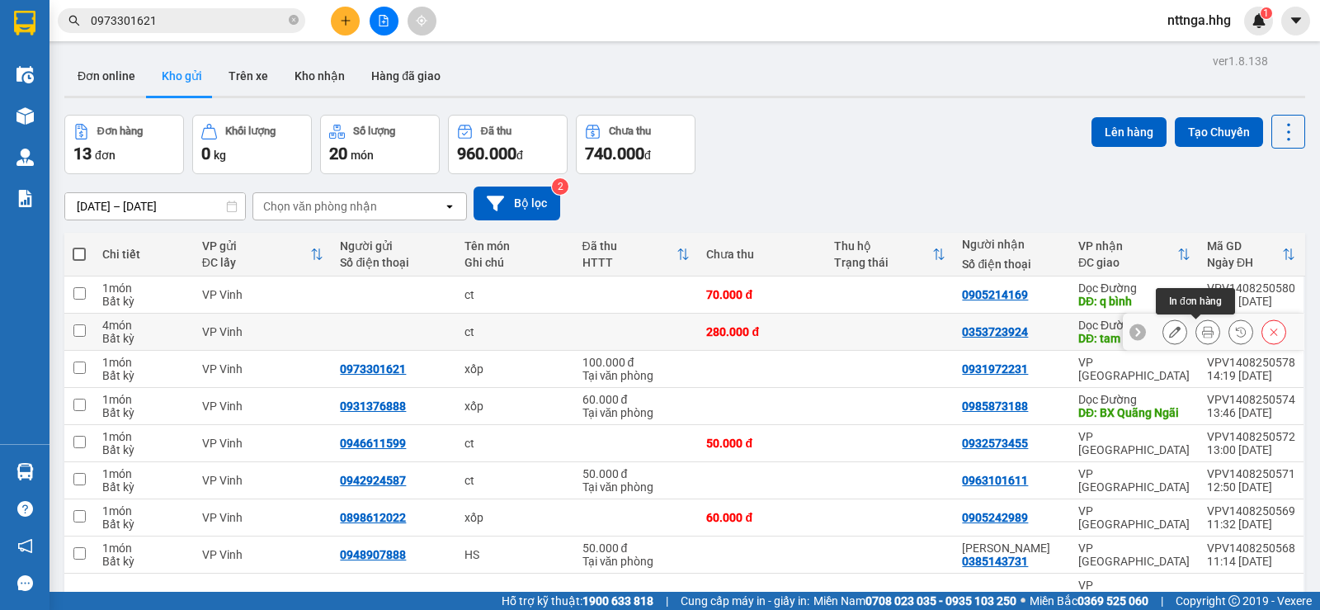
click at [1202, 333] on icon at bounding box center [1208, 332] width 12 height 12
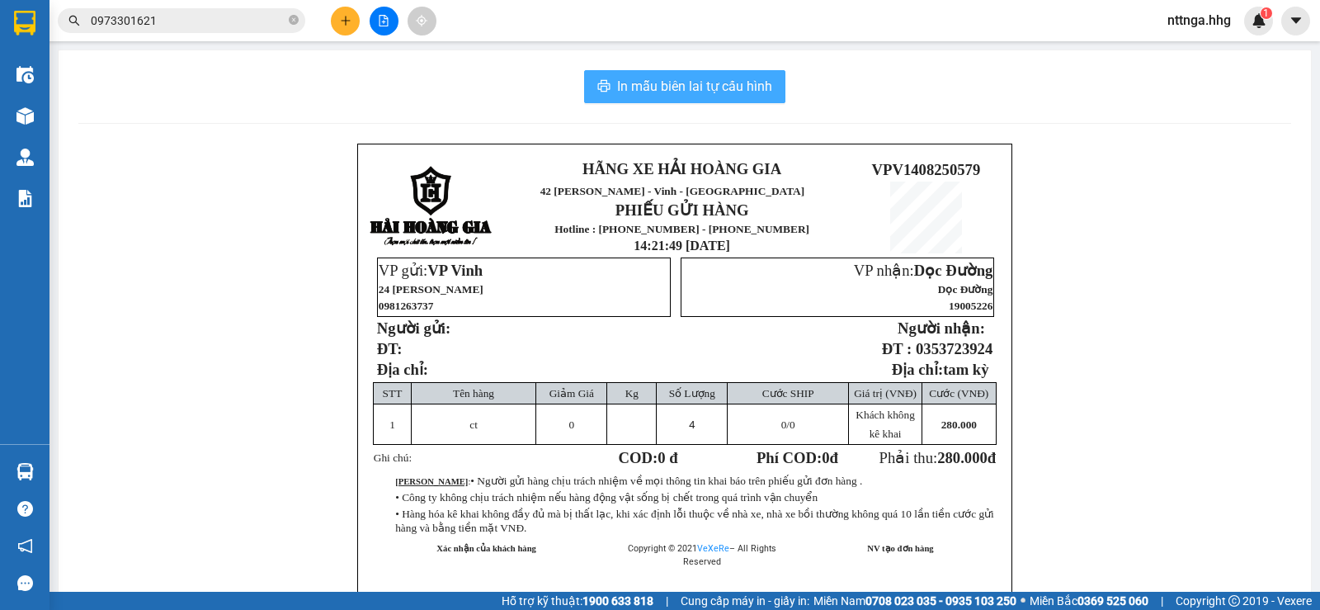
click at [720, 94] on span "In mẫu biên lai tự cấu hình" at bounding box center [694, 86] width 155 height 21
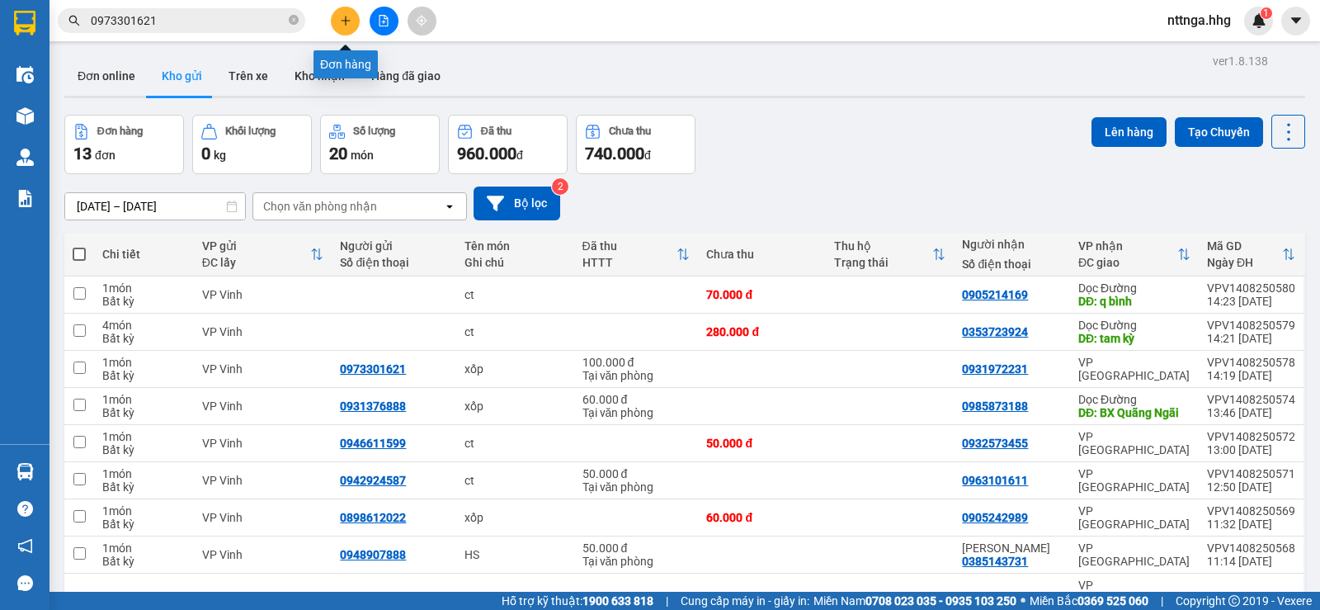
click at [345, 35] on button at bounding box center [345, 21] width 29 height 29
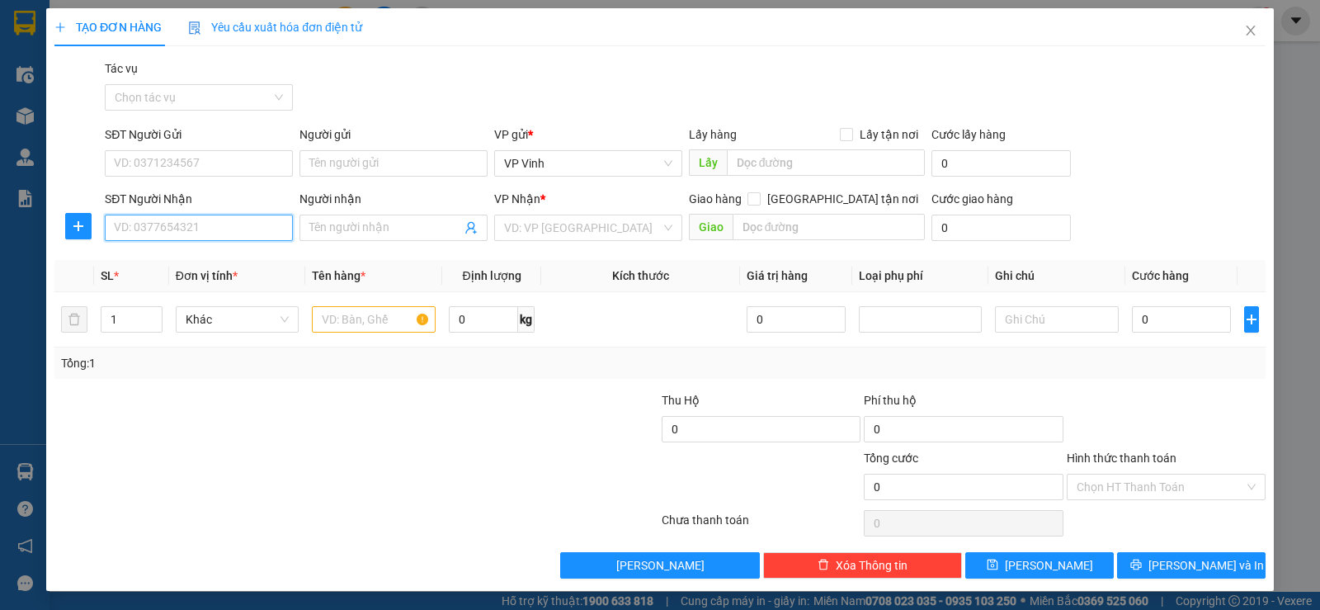
click at [157, 220] on input "SĐT Người Nhận" at bounding box center [199, 227] width 188 height 26
click at [228, 266] on div "0906141152 - Hương" at bounding box center [197, 261] width 167 height 18
type input "0906141152"
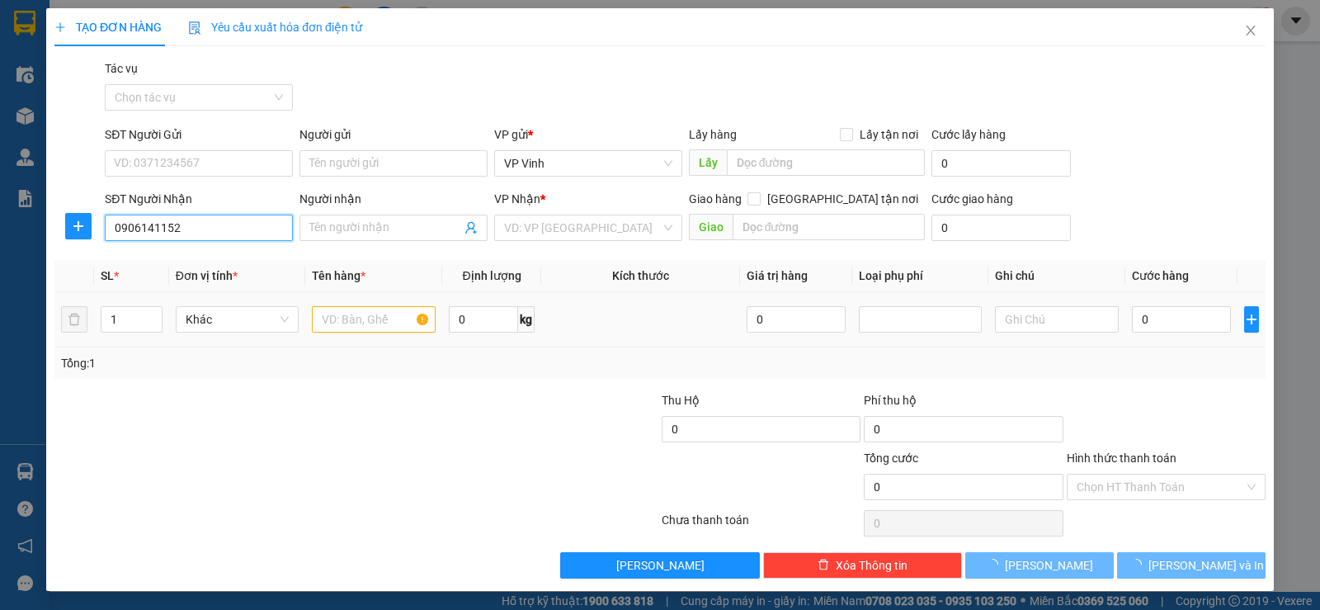
type input "Hương"
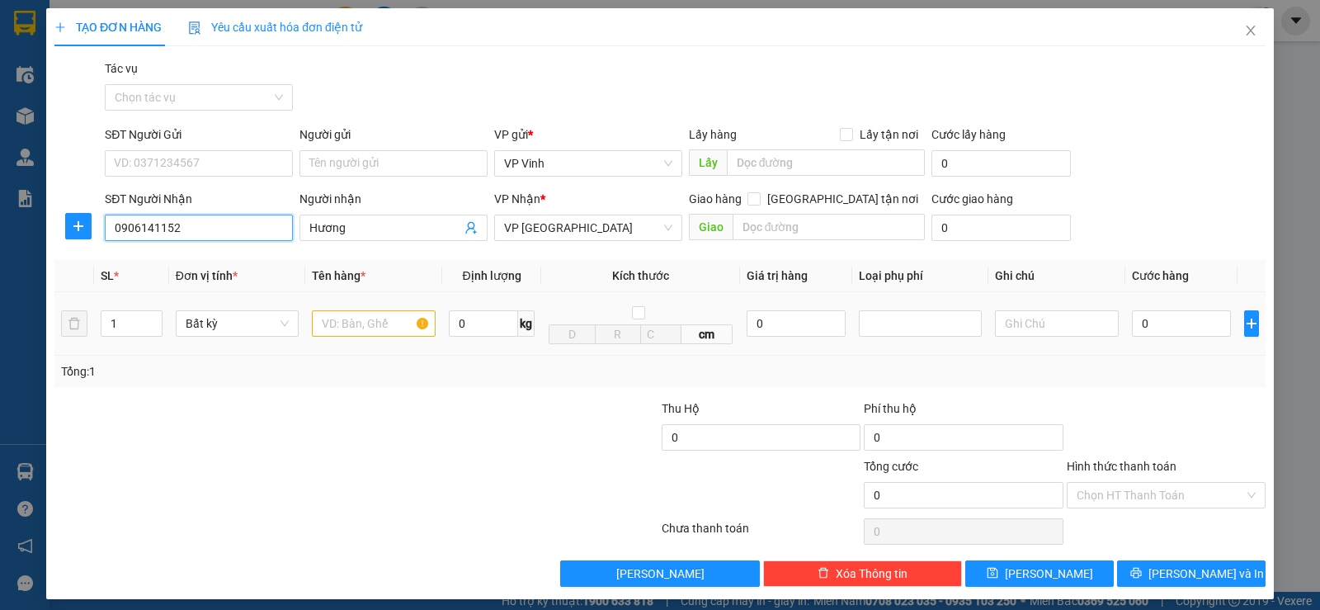
type input "0906141152"
click at [359, 318] on input "text" at bounding box center [374, 323] width 124 height 26
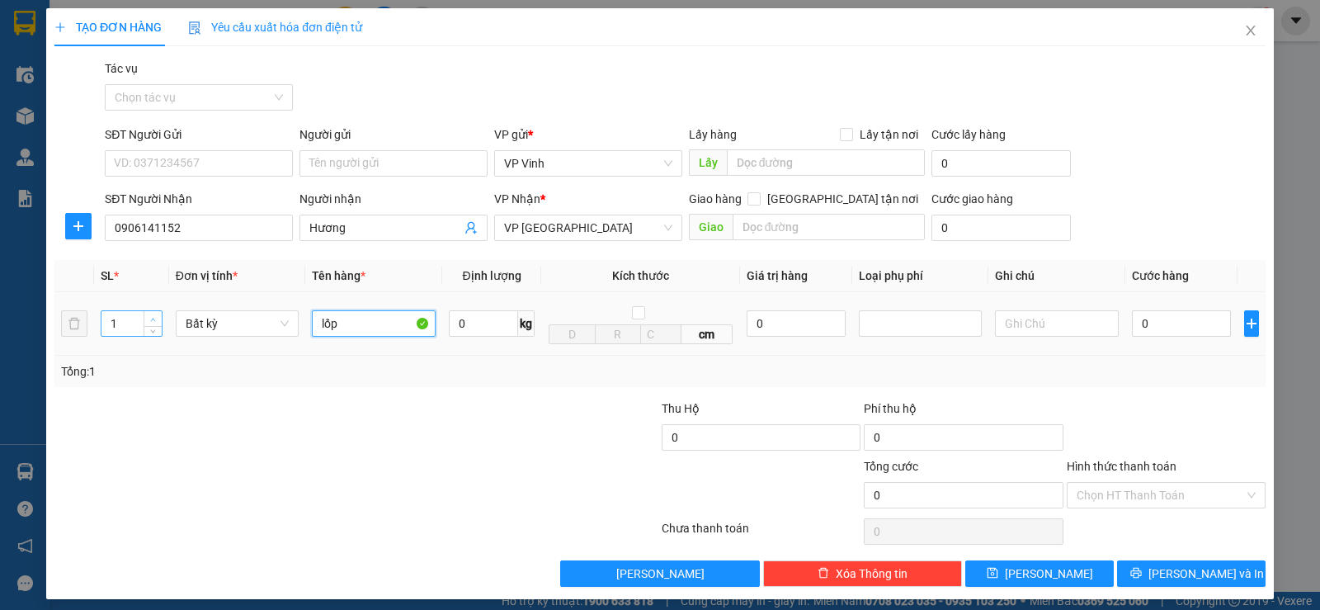
type input "lốp"
type input "2"
click at [148, 323] on span "up" at bounding box center [153, 319] width 10 height 10
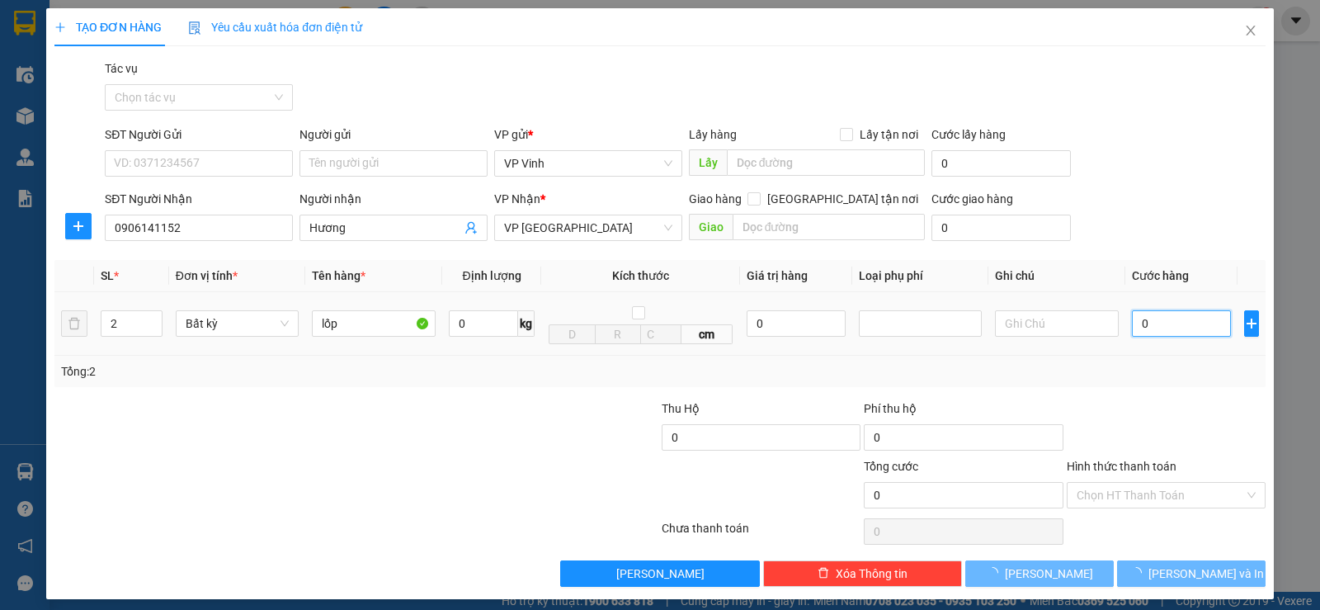
click at [1135, 334] on input "0" at bounding box center [1181, 323] width 99 height 26
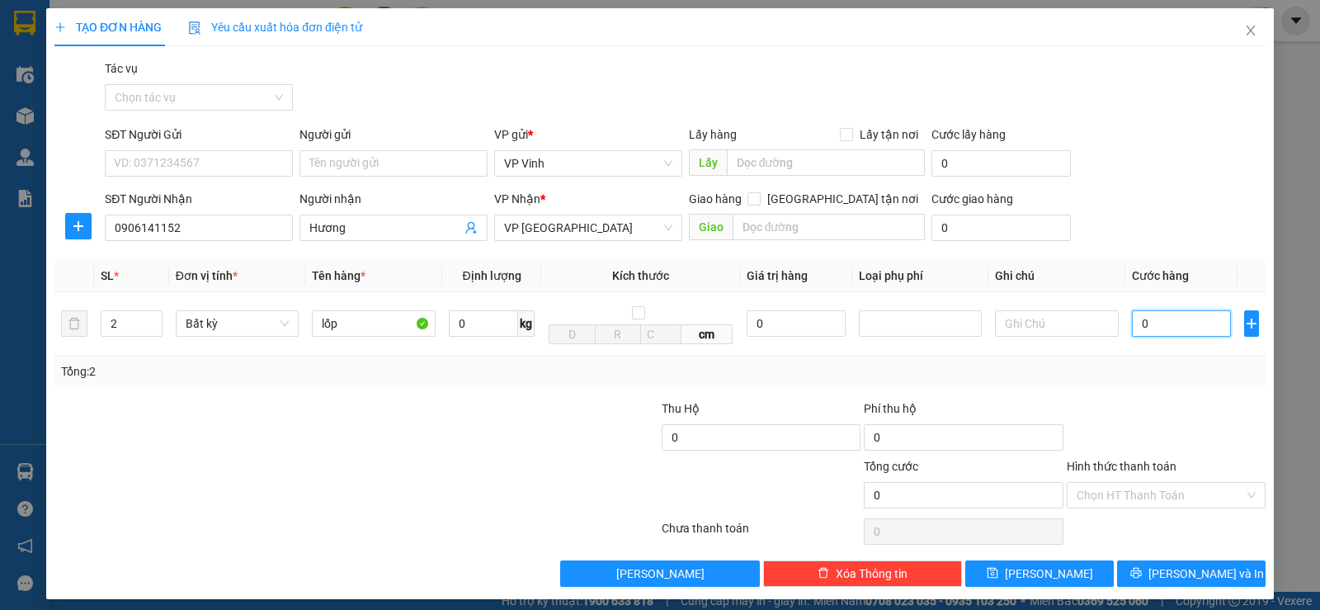
type input "6"
type input "60"
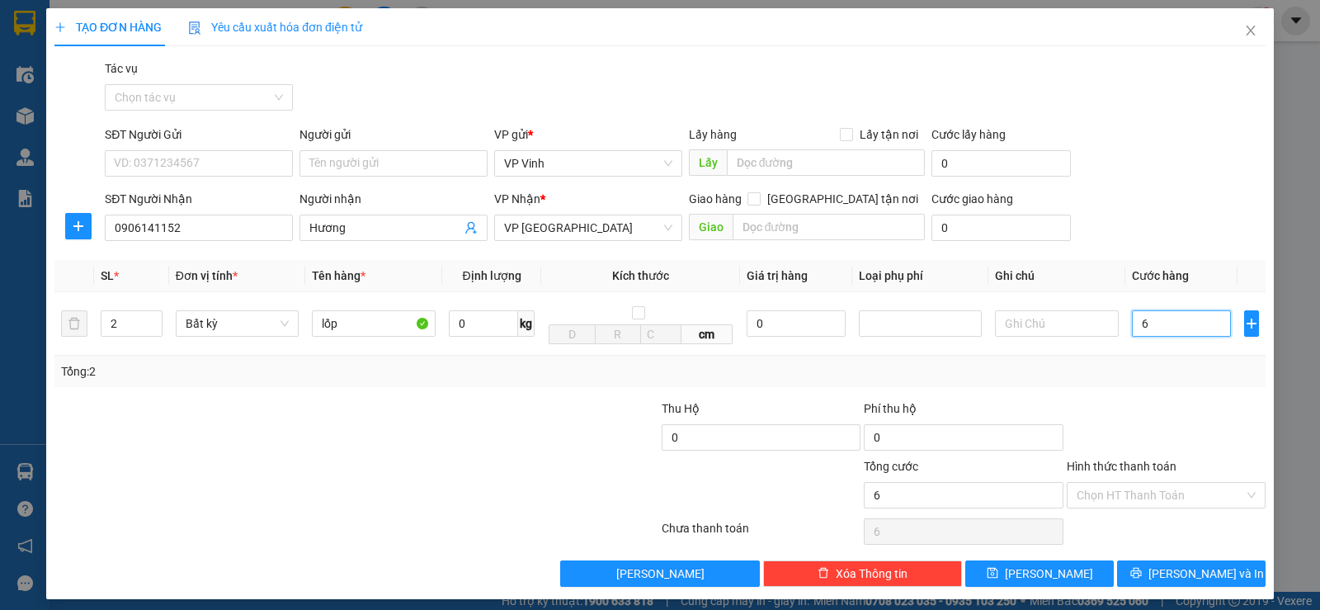
type input "60"
type input "600"
type input "6.000"
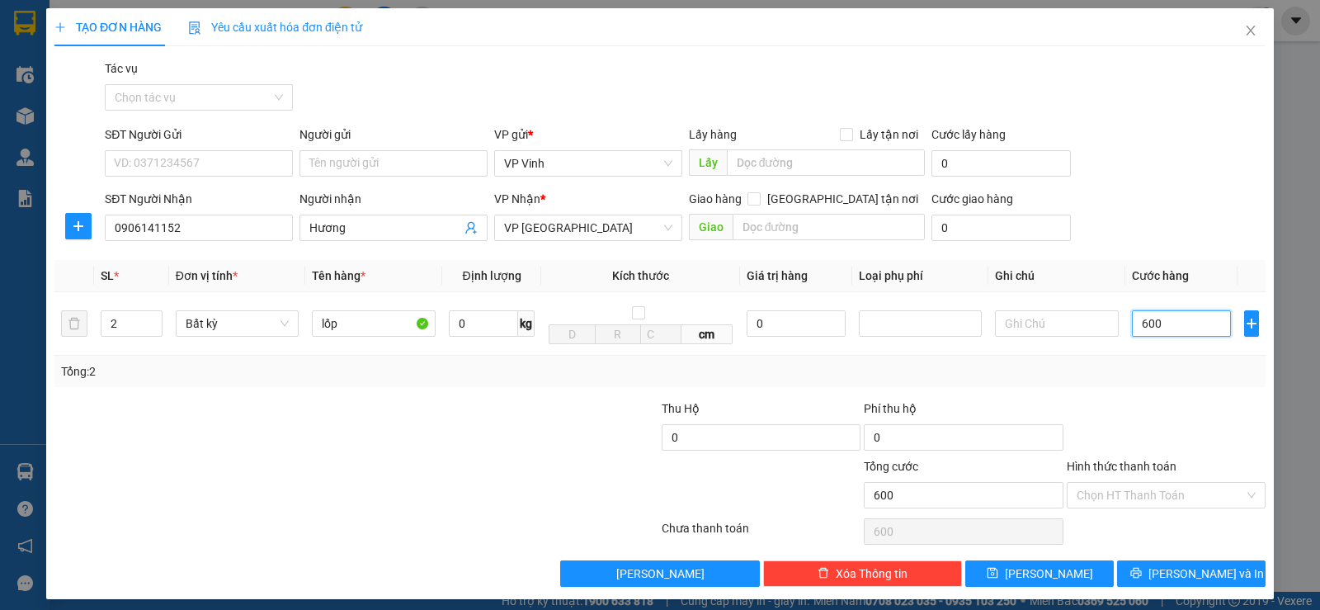
type input "6.000"
type input "60.000"
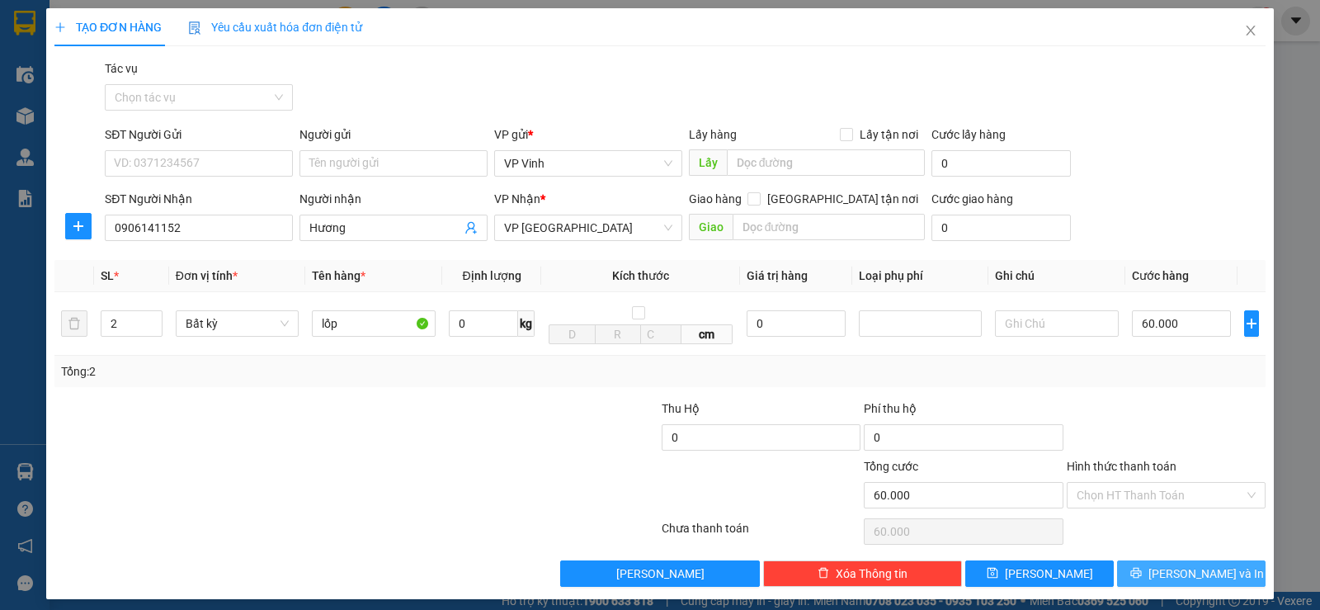
click at [1142, 568] on icon "printer" at bounding box center [1136, 573] width 12 height 12
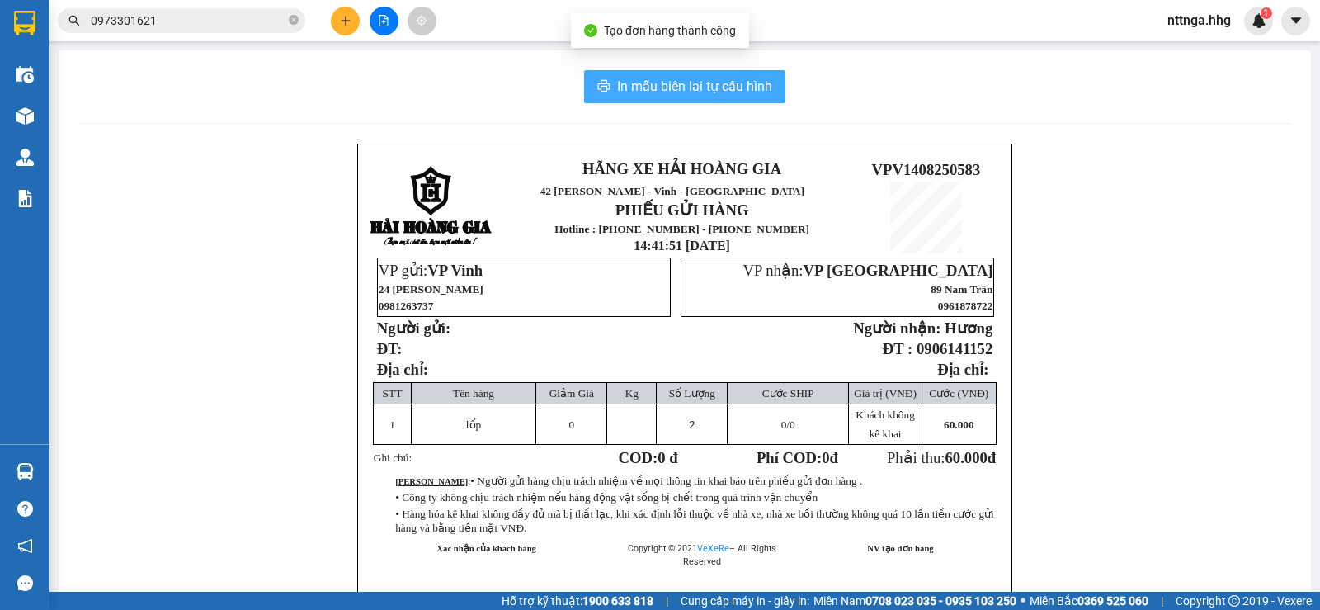
click at [712, 84] on span "In mẫu biên lai tự cấu hình" at bounding box center [694, 86] width 155 height 21
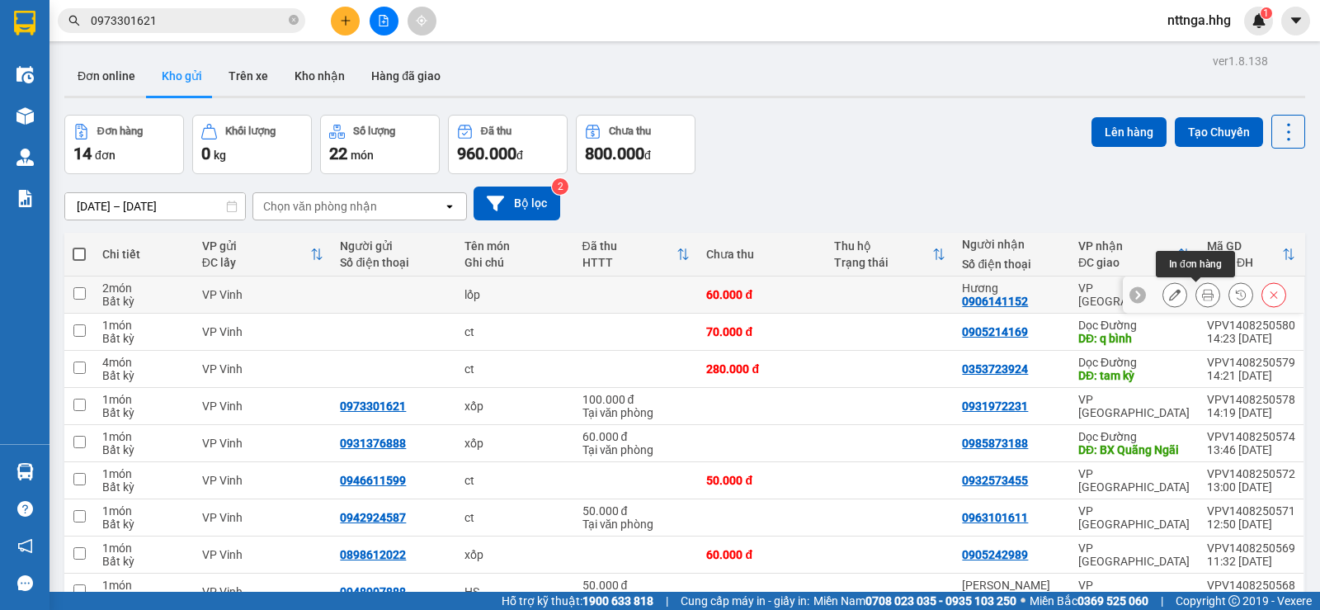
click at [1202, 294] on icon at bounding box center [1208, 295] width 12 height 12
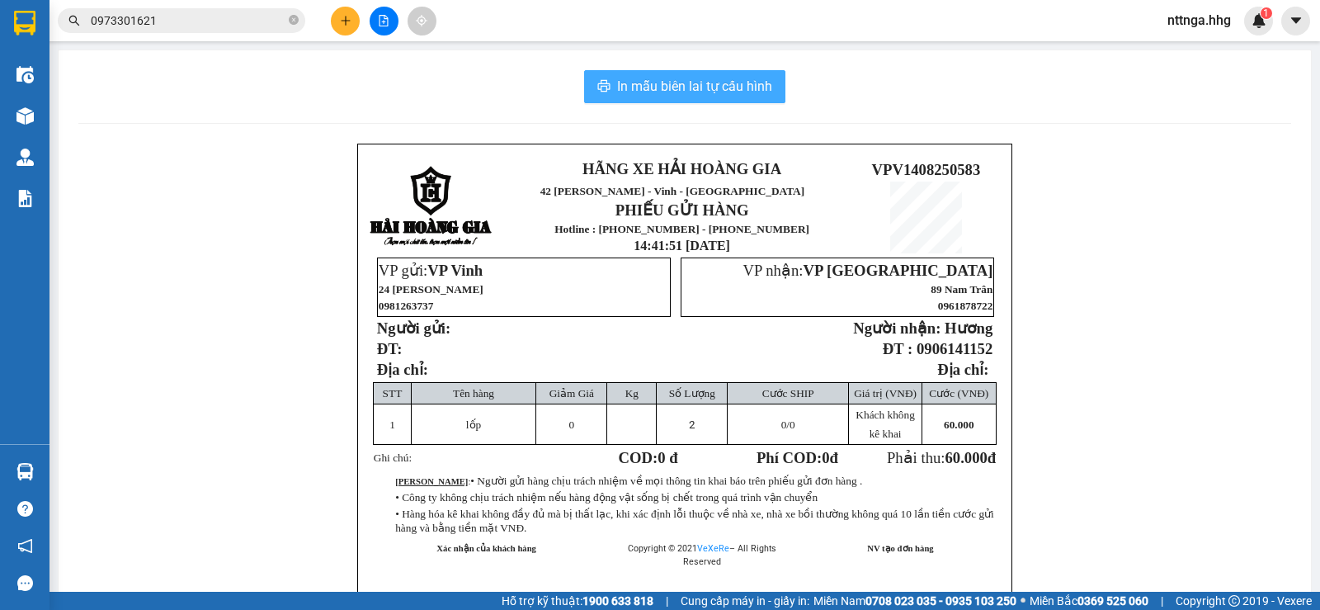
click at [748, 98] on button "In mẫu biên lai tự cấu hình" at bounding box center [684, 86] width 201 height 33
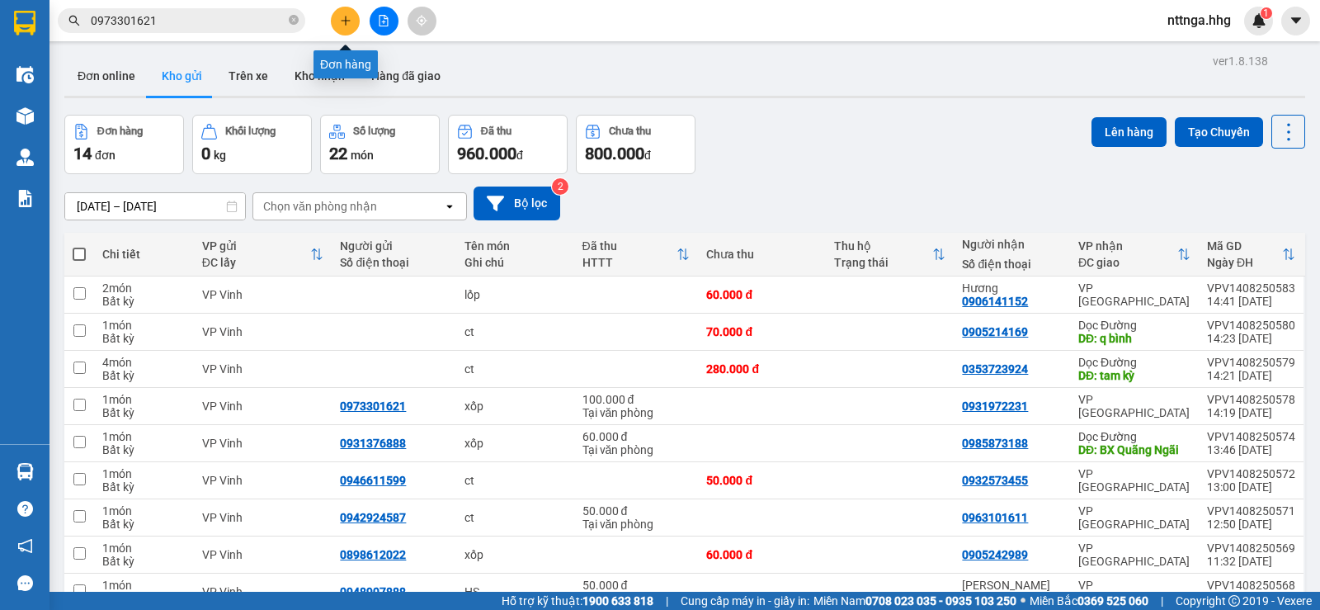
click at [347, 21] on icon "plus" at bounding box center [345, 20] width 9 height 1
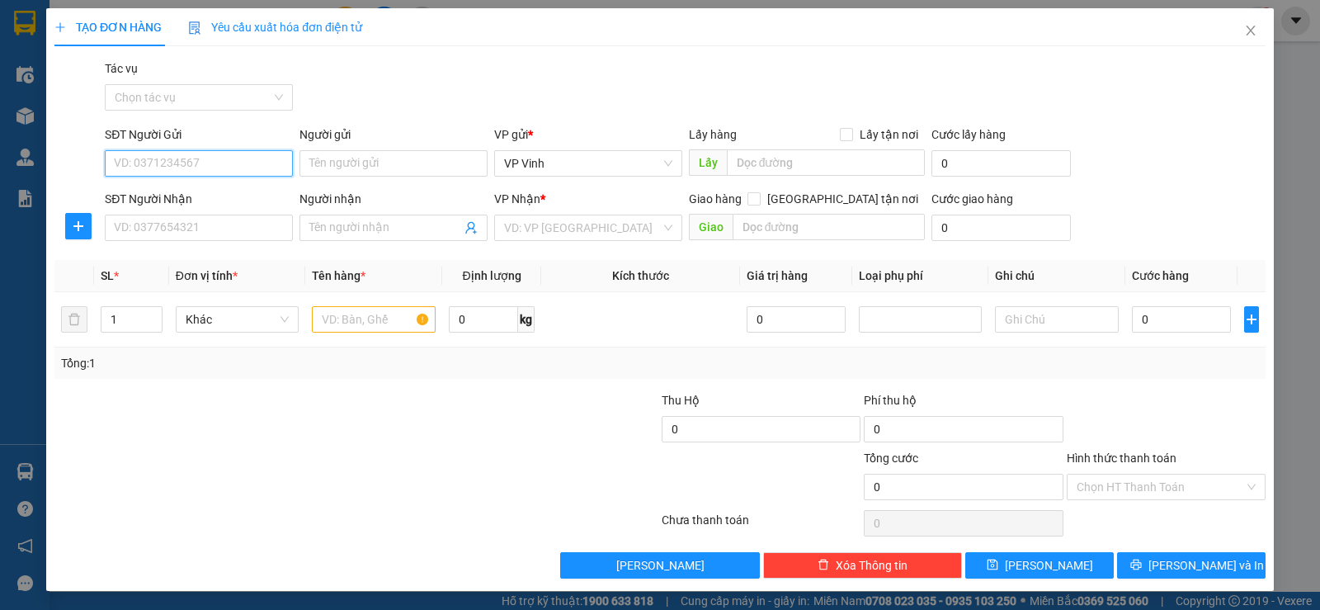
click at [191, 168] on input "SĐT Người Gửi" at bounding box center [199, 163] width 188 height 26
click at [199, 199] on div "0971002467" at bounding box center [197, 196] width 167 height 18
type input "0971002467"
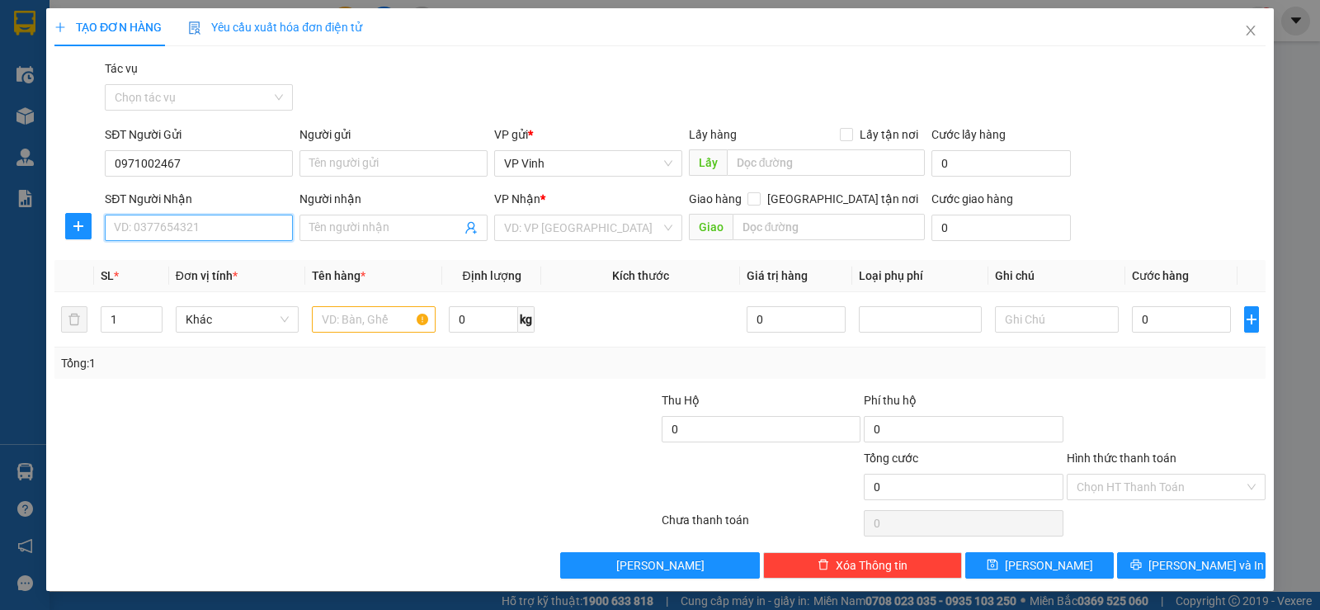
click at [209, 221] on input "SĐT Người Nhận" at bounding box center [199, 227] width 188 height 26
type input "0987849587"
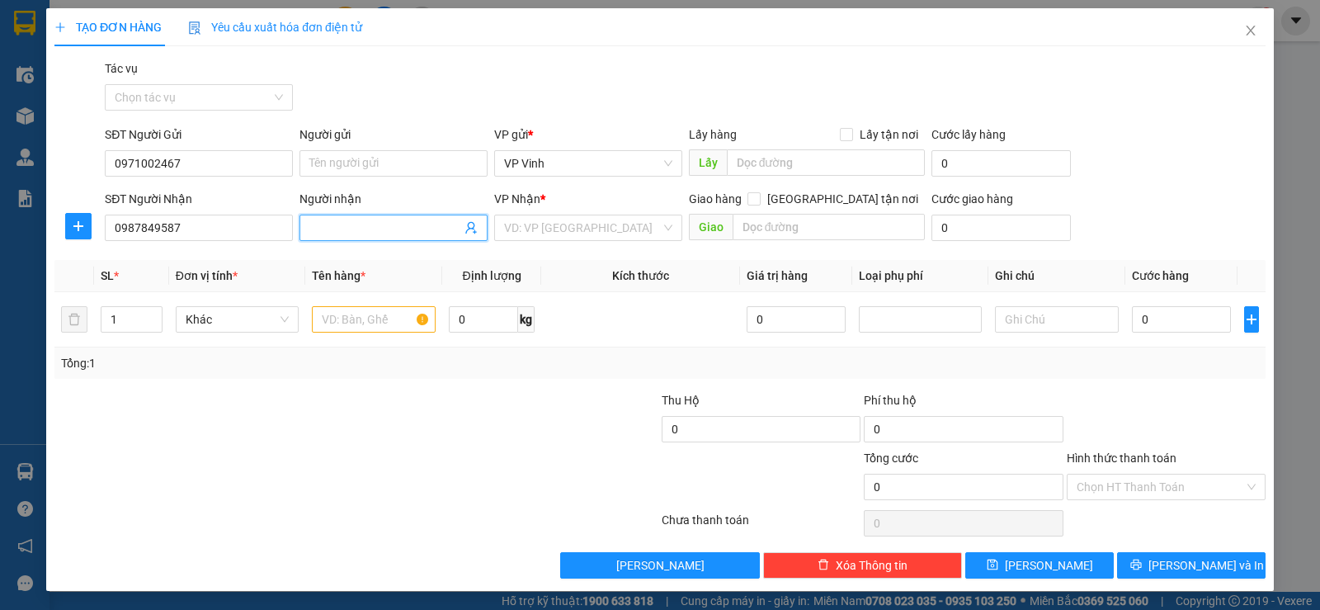
click at [334, 229] on input "Người nhận" at bounding box center [385, 228] width 152 height 18
type input "J"
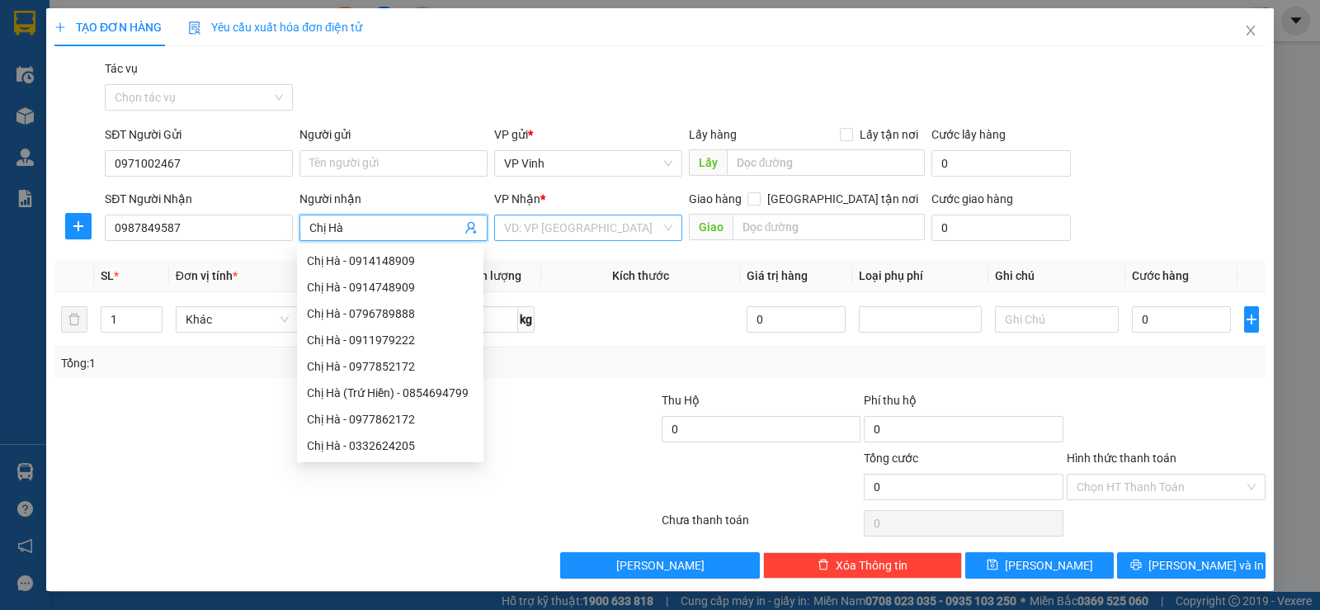
type input "Chị Hà"
click at [575, 233] on input "search" at bounding box center [582, 227] width 157 height 25
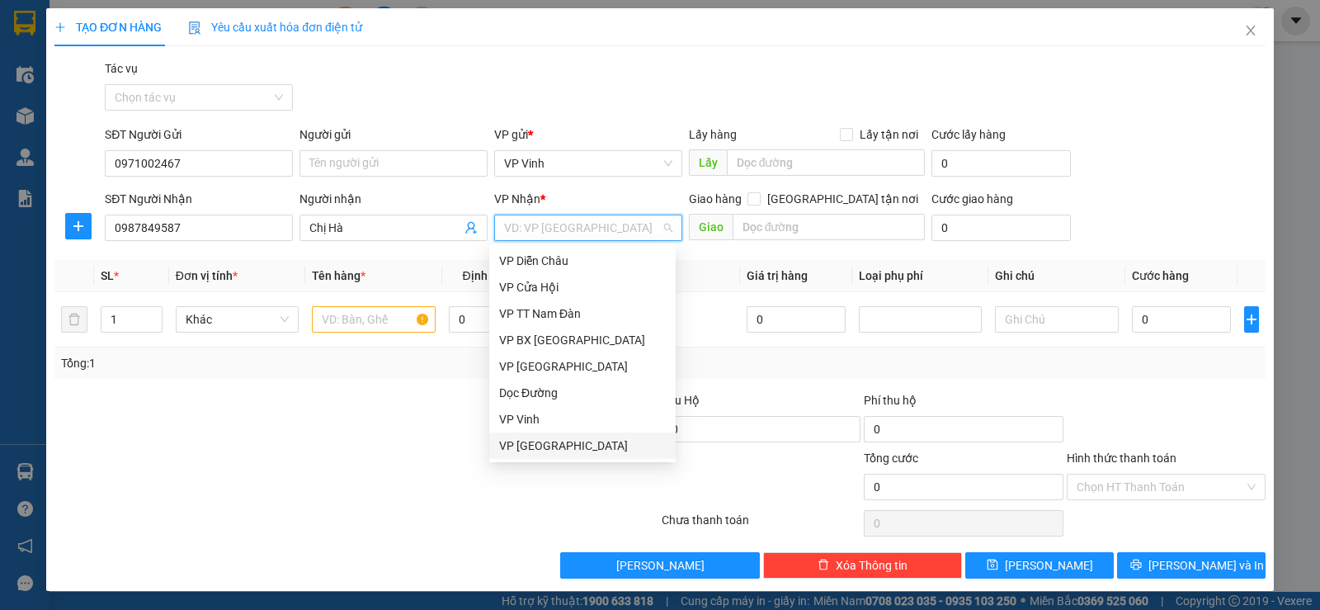
click at [537, 443] on div "VP [GEOGRAPHIC_DATA]" at bounding box center [582, 445] width 167 height 18
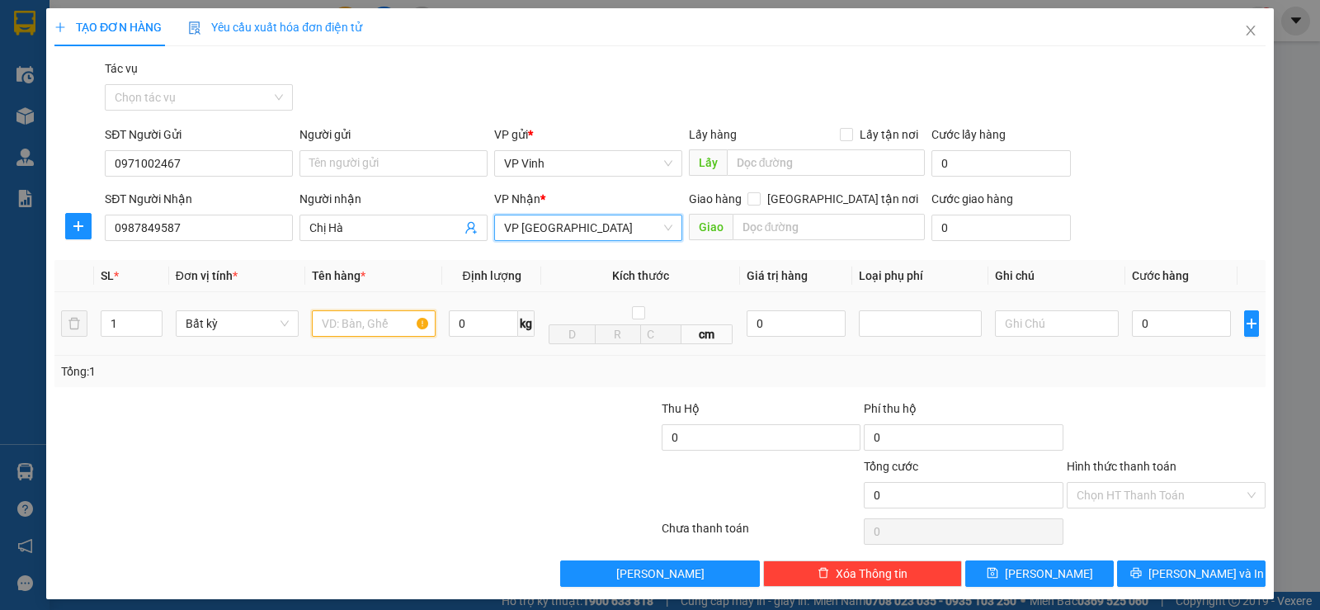
click at [374, 327] on input "text" at bounding box center [374, 323] width 124 height 26
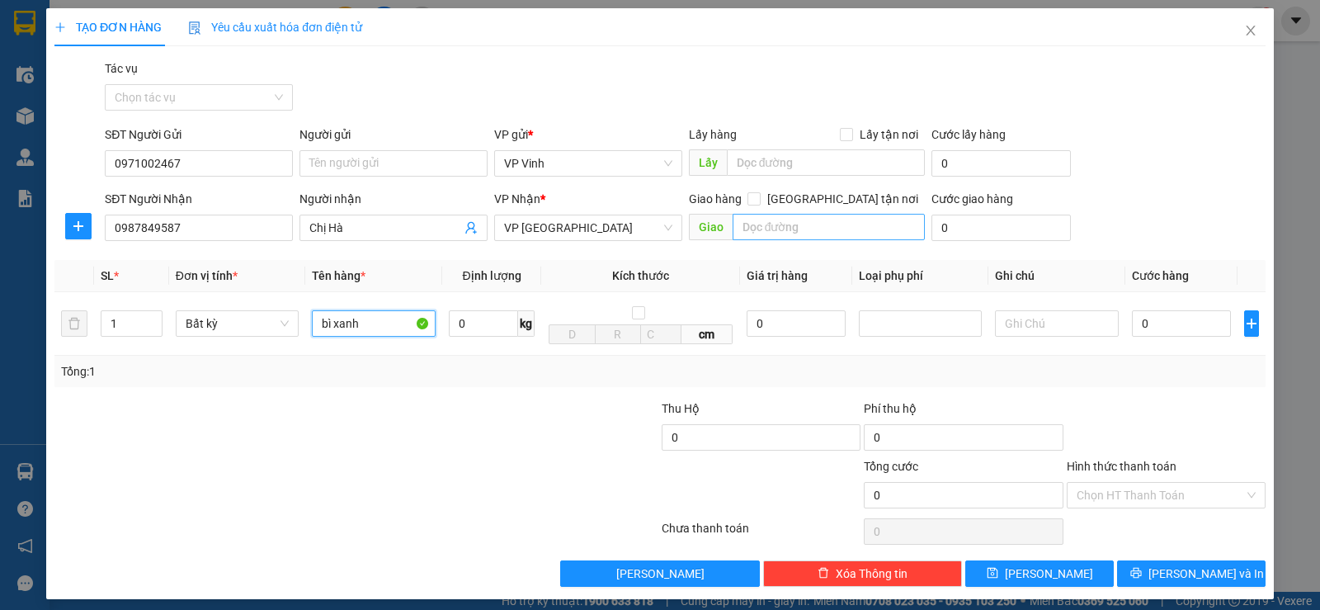
type input "bì xanh"
click at [762, 232] on input "text" at bounding box center [828, 227] width 193 height 26
click at [1244, 26] on icon "close" at bounding box center [1250, 30] width 13 height 13
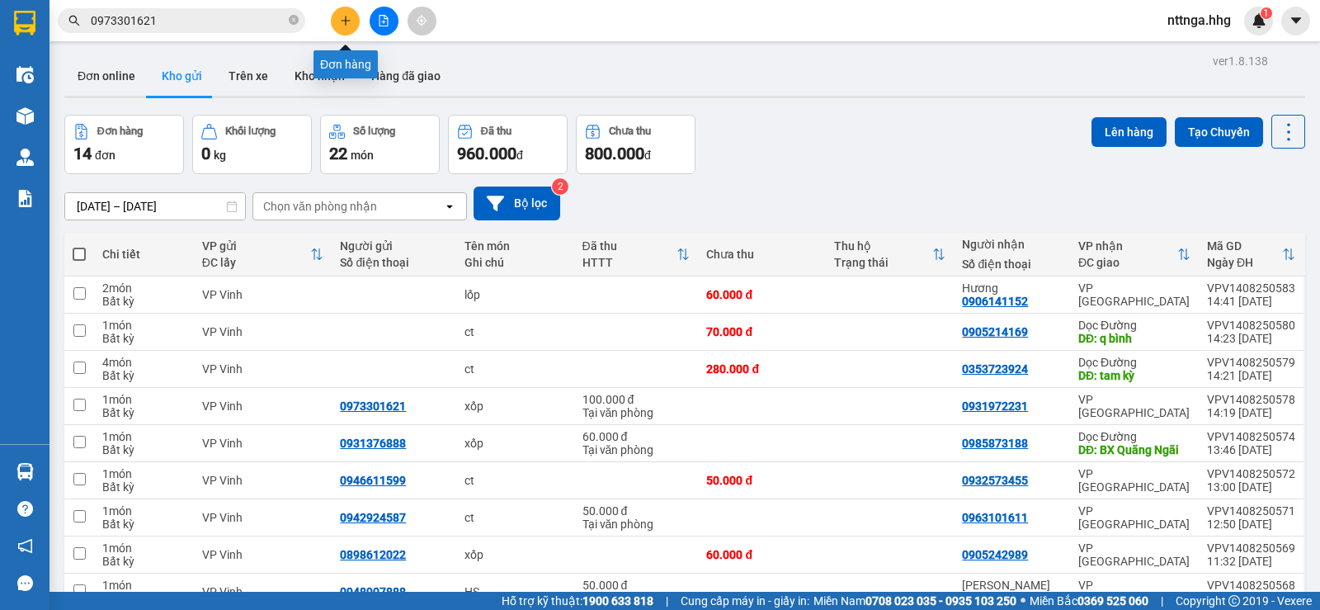
click at [335, 19] on button at bounding box center [345, 21] width 29 height 29
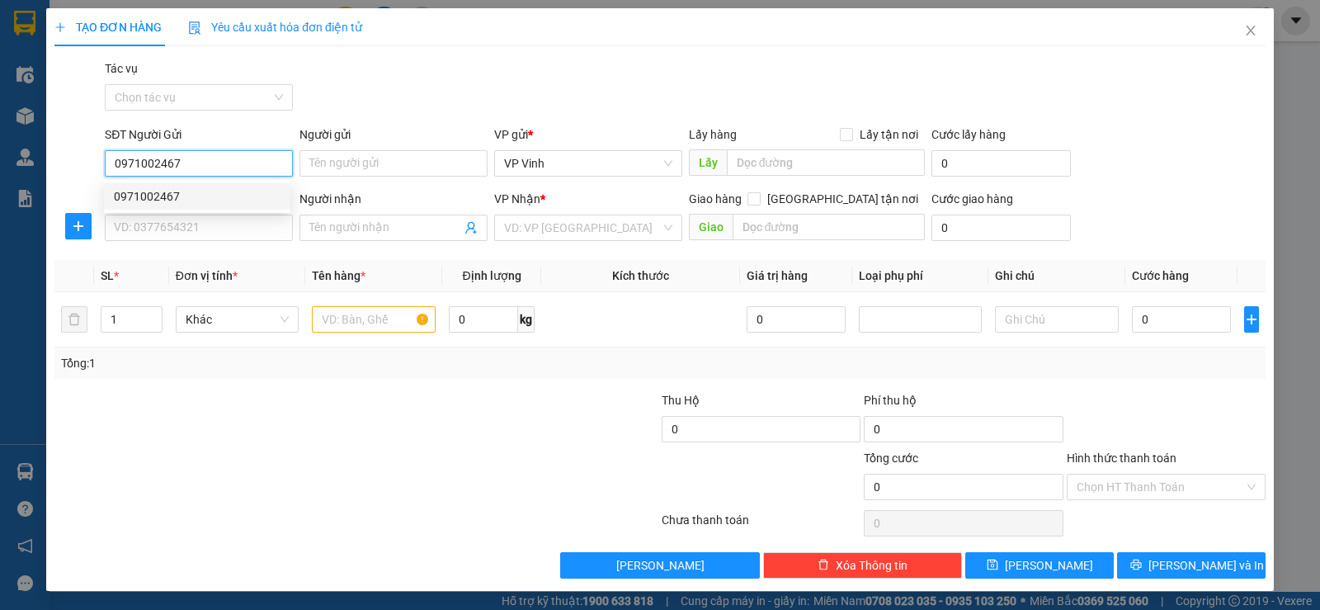
click at [186, 203] on div "0971002467" at bounding box center [197, 196] width 167 height 18
type input "0971002467"
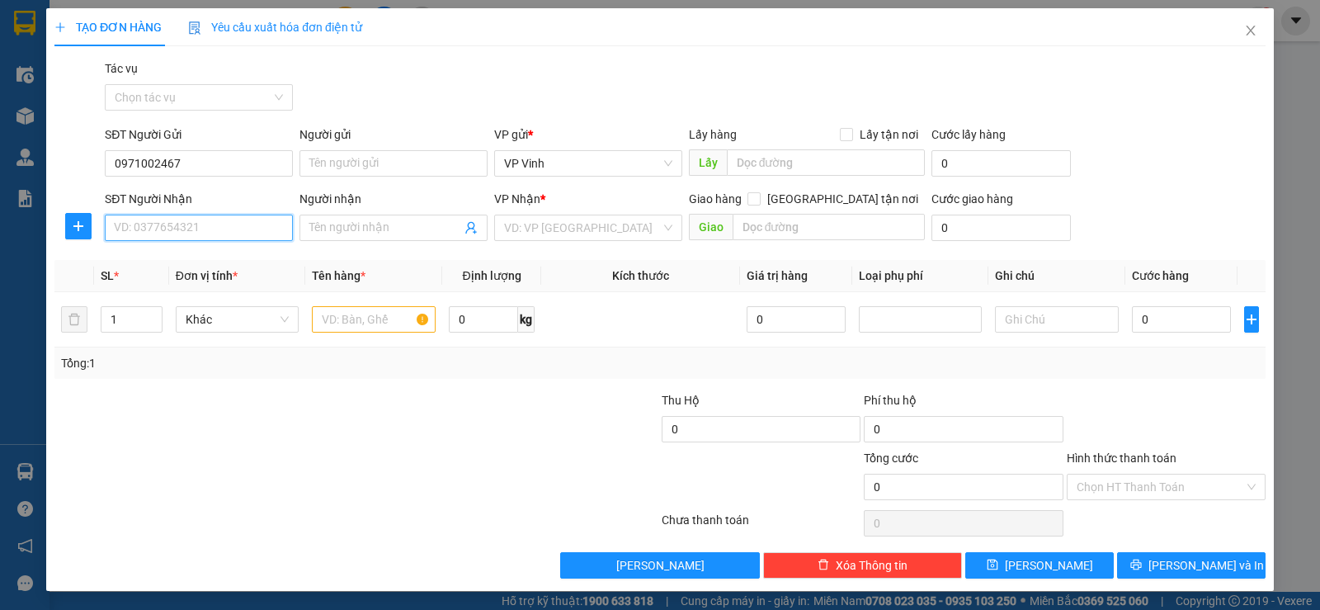
click at [206, 240] on input "SĐT Người Nhận" at bounding box center [199, 227] width 188 height 26
type input "0987849587"
click at [411, 227] on input "Người nhận" at bounding box center [385, 228] width 152 height 18
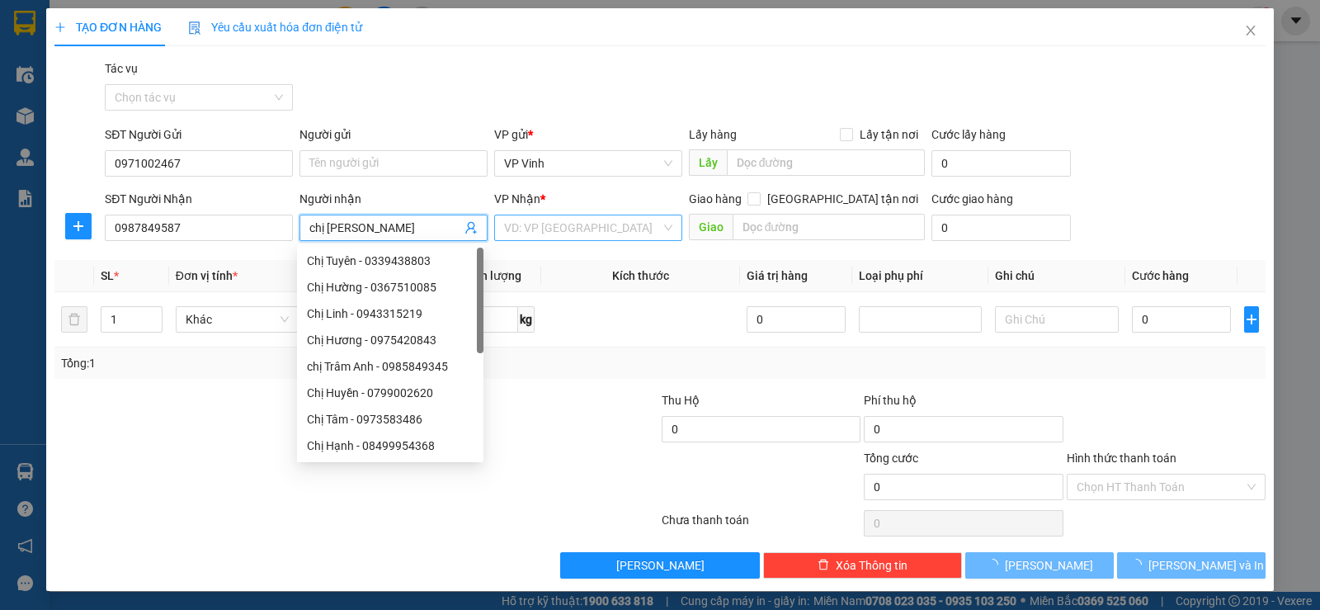
type input "chị Hà"
drag, startPoint x: 600, startPoint y: 234, endPoint x: 600, endPoint y: 243, distance: 9.1
click at [600, 238] on input "search" at bounding box center [582, 227] width 157 height 25
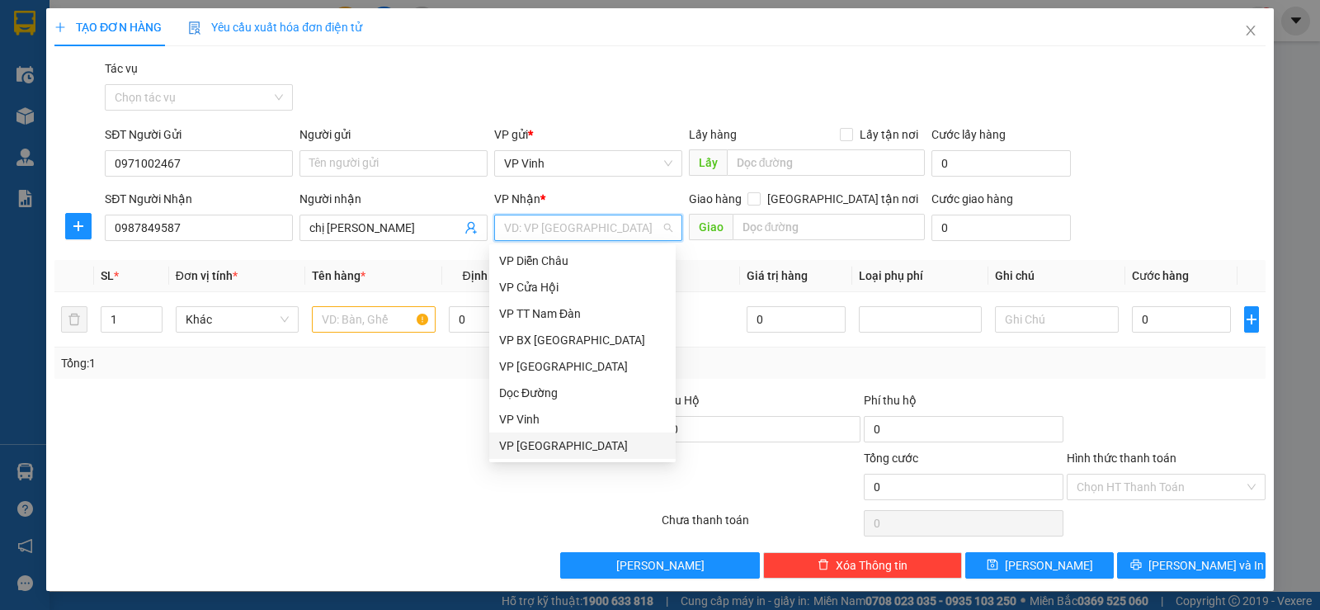
click at [574, 447] on div "VP [GEOGRAPHIC_DATA]" at bounding box center [582, 445] width 167 height 18
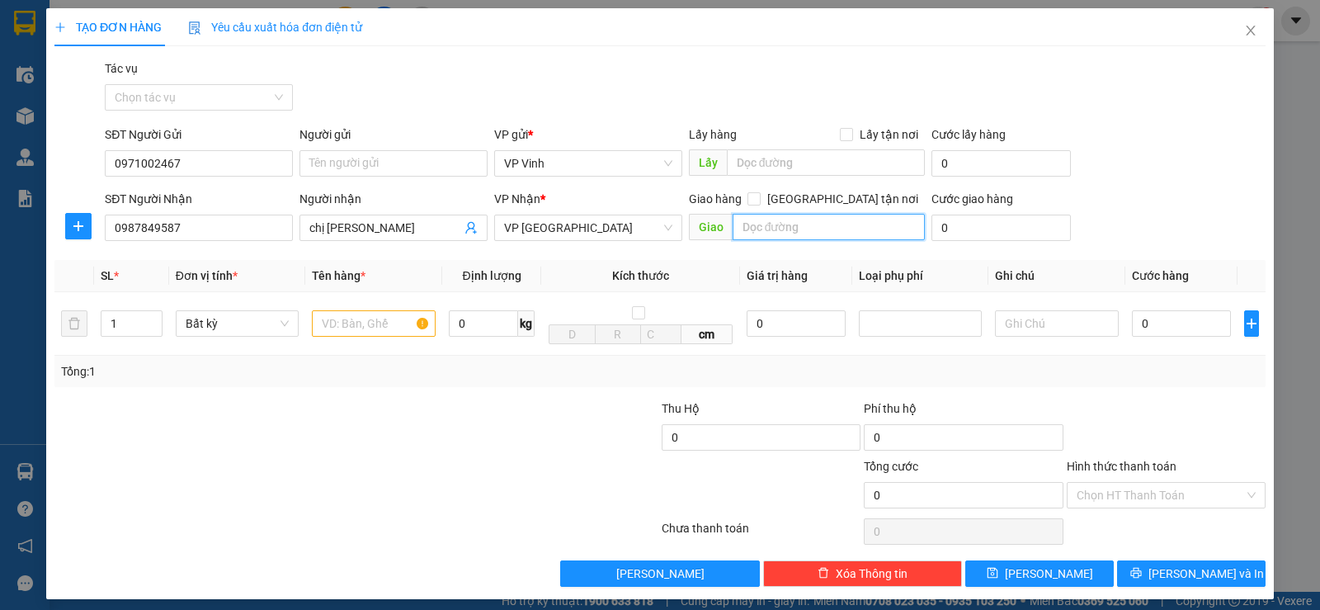
click at [868, 225] on input "text" at bounding box center [828, 227] width 193 height 26
click at [821, 236] on input "text" at bounding box center [828, 227] width 193 height 26
type input "Sơn Trà"
click at [759, 194] on input "Giao tận nơi" at bounding box center [753, 198] width 12 height 12
checkbox input "true"
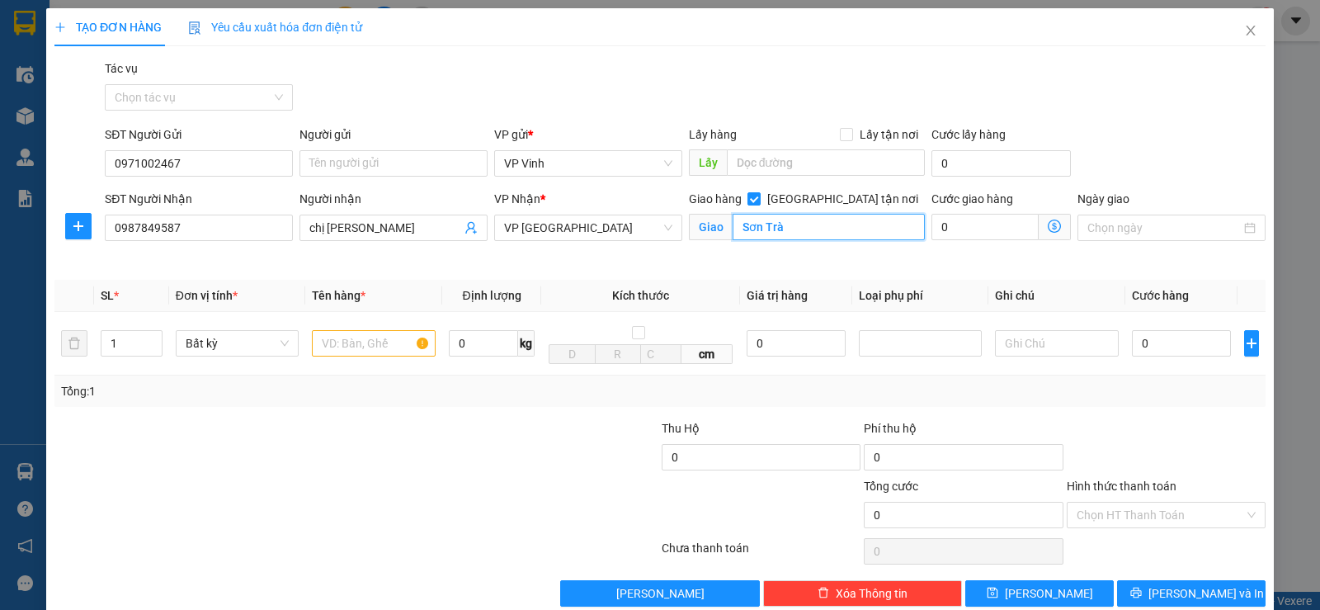
click at [737, 228] on input "Sơn Trà" at bounding box center [828, 227] width 193 height 26
click at [732, 232] on input "Sơn Trà" at bounding box center [828, 227] width 193 height 26
drag, startPoint x: 744, startPoint y: 228, endPoint x: 770, endPoint y: 226, distance: 25.7
click at [745, 228] on input "Sơn Trà" at bounding box center [828, 227] width 193 height 26
click at [738, 232] on input "Sơn Trà" at bounding box center [828, 227] width 193 height 26
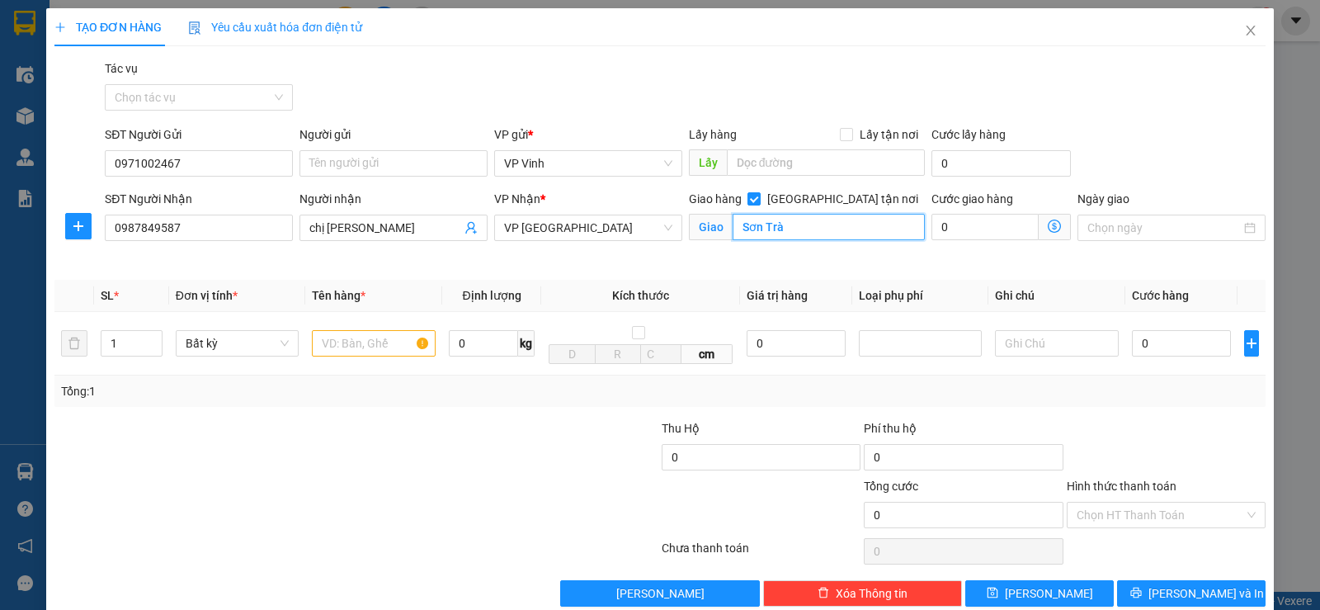
click at [737, 233] on input "Sơn Trà" at bounding box center [828, 227] width 193 height 26
click at [737, 229] on input "Sơn Trà" at bounding box center [828, 227] width 193 height 26
click at [909, 224] on input "Chung cư Mường thanh,Sơn Trà" at bounding box center [828, 227] width 193 height 26
type input "Chung cư Mường thanh,Sơn Trà - CHƯA TÍNH SHIP"
click at [384, 346] on input "text" at bounding box center [374, 343] width 124 height 26
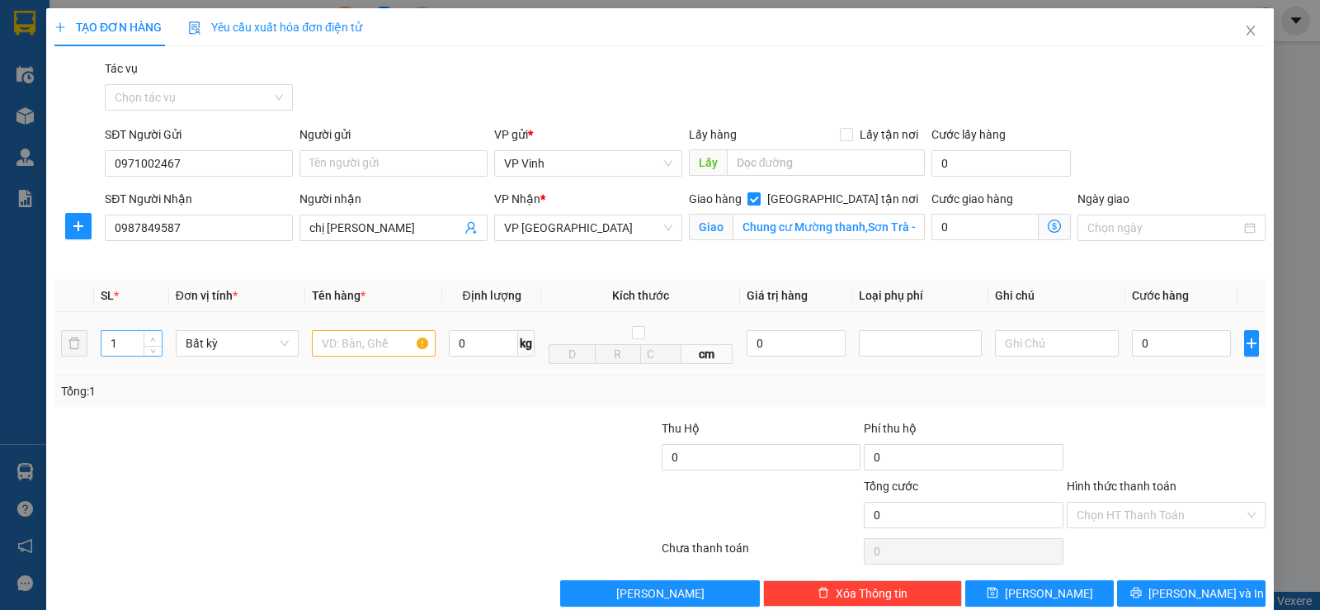
type input "2"
click at [151, 335] on span "up" at bounding box center [153, 339] width 10 height 10
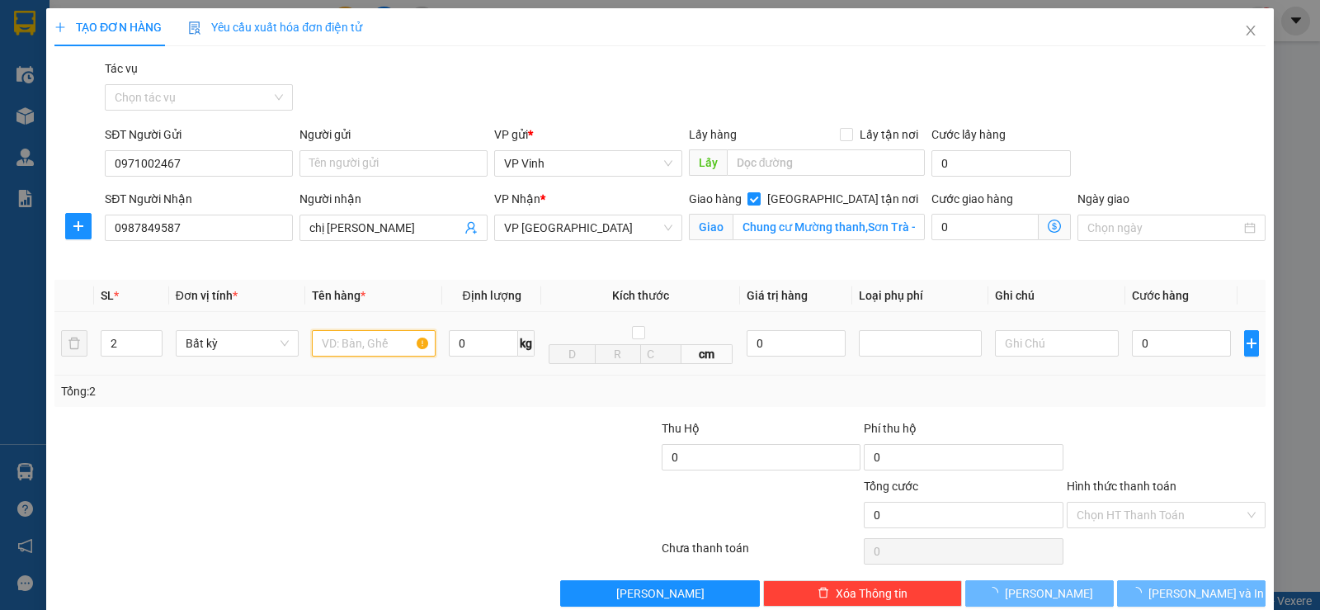
click at [351, 346] on input "text" at bounding box center [374, 343] width 124 height 26
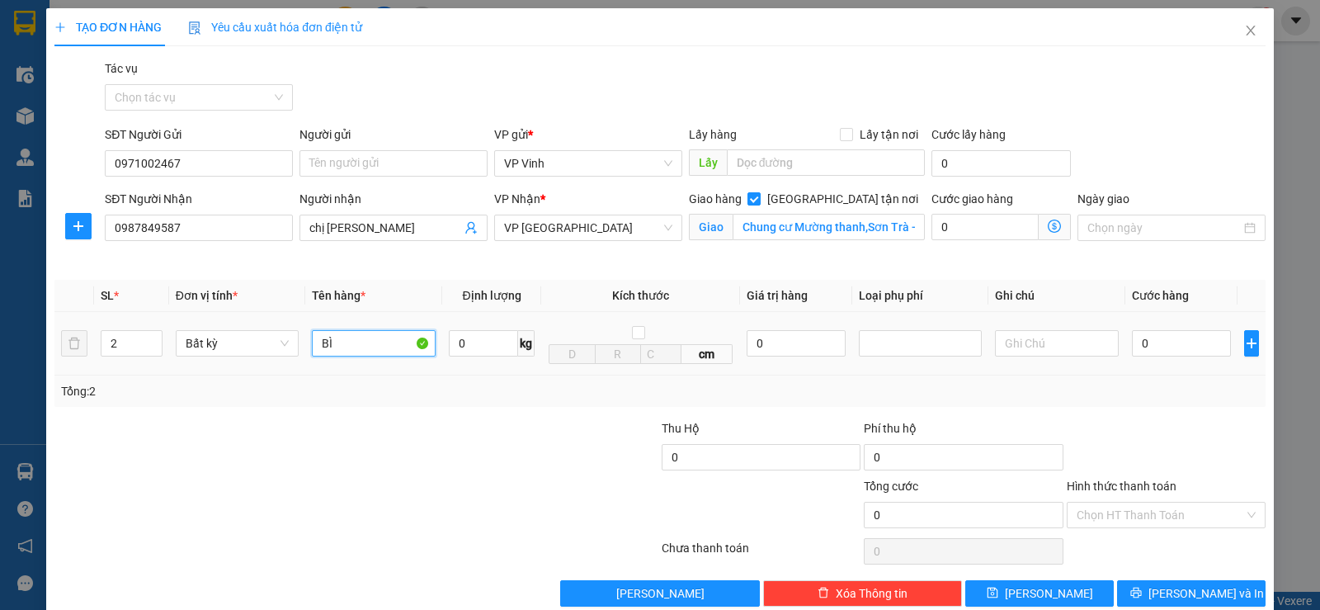
type input "B"
type input "bì xanh + ct trắng"
click at [1132, 350] on input "0" at bounding box center [1181, 343] width 99 height 26
type input "1"
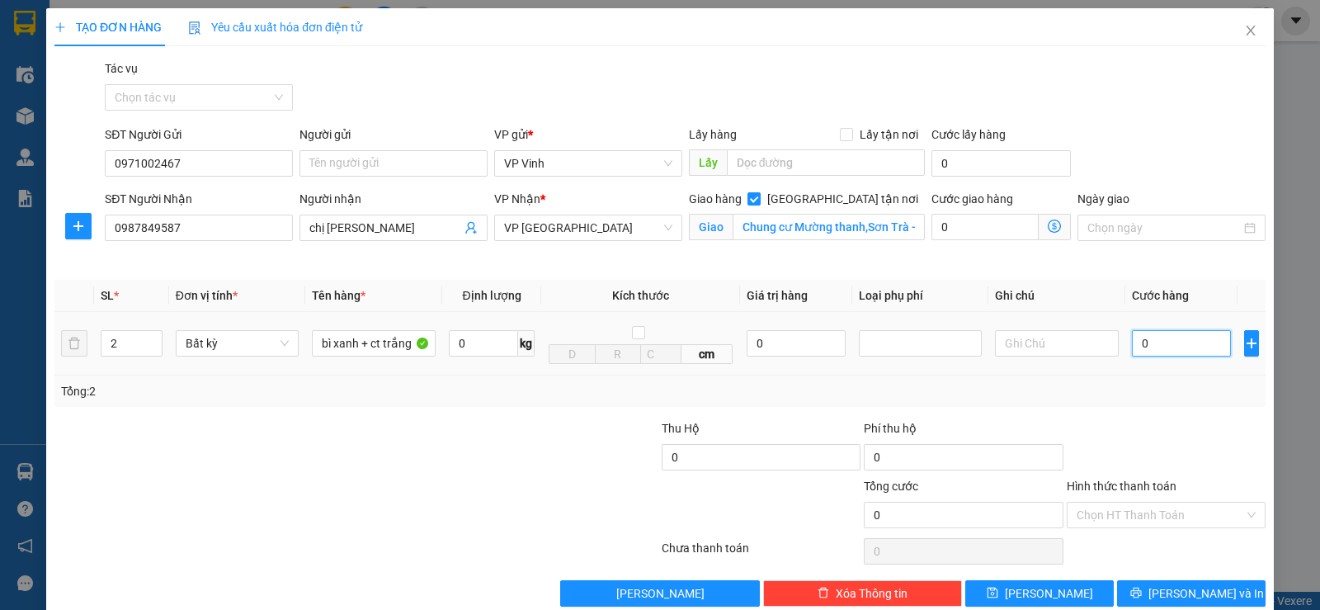
type input "1"
type input "10"
type input "100"
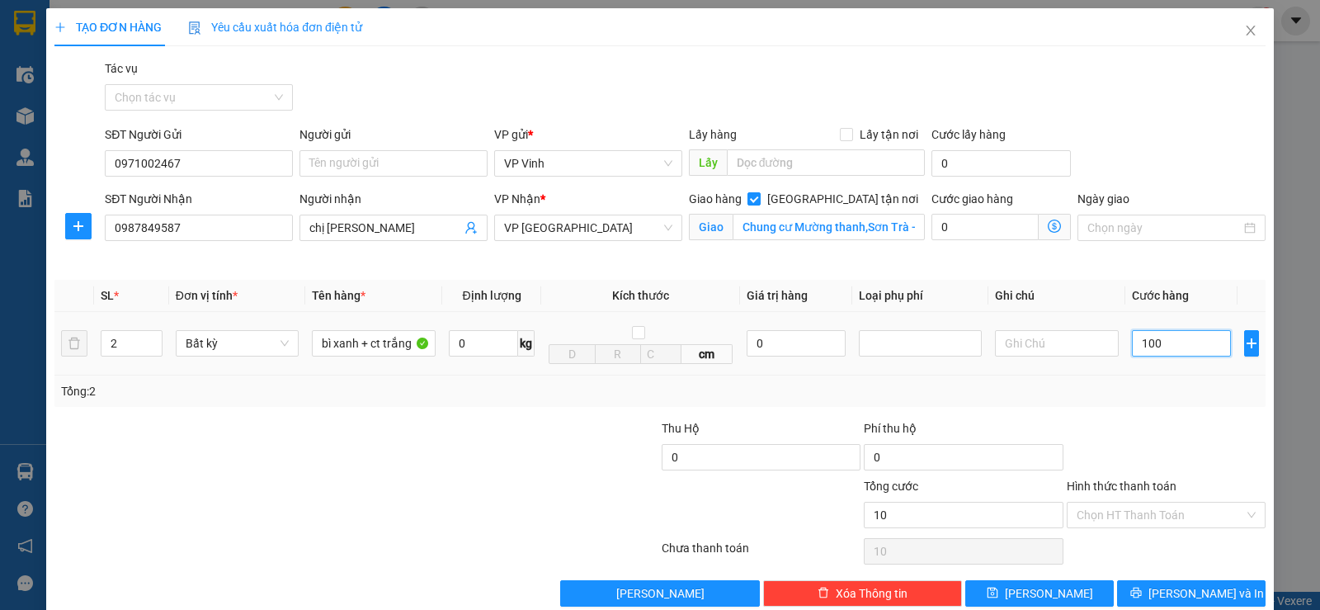
type input "100"
type input "1.000"
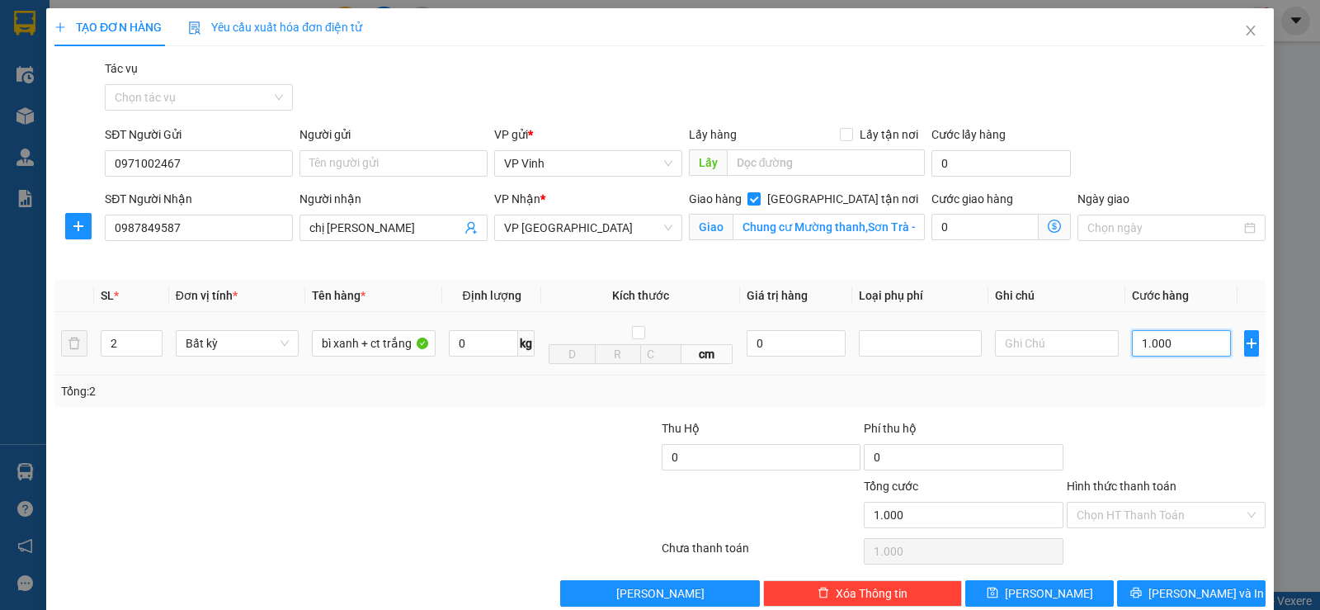
type input "10.000"
type input "100.000"
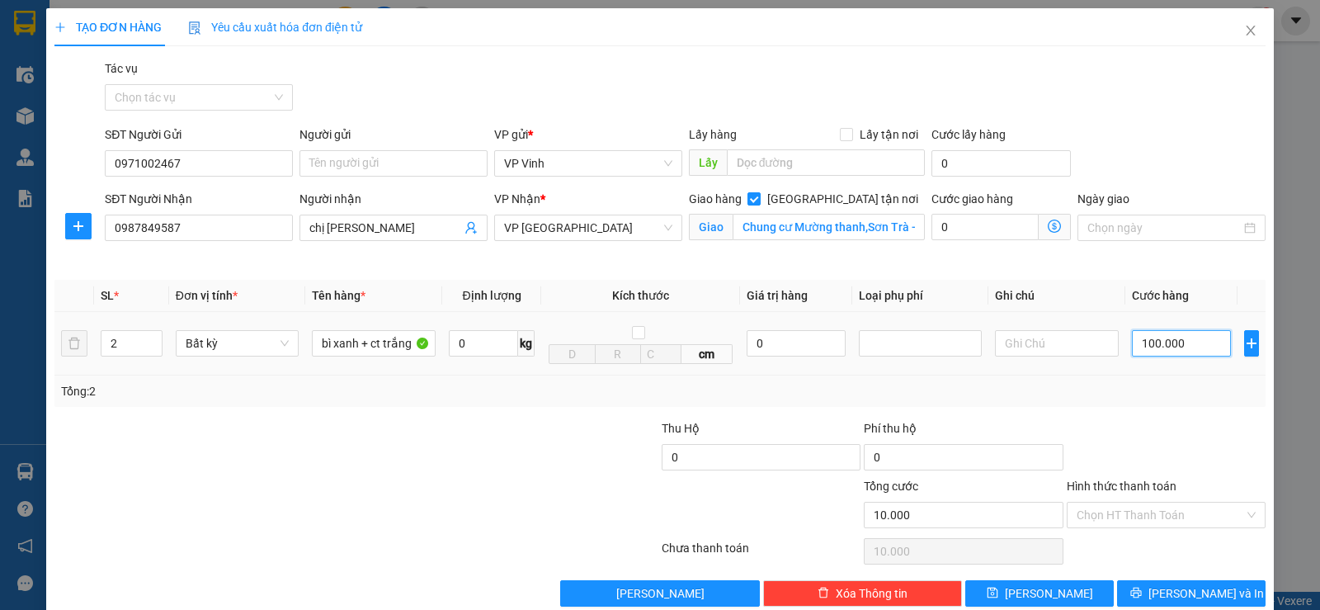
type input "100.000"
click at [1127, 516] on input "Hình thức thanh toán" at bounding box center [1159, 514] width 167 height 25
click at [1036, 382] on div "Tổng: 2" at bounding box center [660, 391] width 1198 height 18
click at [1164, 586] on button "Lưu và In" at bounding box center [1191, 593] width 148 height 26
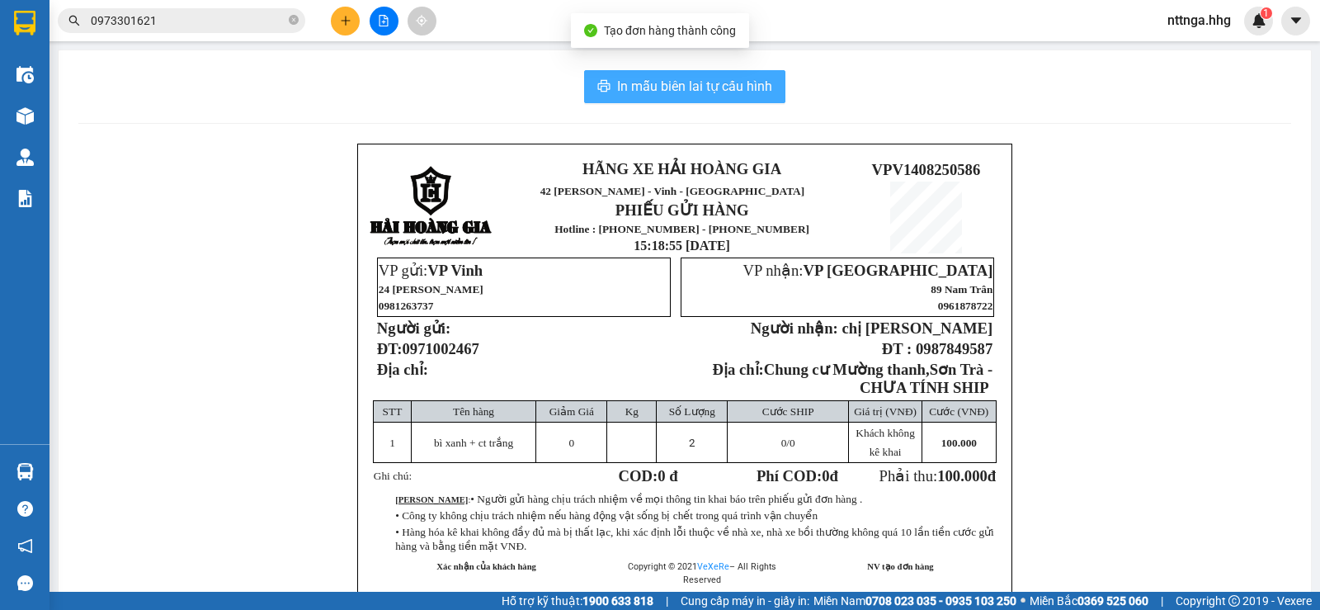
click at [719, 91] on span "In mẫu biên lai tự cấu hình" at bounding box center [694, 86] width 155 height 21
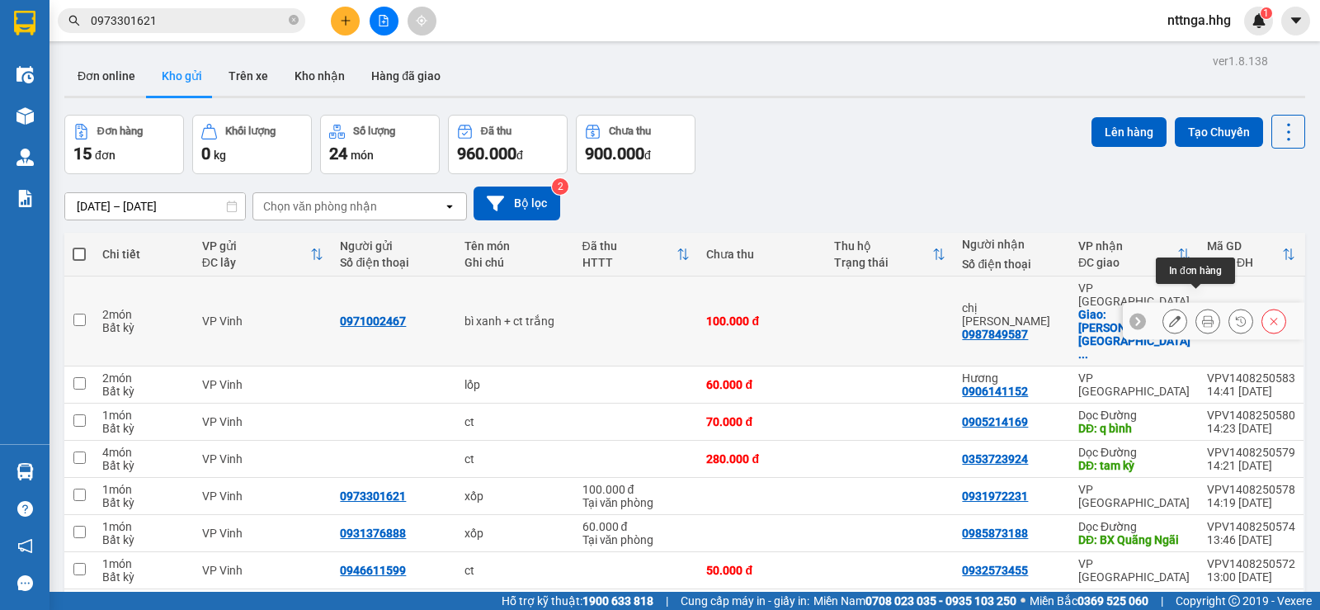
click at [1202, 315] on icon at bounding box center [1208, 321] width 12 height 12
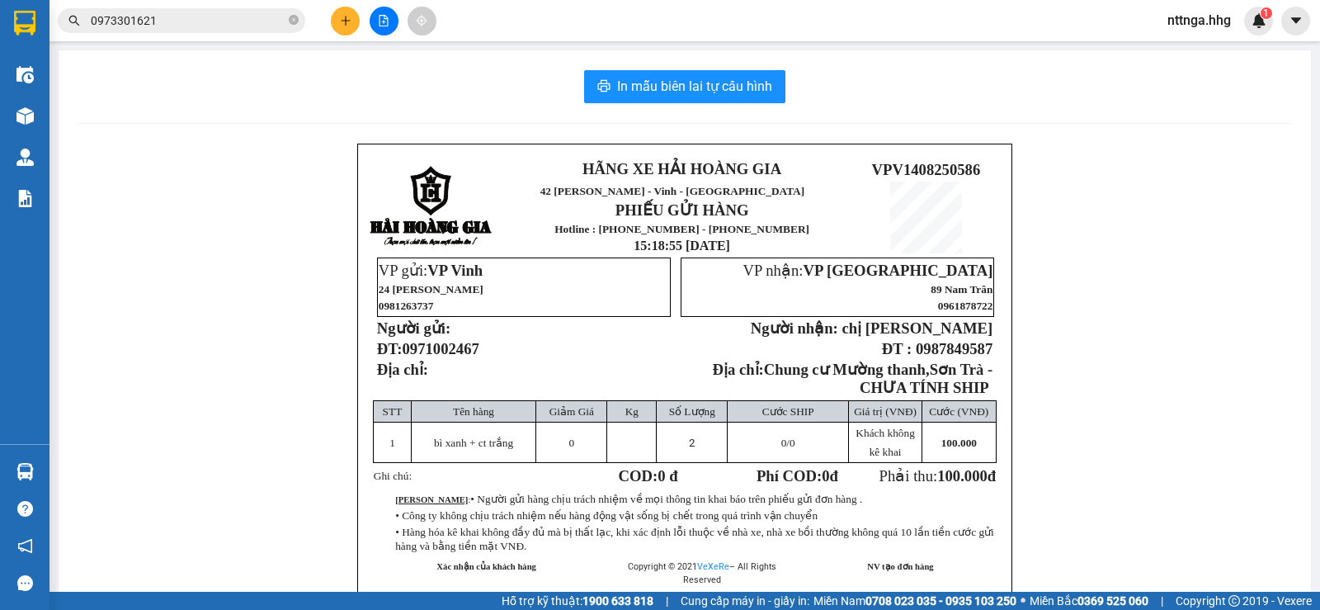
click at [741, 103] on div "In mẫu biên lai tự cấu hình HÃNG XE HẢI HOÀNG GIA 42 Nguyễn Cảnh Hoan - Vinh - …" at bounding box center [685, 368] width 1252 height 637
click at [741, 97] on span "In mẫu biên lai tự cấu hình" at bounding box center [694, 86] width 155 height 21
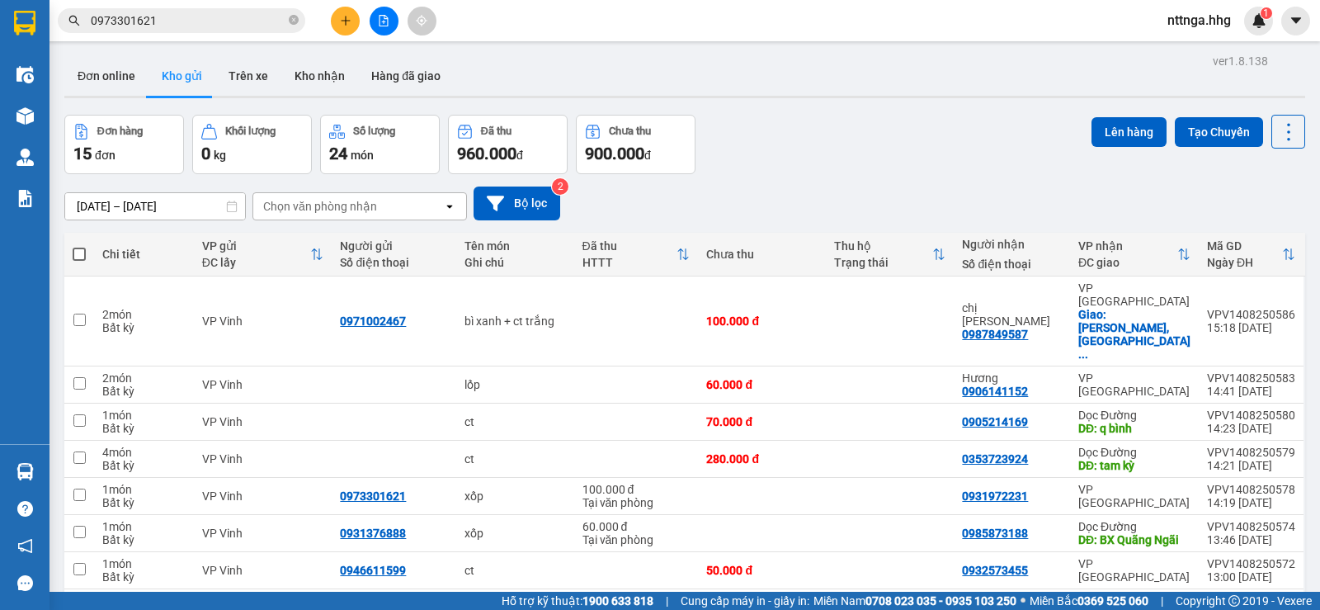
click at [280, 17] on input "0973301621" at bounding box center [188, 21] width 195 height 18
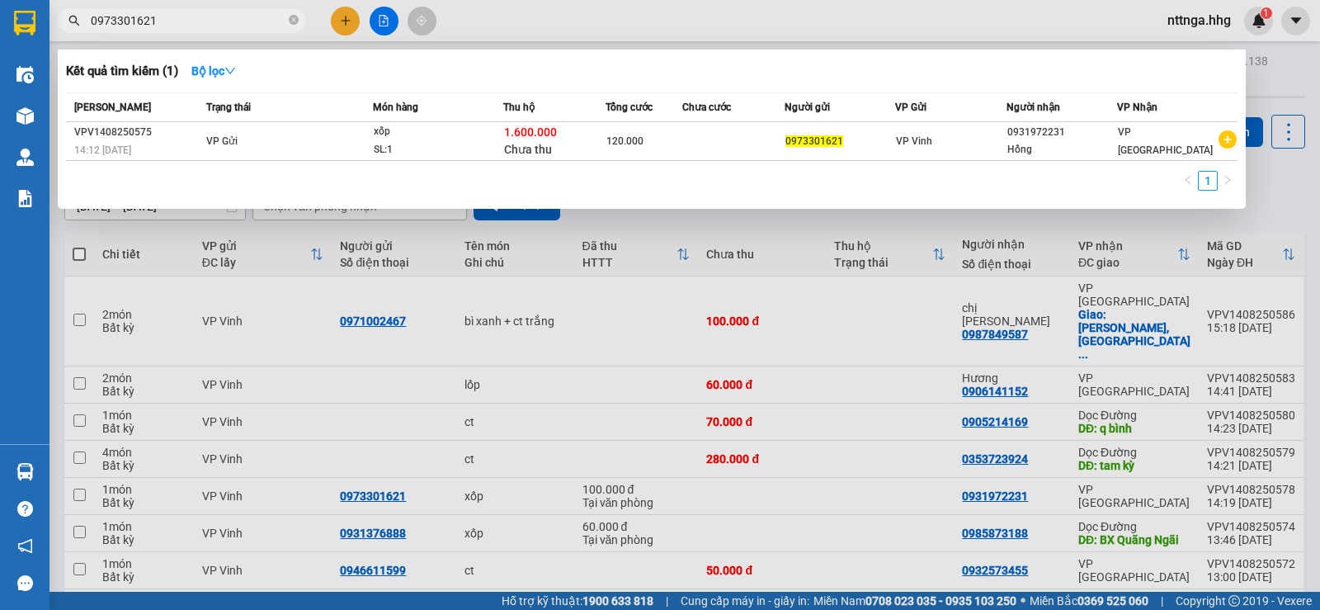
click at [292, 17] on icon "close-circle" at bounding box center [294, 20] width 10 height 10
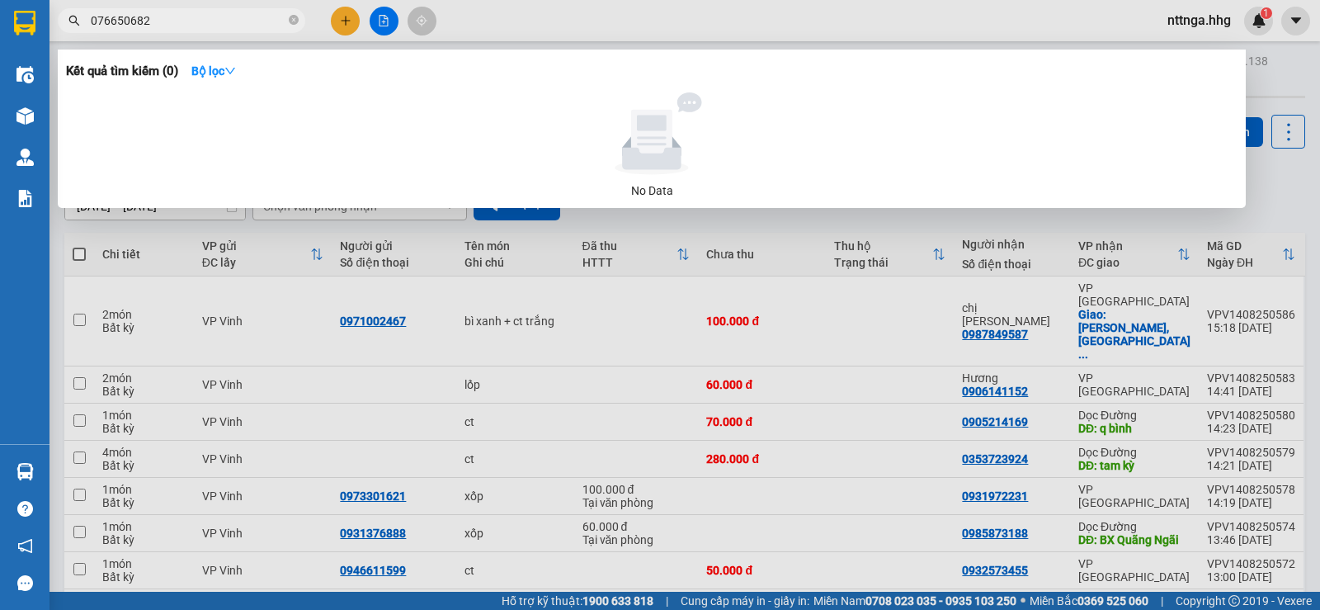
type input "0766506825"
click at [289, 19] on icon "close-circle" at bounding box center [294, 20] width 10 height 10
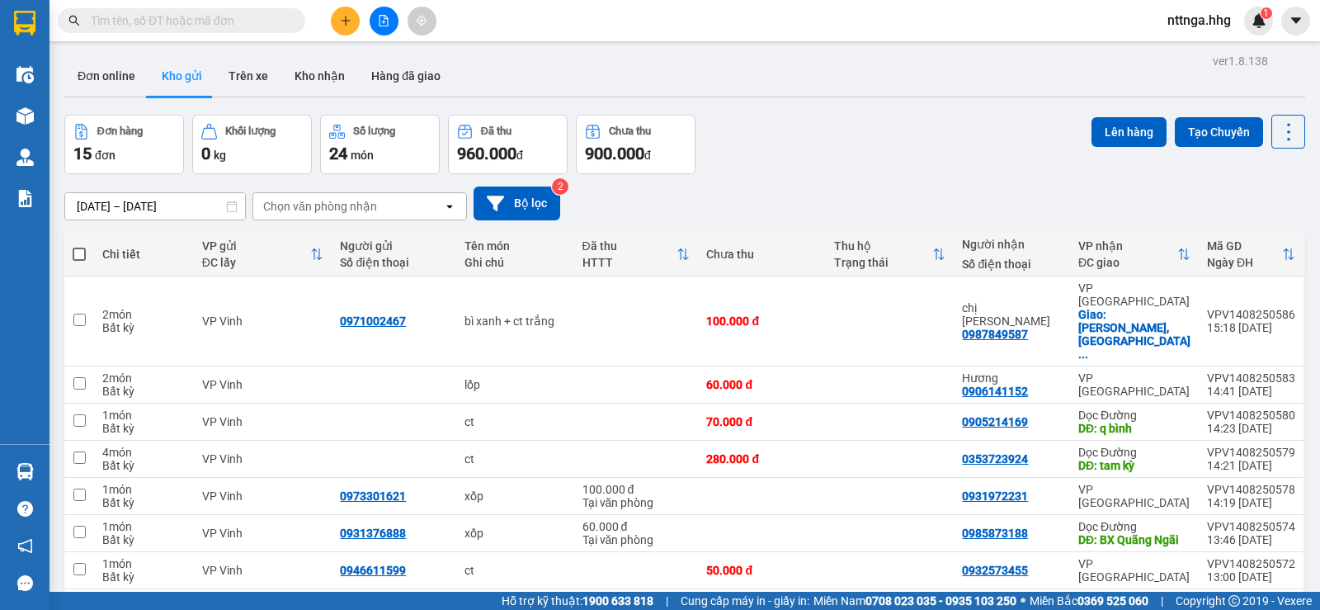
click at [263, 21] on input "text" at bounding box center [188, 21] width 195 height 18
click at [225, 22] on input "text" at bounding box center [188, 21] width 195 height 18
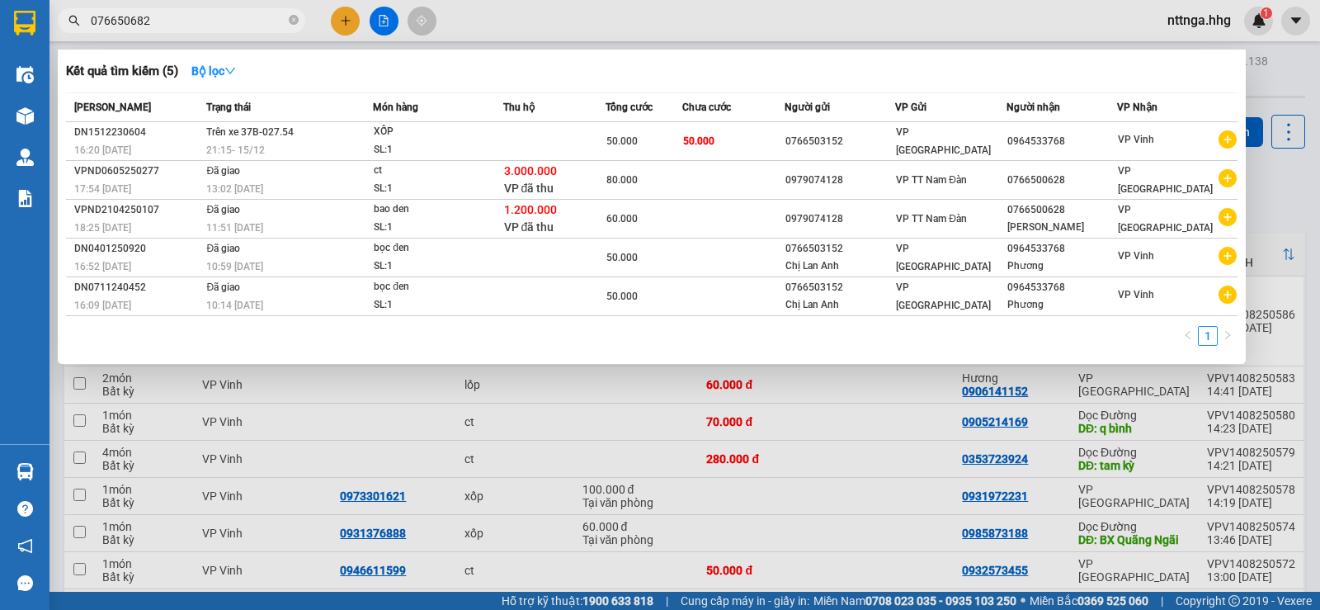
type input "0766506825"
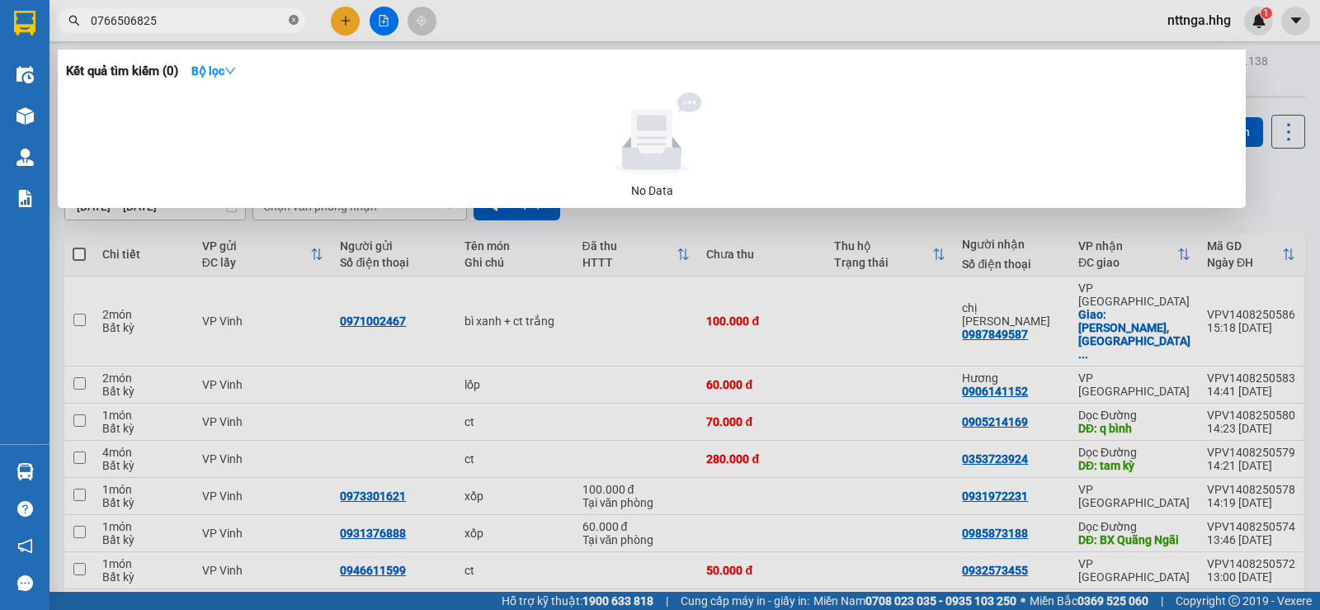
click at [294, 21] on icon "close-circle" at bounding box center [294, 20] width 10 height 10
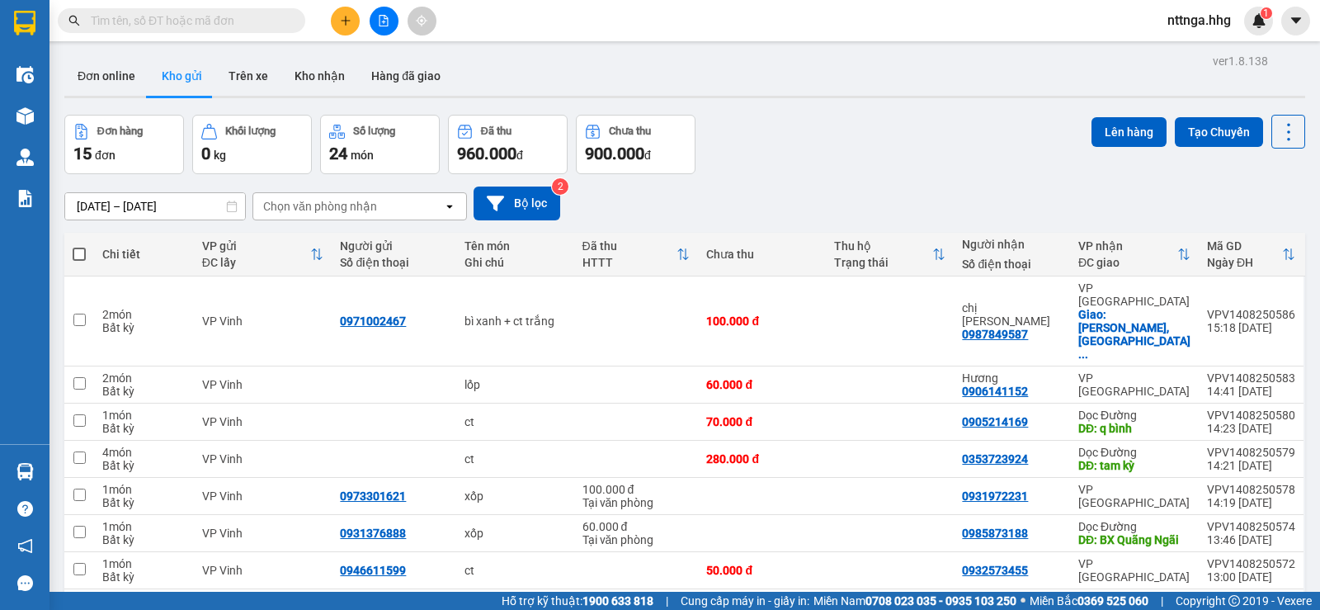
click at [340, 17] on icon "plus" at bounding box center [346, 21] width 12 height 12
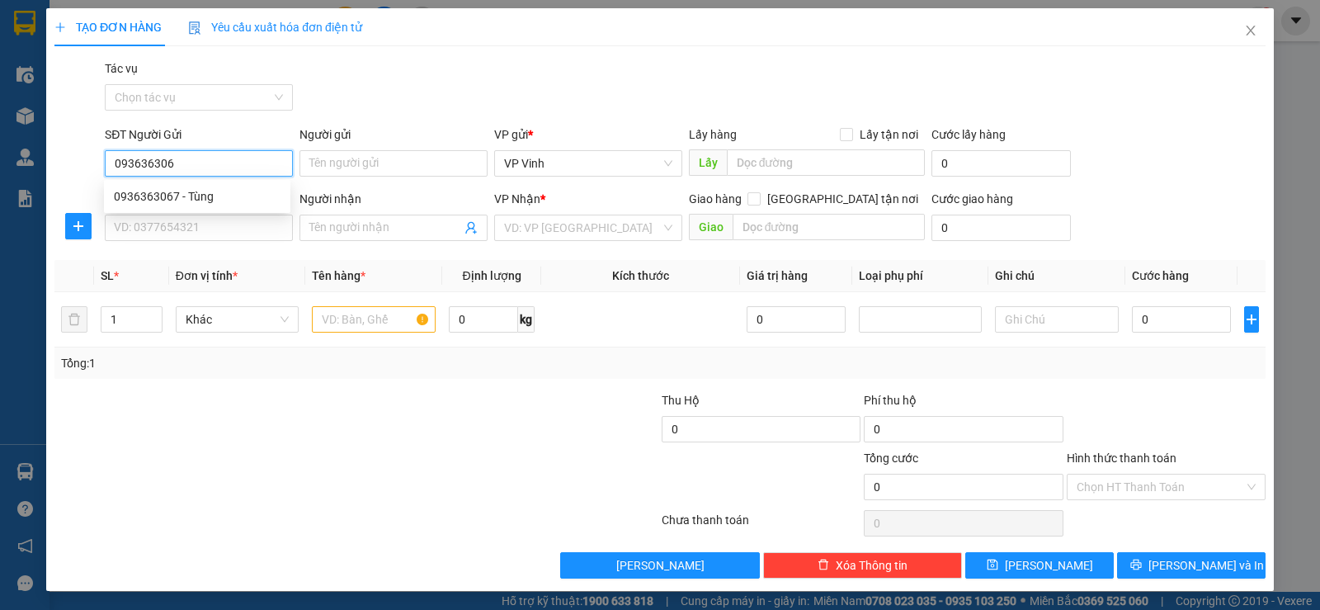
type input "0936363067"
click at [231, 184] on div "0936363067 - Tùng" at bounding box center [197, 196] width 186 height 26
type input "Tùng"
type input "0936363067"
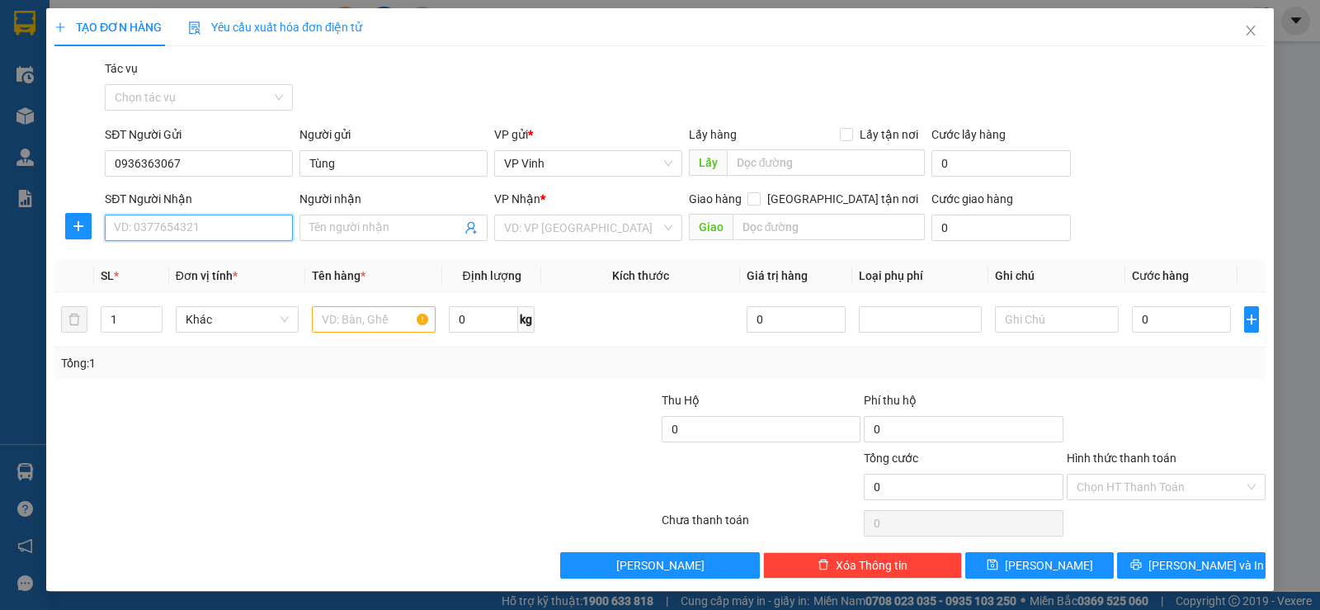
click at [237, 230] on input "SĐT Người Nhận" at bounding box center [199, 227] width 188 height 26
click at [200, 234] on input "090363456" at bounding box center [199, 227] width 188 height 26
click at [219, 234] on input "090363456" at bounding box center [199, 227] width 188 height 26
click at [138, 226] on input "090363456" at bounding box center [199, 227] width 188 height 26
type input "0904363456"
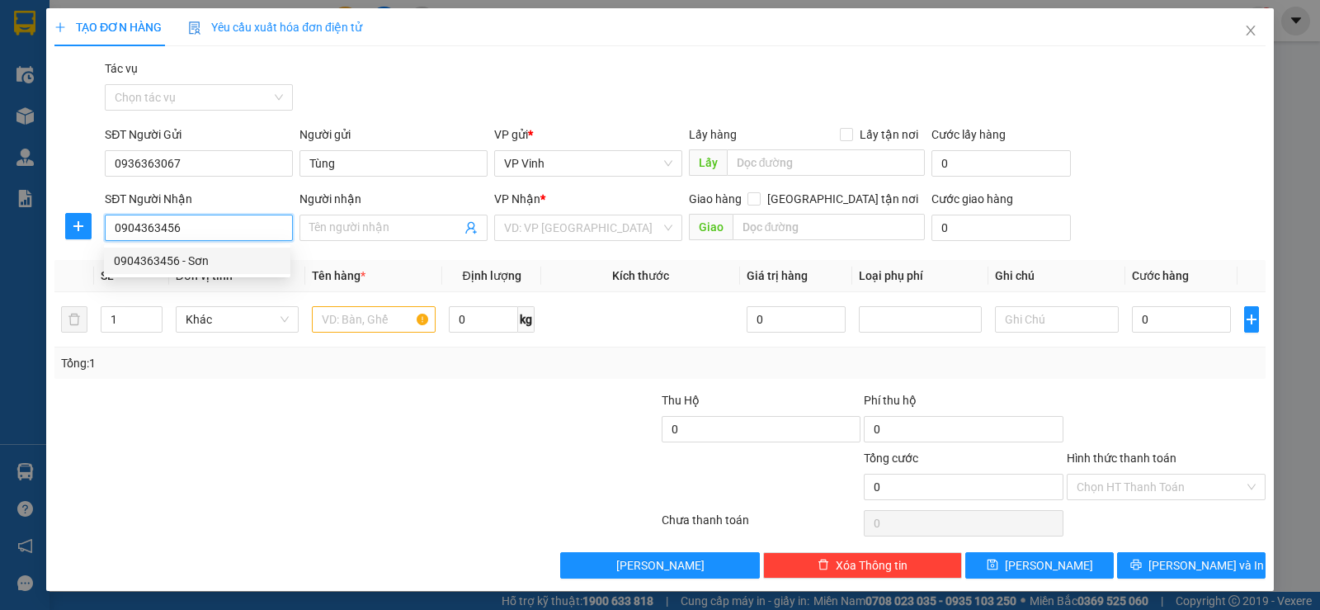
click at [223, 260] on div "0904363456 - Sơn" at bounding box center [197, 261] width 167 height 18
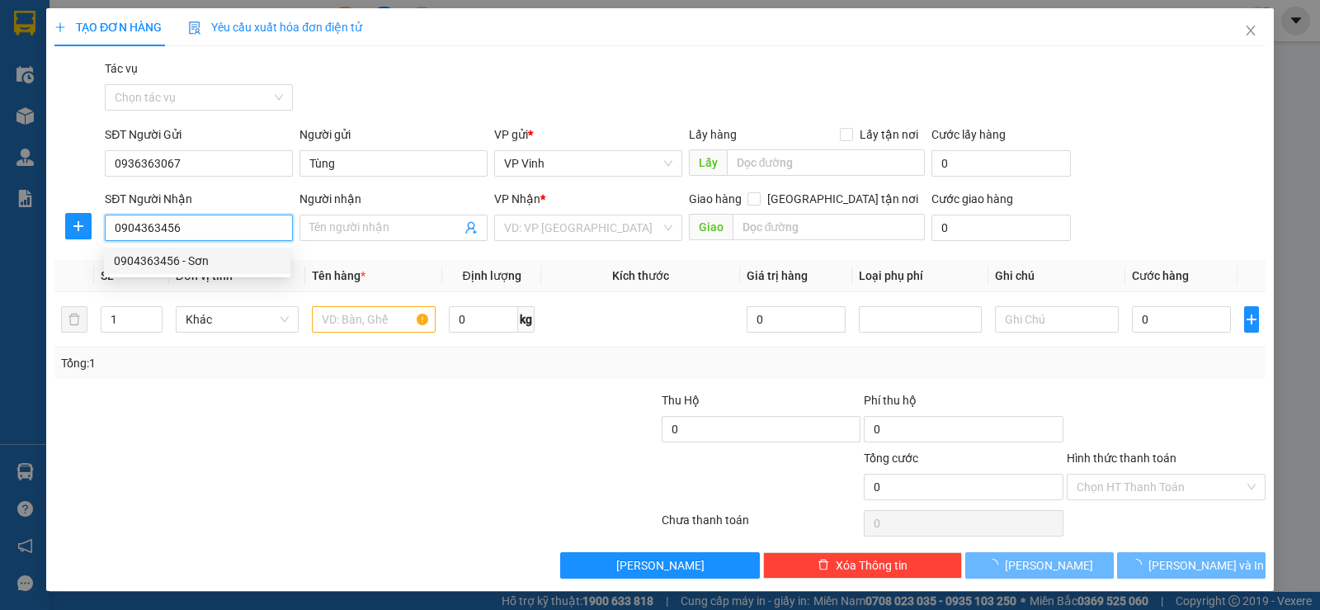
type input "Sơn"
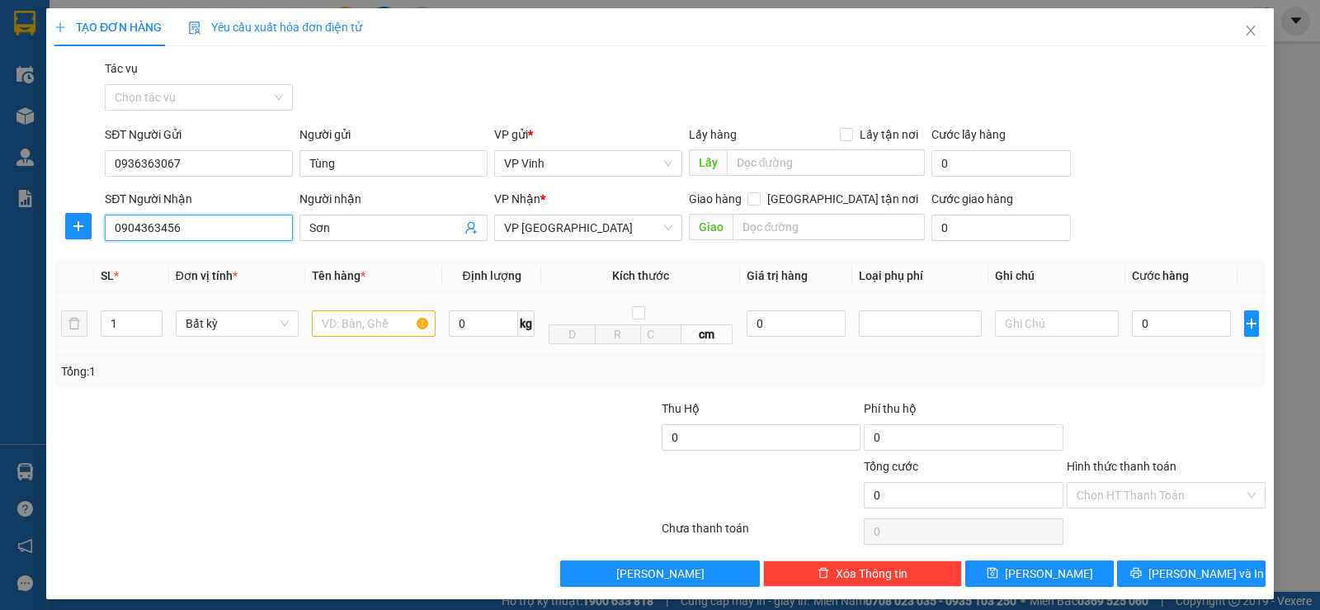
type input "0904363456"
click at [348, 322] on input "text" at bounding box center [374, 323] width 124 height 26
type input "bs"
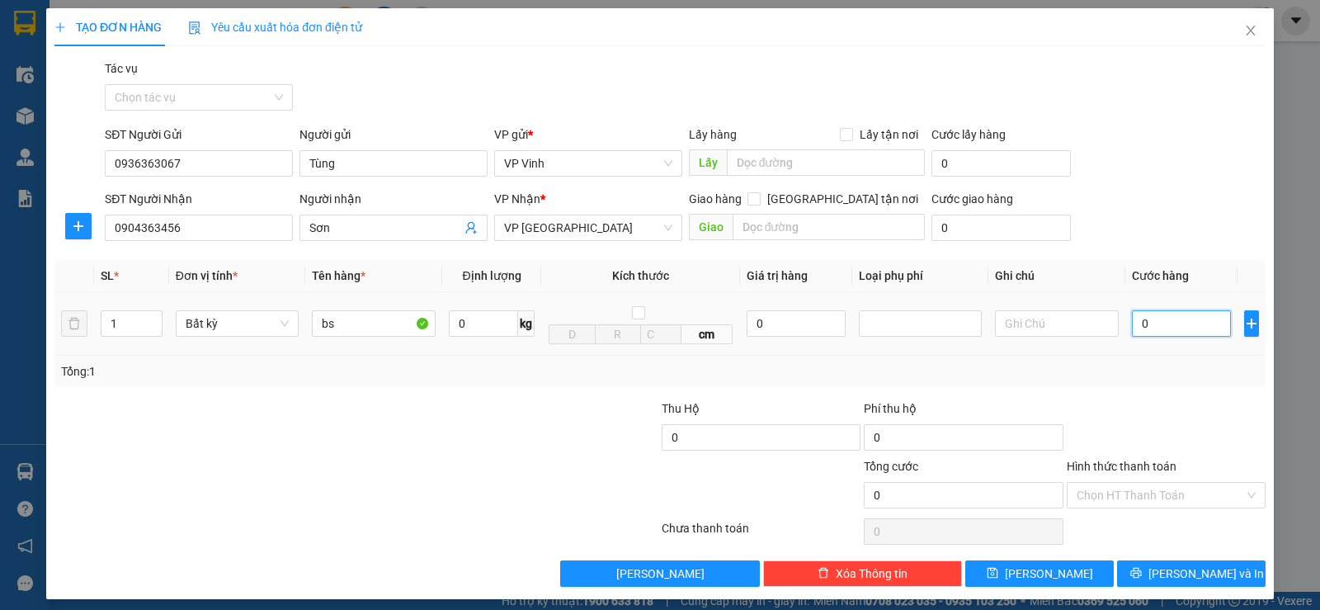
click at [1138, 319] on input "0" at bounding box center [1181, 323] width 99 height 26
click at [1145, 487] on input "Hình thức thanh toán" at bounding box center [1159, 495] width 167 height 25
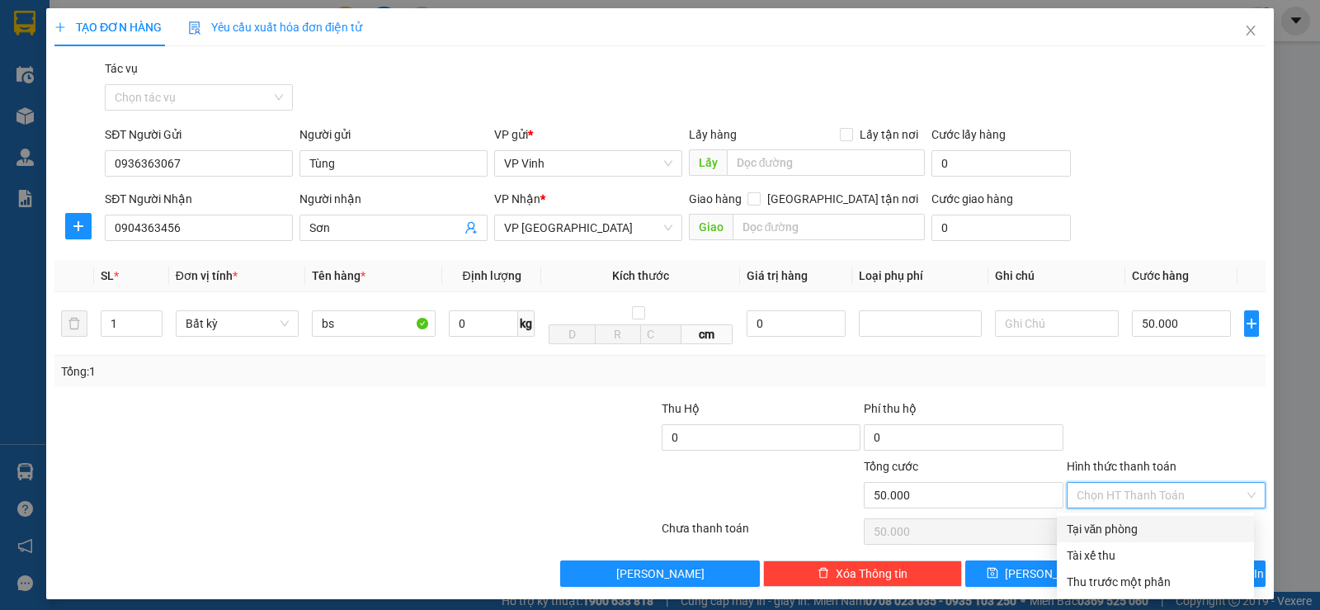
click at [1111, 530] on div "Tại văn phòng" at bounding box center [1154, 529] width 177 height 18
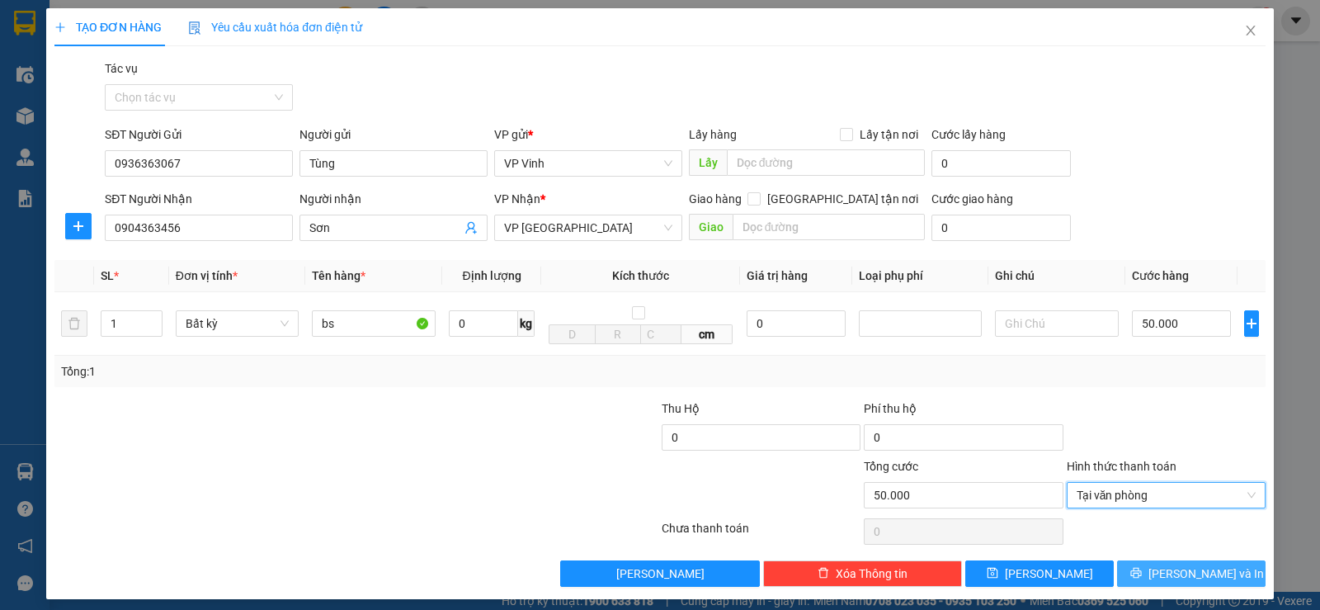
click at [1165, 571] on button "Lưu và In" at bounding box center [1191, 573] width 148 height 26
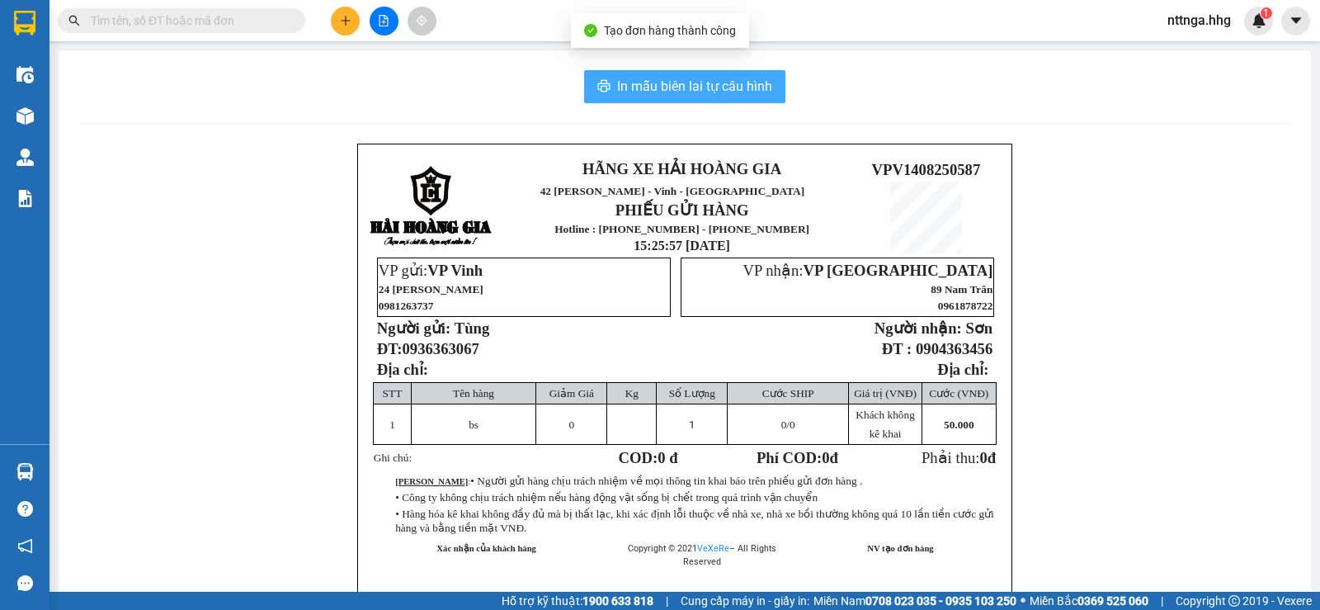
click at [729, 82] on span "In mẫu biên lai tự cấu hình" at bounding box center [694, 86] width 155 height 21
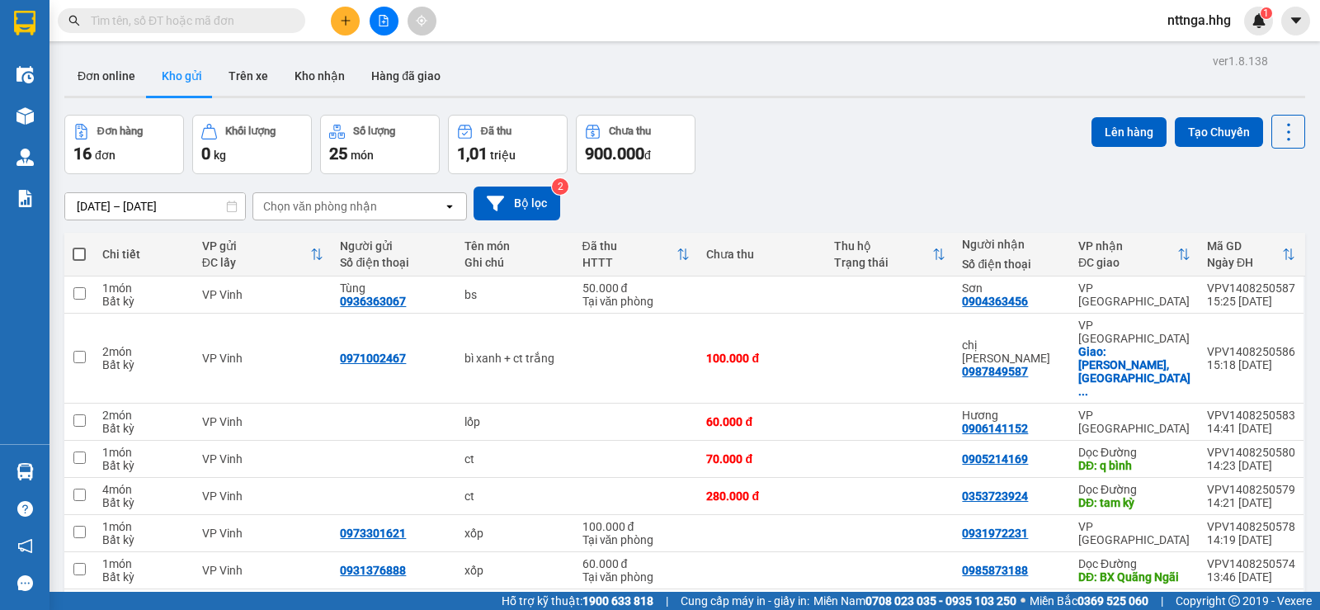
click at [209, 22] on input "text" at bounding box center [188, 21] width 195 height 18
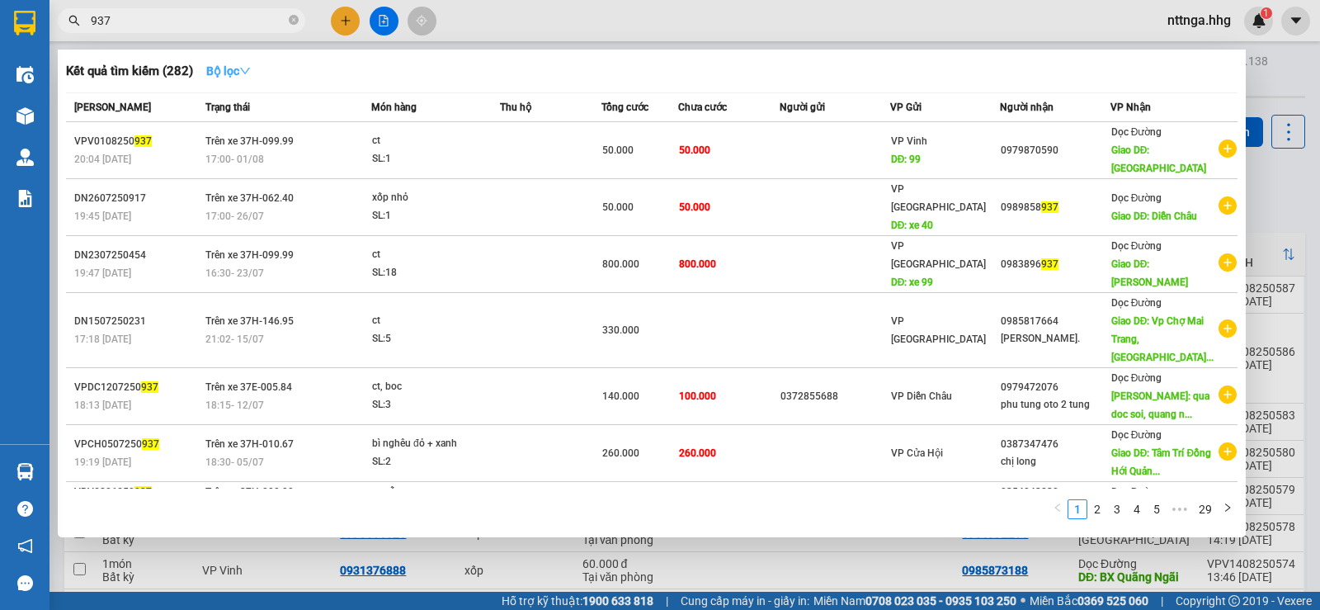
type input "937"
click at [230, 66] on strong "Bộ lọc" at bounding box center [228, 70] width 45 height 13
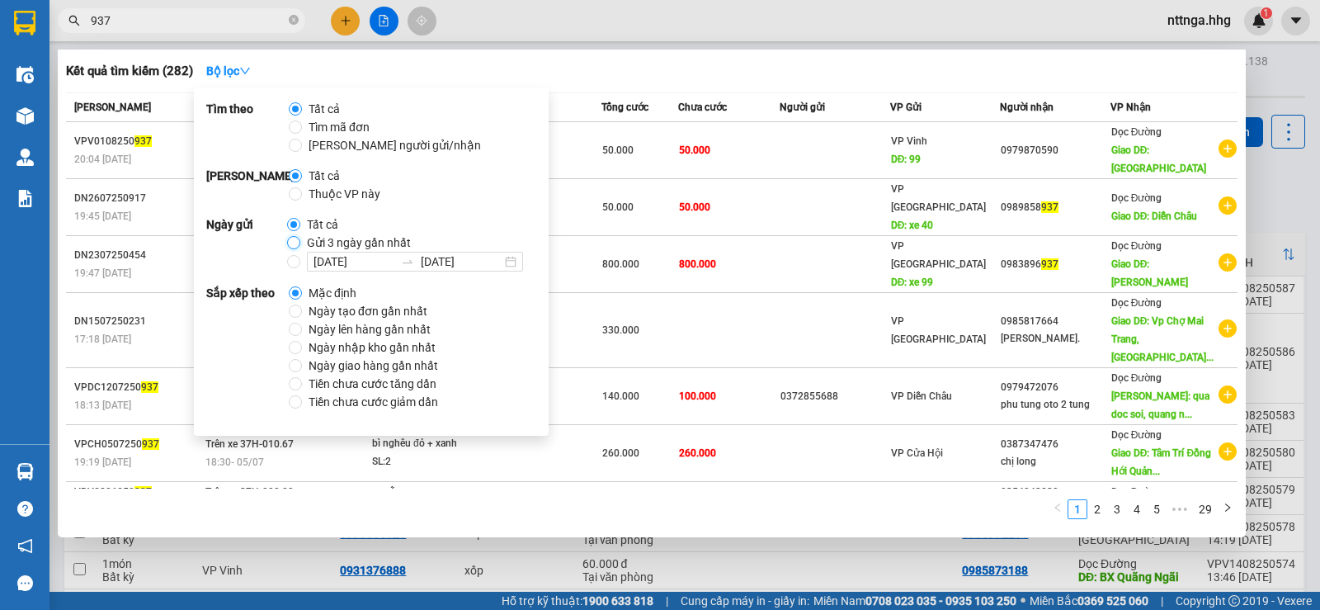
click at [298, 244] on input "Gửi 3 ngày gần nhất" at bounding box center [293, 242] width 13 height 13
radio input "true"
radio input "false"
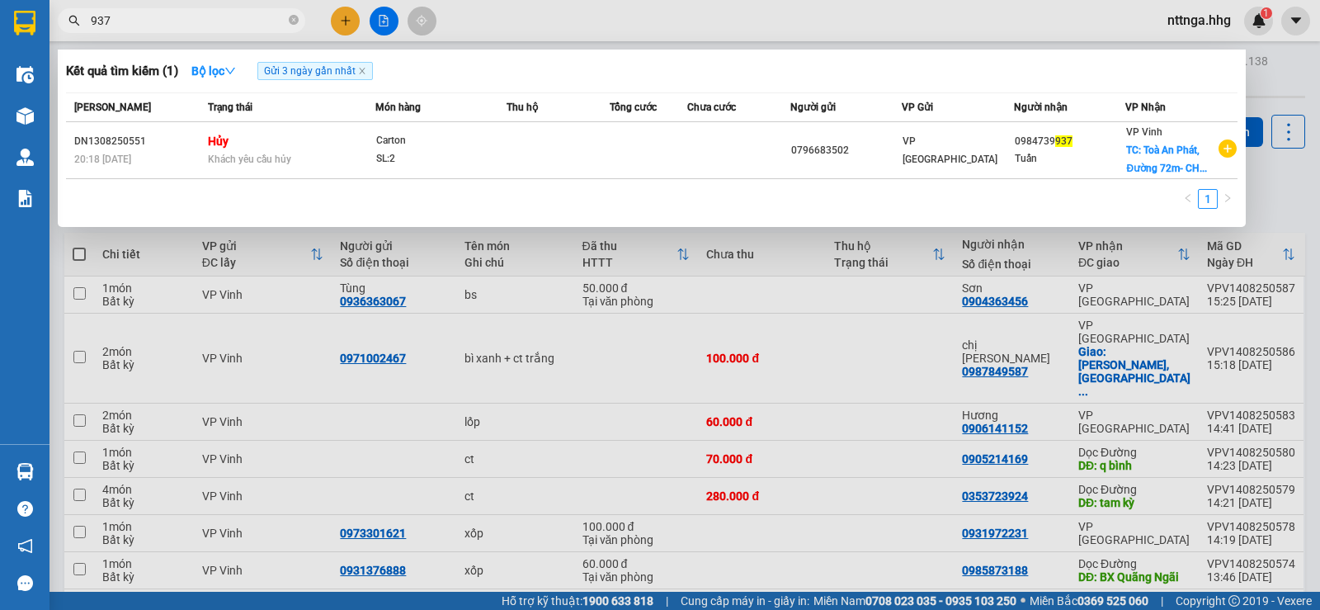
click at [453, 70] on div "Kết quả tìm kiếm ( 1 ) Bộ lọc Gửi 3 ngày gần nhất" at bounding box center [651, 71] width 1171 height 26
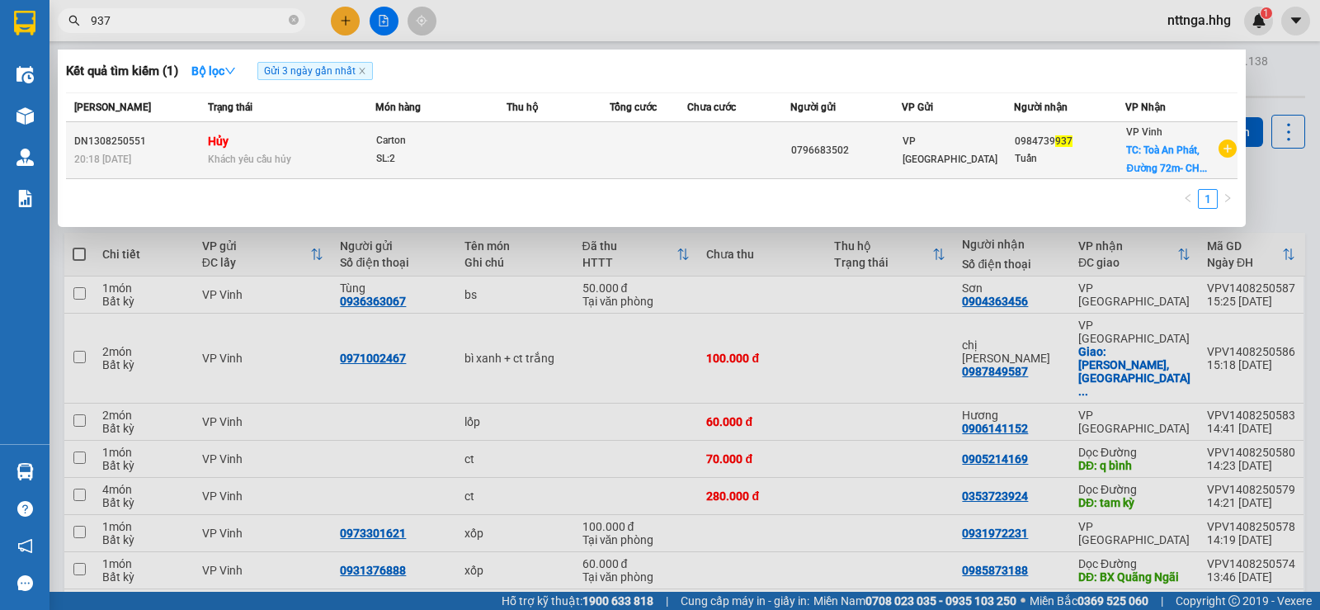
click at [574, 162] on td at bounding box center [557, 150] width 103 height 57
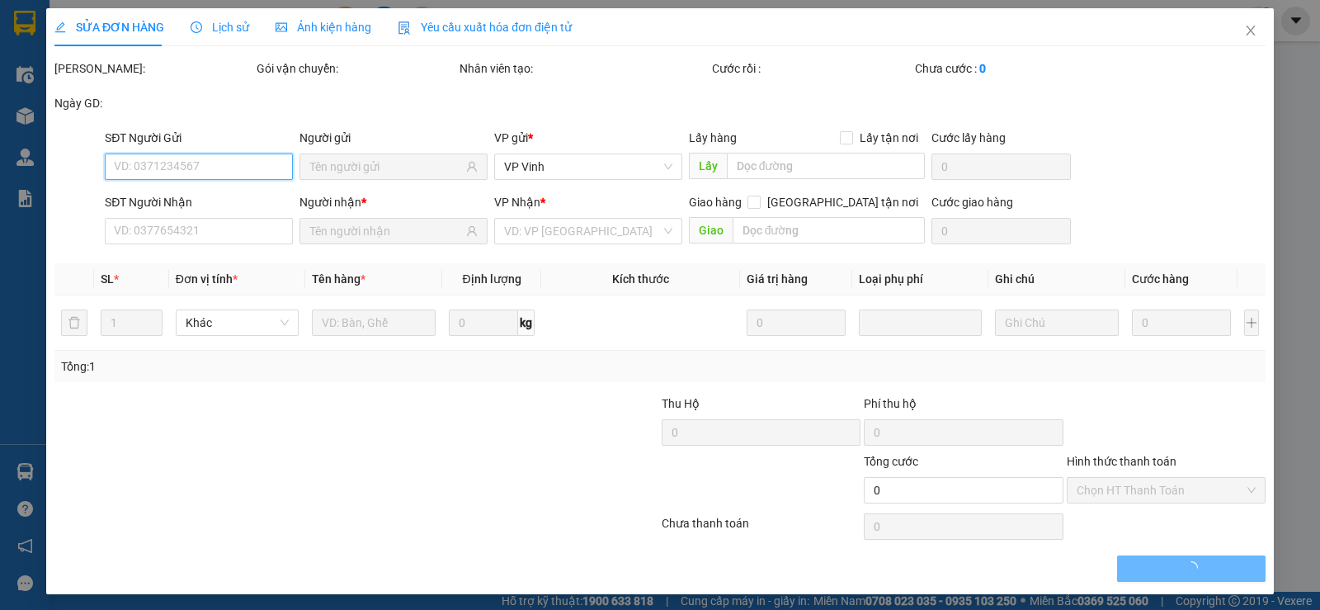
type input "0796683502"
type input "0984739937"
type input "Tuấn"
checkbox input "true"
type input "Toà An Phát, Đường 72m- CHƯA TINH SHIP"
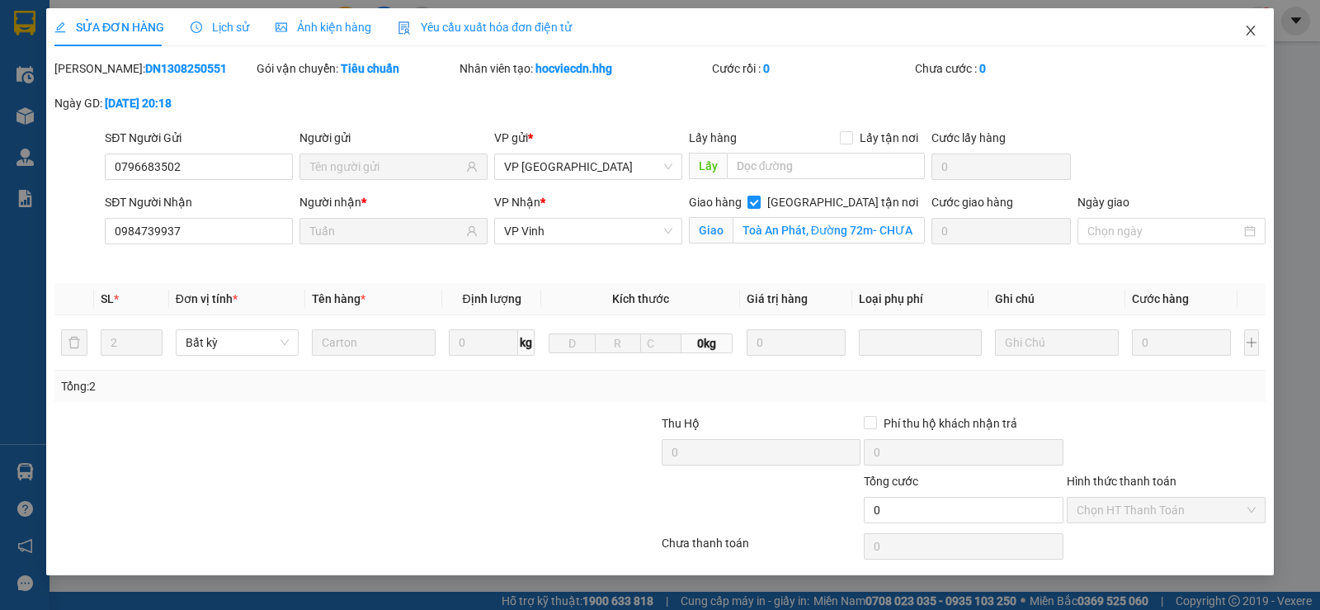
click at [1255, 31] on icon "close" at bounding box center [1250, 30] width 13 height 13
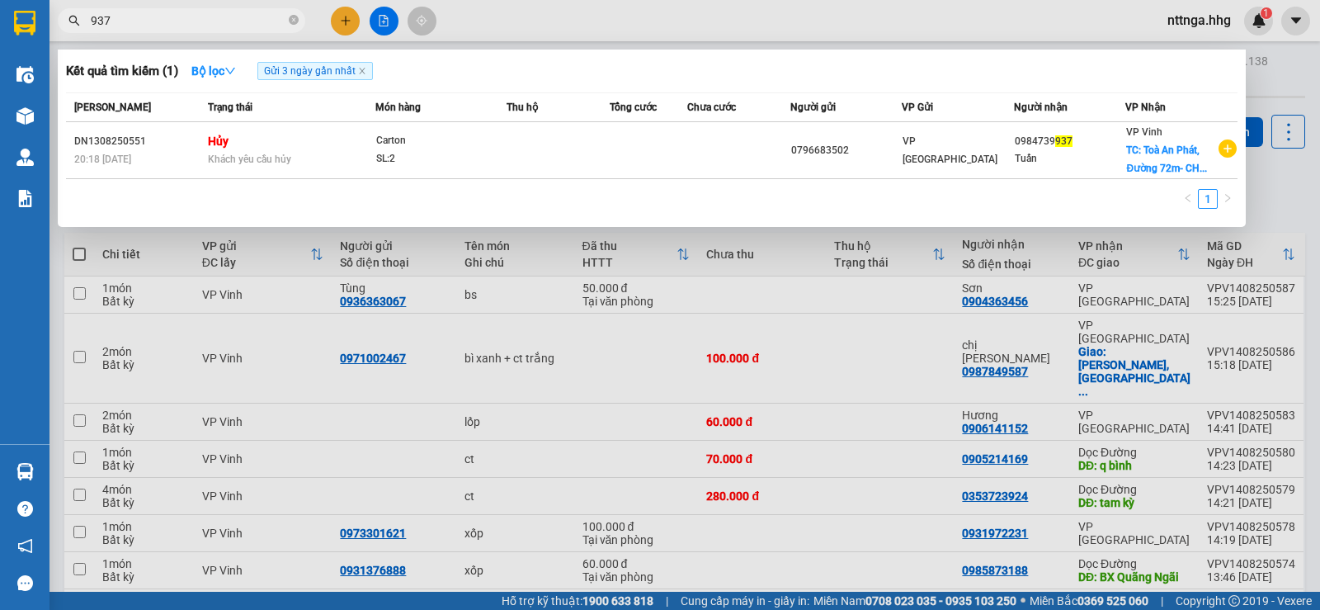
click at [229, 17] on input "937" at bounding box center [188, 21] width 195 height 18
click at [595, 38] on div at bounding box center [660, 305] width 1320 height 610
click at [220, 21] on input "937" at bounding box center [188, 21] width 195 height 18
click at [624, 26] on div at bounding box center [660, 305] width 1320 height 610
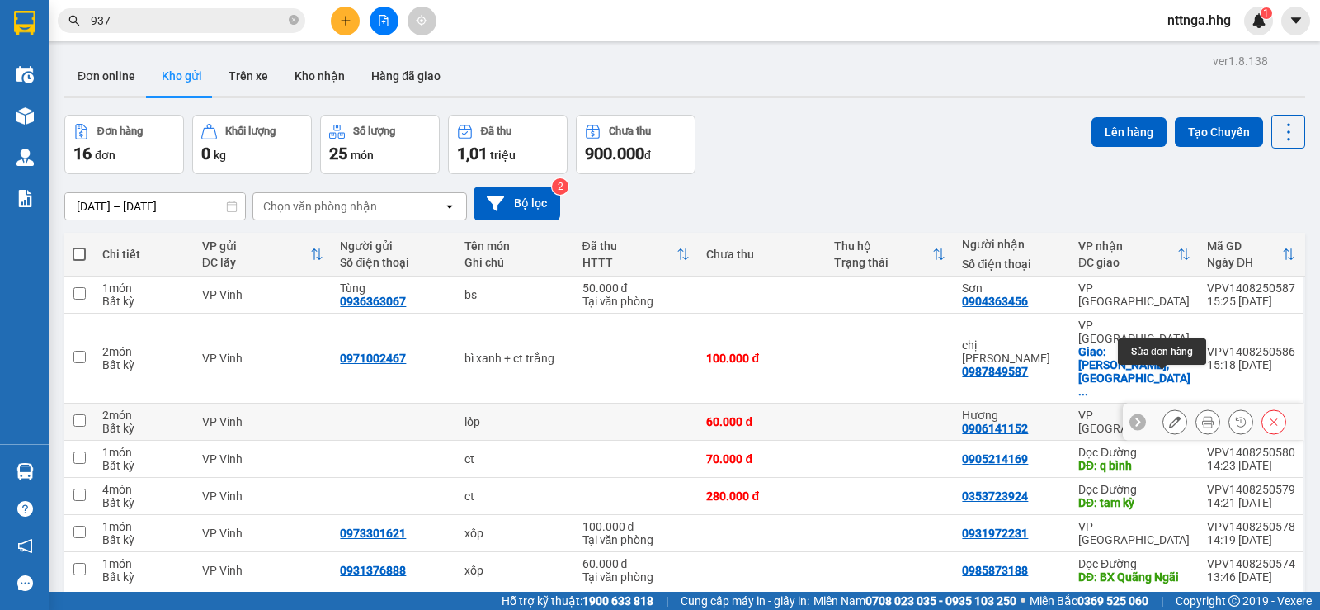
click at [1169, 416] on icon at bounding box center [1175, 422] width 12 height 12
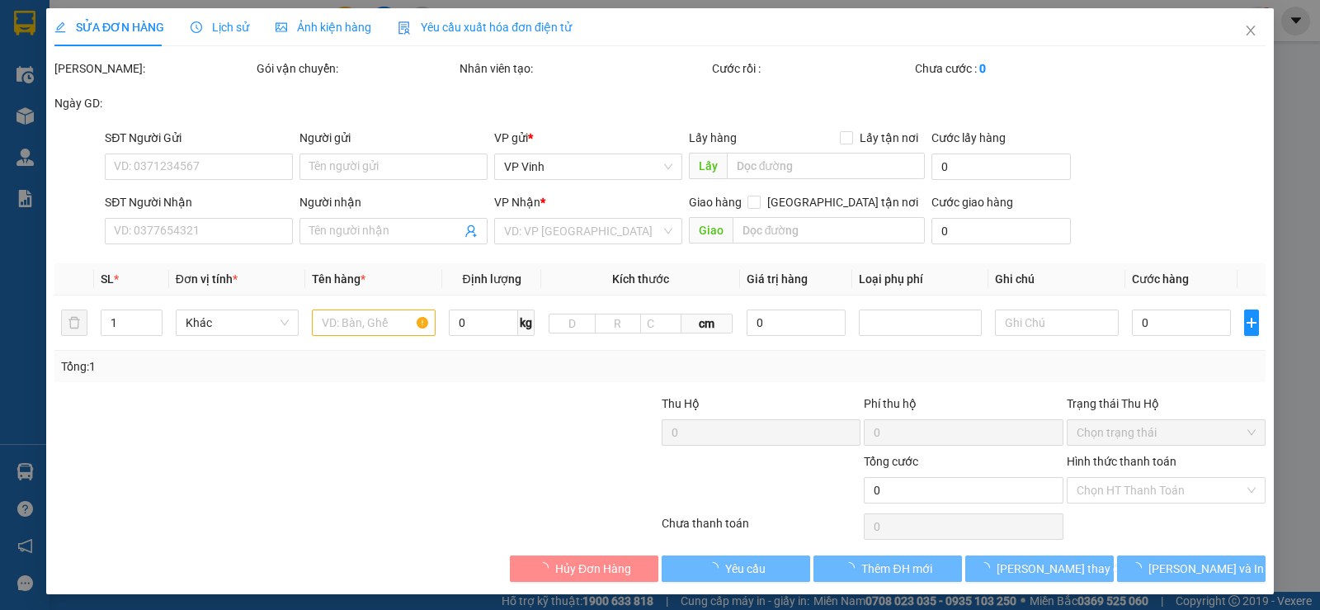
type input "0906141152"
type input "Hương"
type input "60.000"
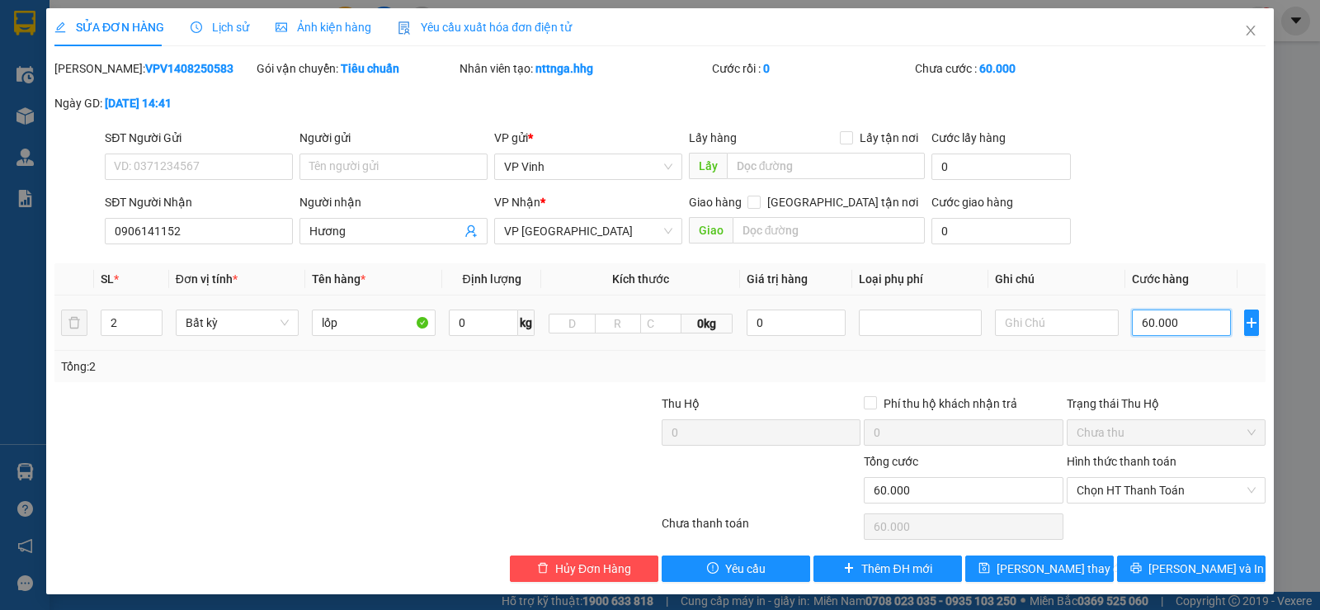
click at [1136, 318] on input "60.000" at bounding box center [1181, 322] width 99 height 26
click at [1140, 320] on input "60.000" at bounding box center [1181, 322] width 99 height 26
click at [1142, 322] on input "60.000" at bounding box center [1181, 322] width 99 height 26
type input "6.000"
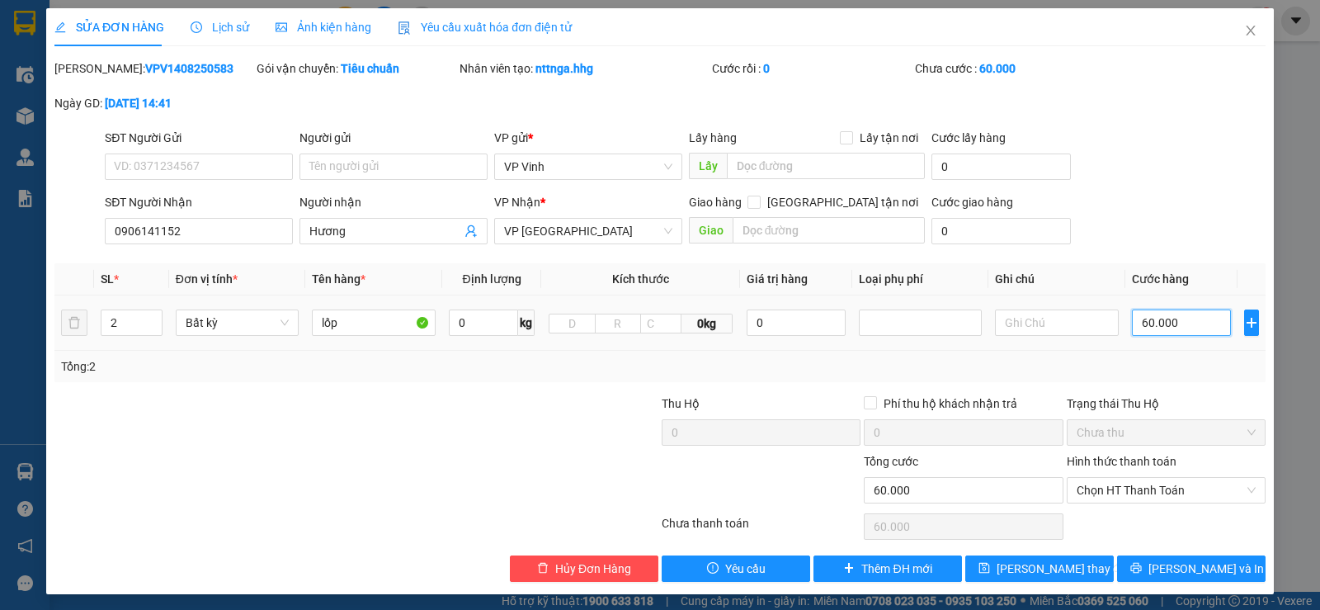
type input "6.000"
type input "0"
click at [1125, 318] on td "0" at bounding box center [1181, 322] width 112 height 55
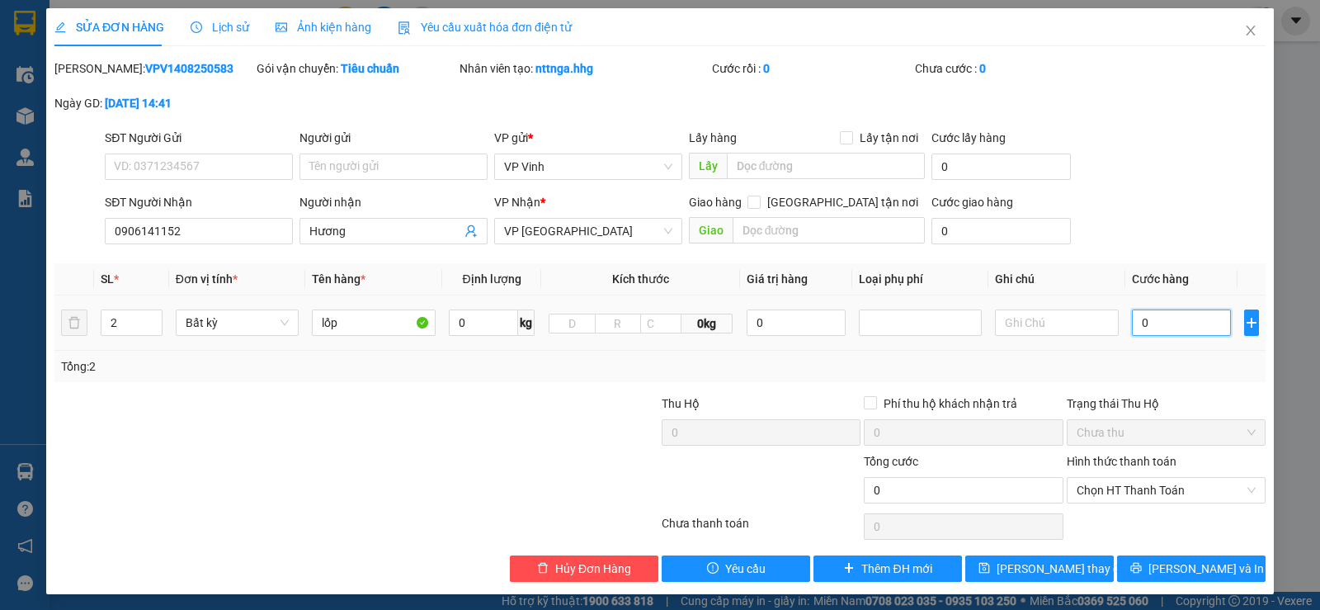
click at [1132, 318] on input "0" at bounding box center [1181, 322] width 99 height 26
type input "1"
type input "12"
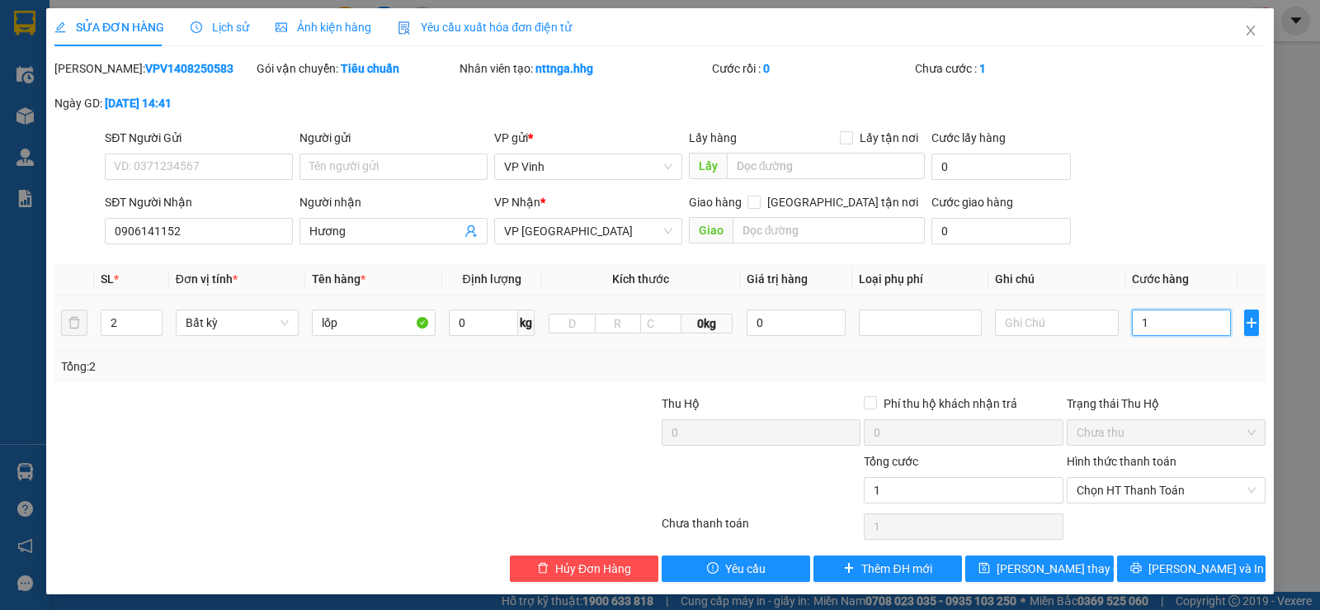
type input "12"
type input "120"
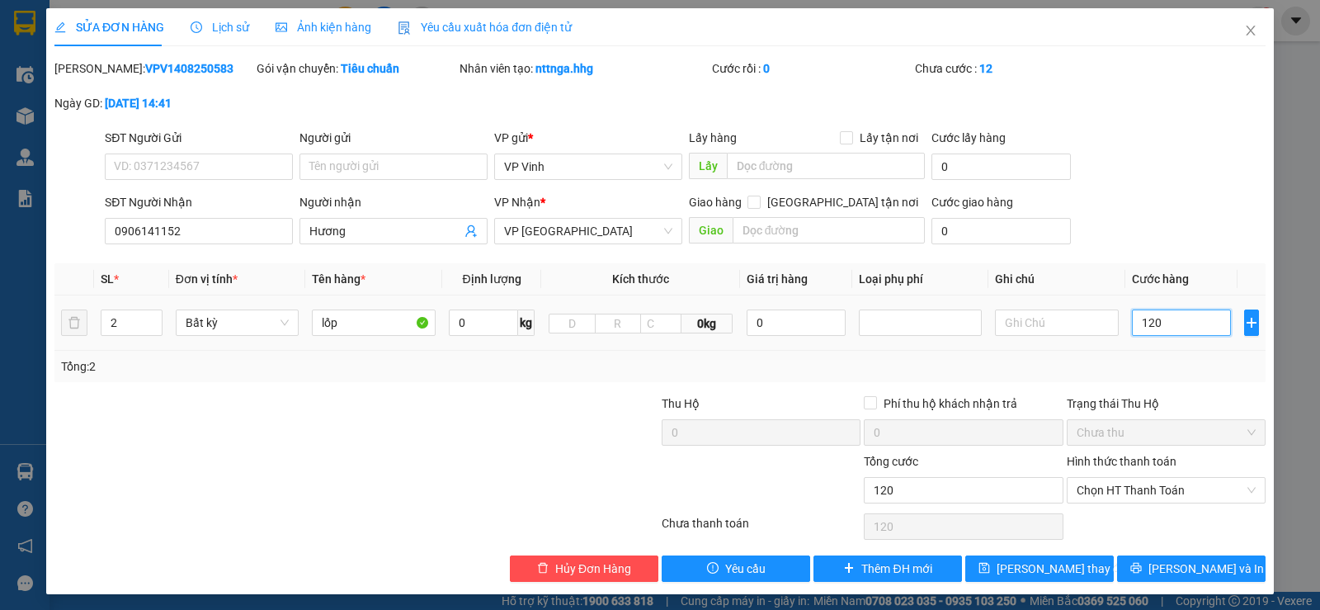
type input "1.200"
type input "12.000"
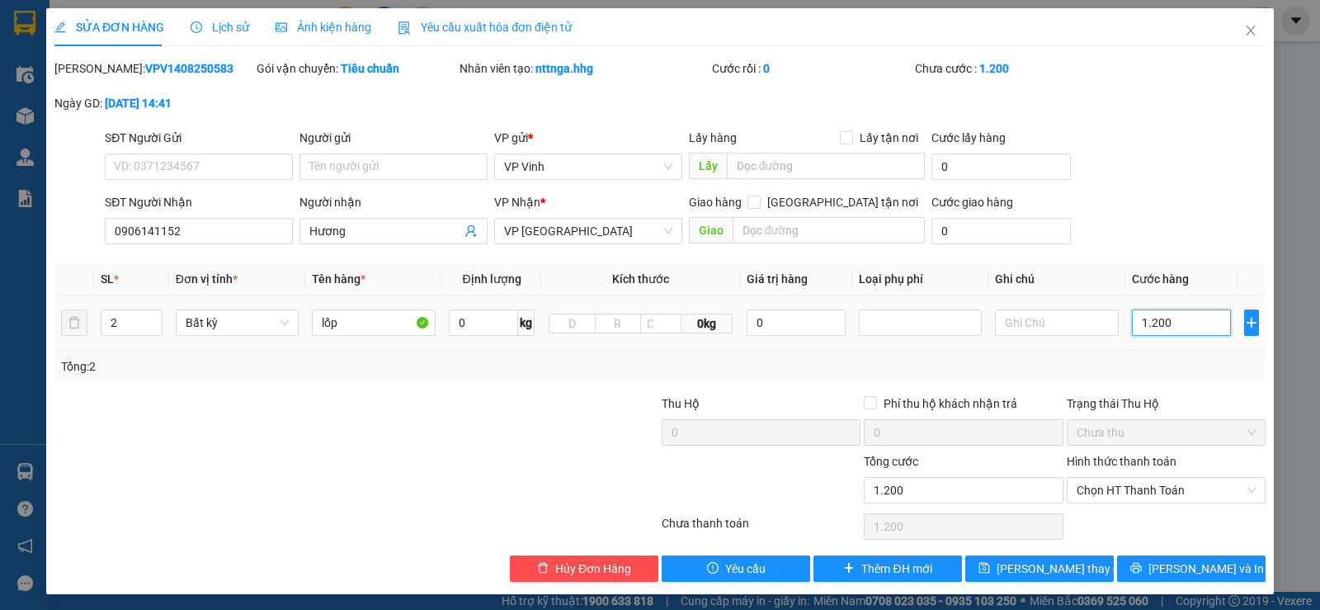
type input "12.000"
type input "120.000"
click at [1171, 563] on span "Lưu và In" at bounding box center [1205, 568] width 115 height 18
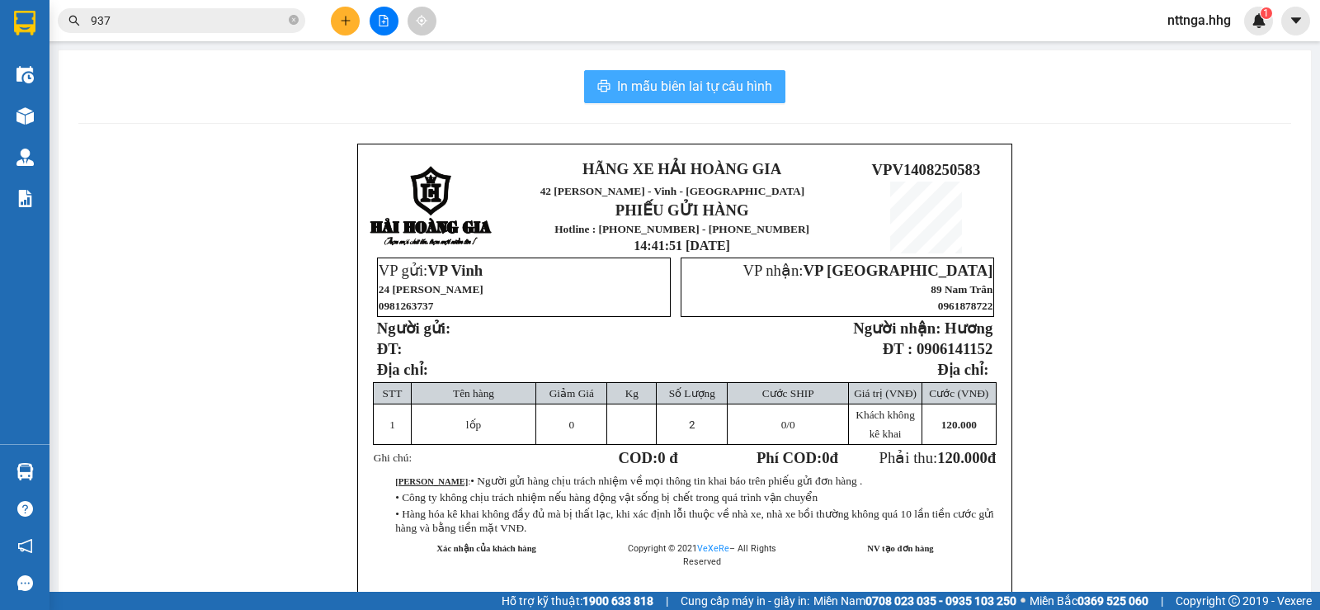
click at [752, 92] on span "In mẫu biên lai tự cấu hình" at bounding box center [694, 86] width 155 height 21
